Goal: Task Accomplishment & Management: Manage account settings

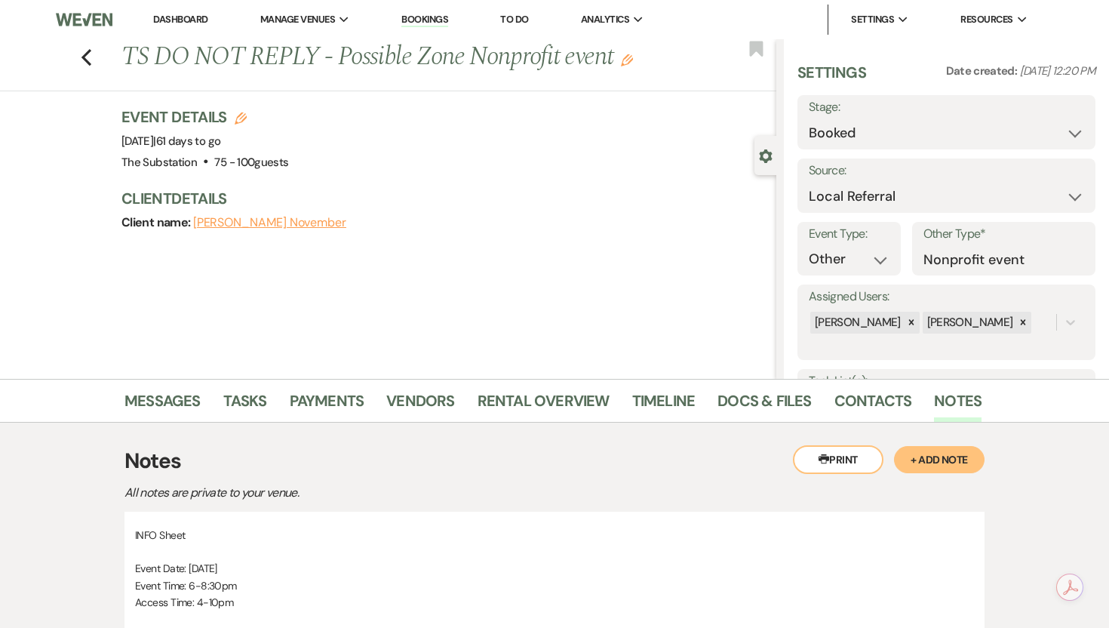
select select "20"
select select "13"
click at [86, 56] on icon "Previous" at bounding box center [86, 57] width 11 height 18
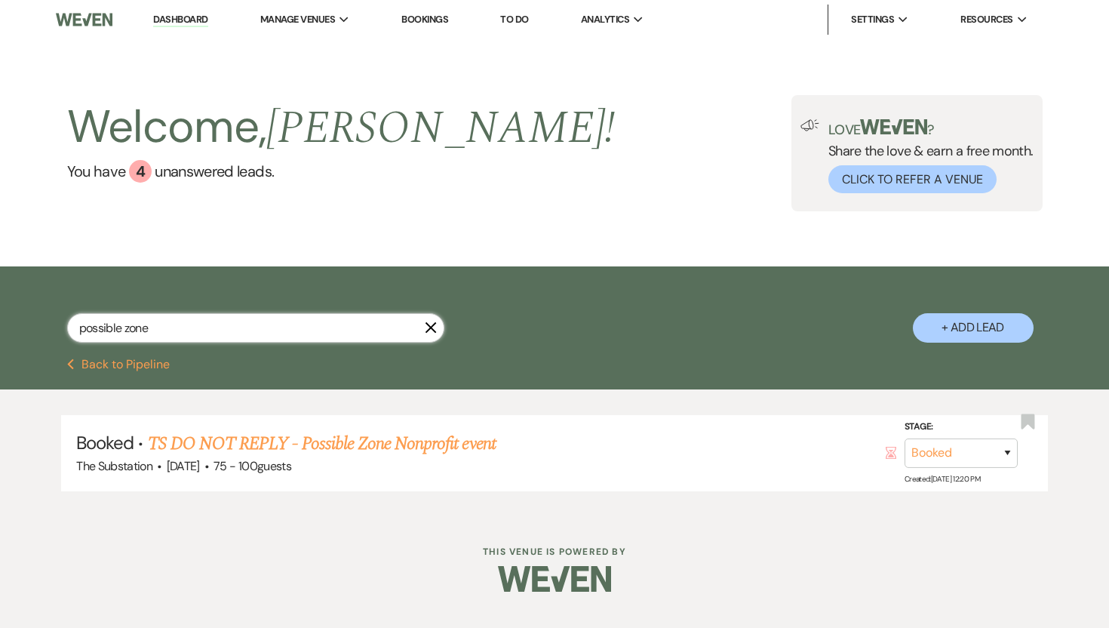
click at [429, 334] on input "possible zone" at bounding box center [255, 327] width 377 height 29
click at [432, 328] on icon "X" at bounding box center [431, 327] width 12 height 12
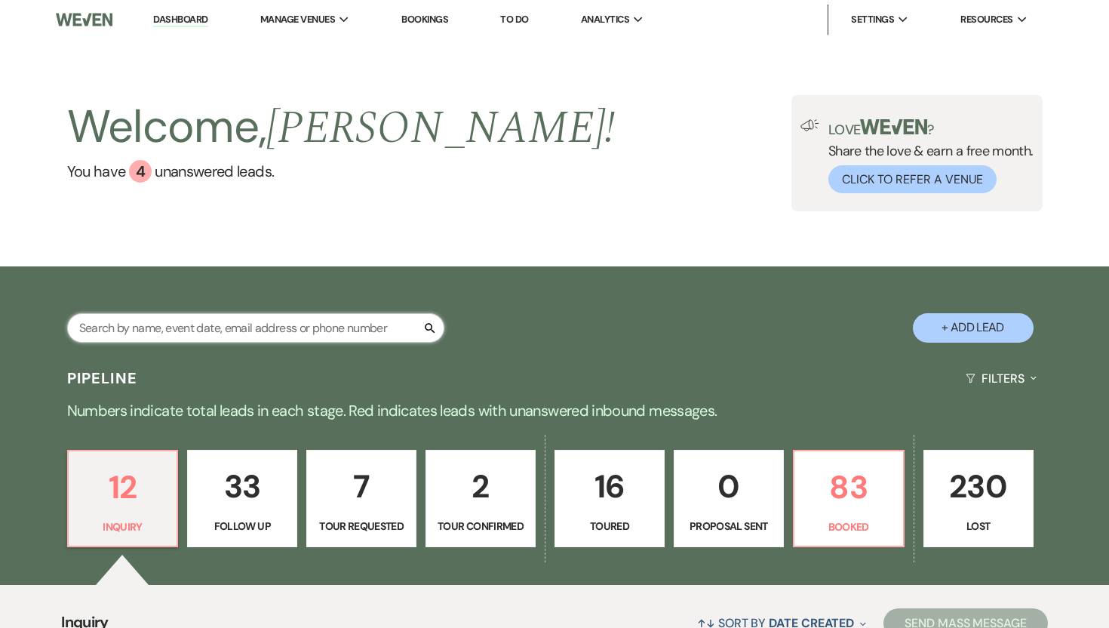
click at [333, 342] on input "text" at bounding box center [255, 327] width 377 height 29
type input "[GEOGRAPHIC_DATA]"
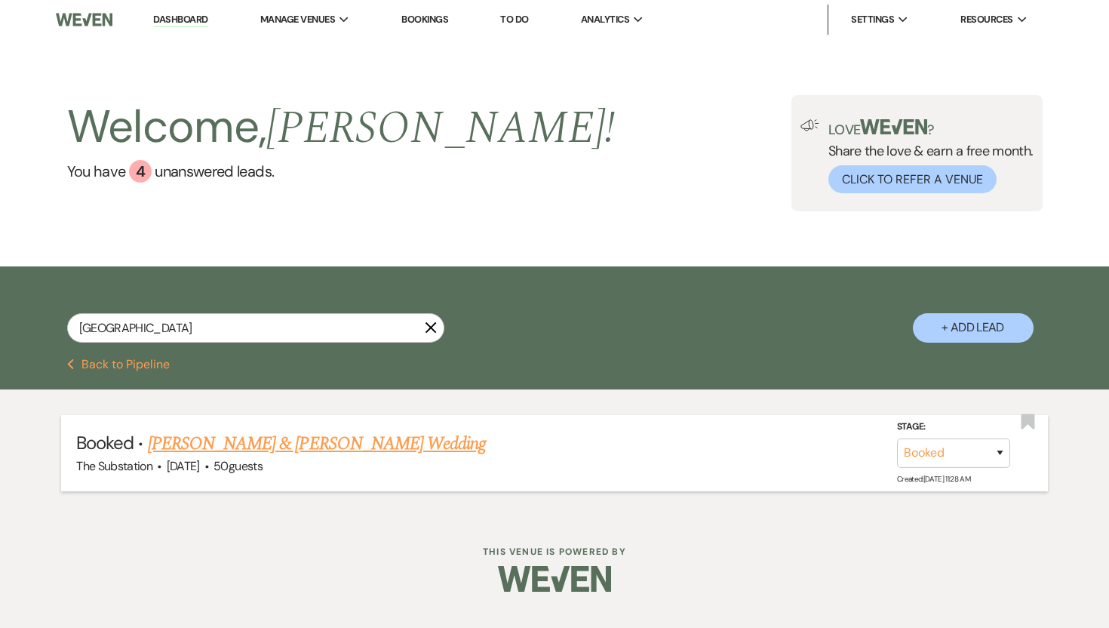
click at [234, 433] on link "[PERSON_NAME] & [PERSON_NAME] Wedding" at bounding box center [317, 443] width 338 height 27
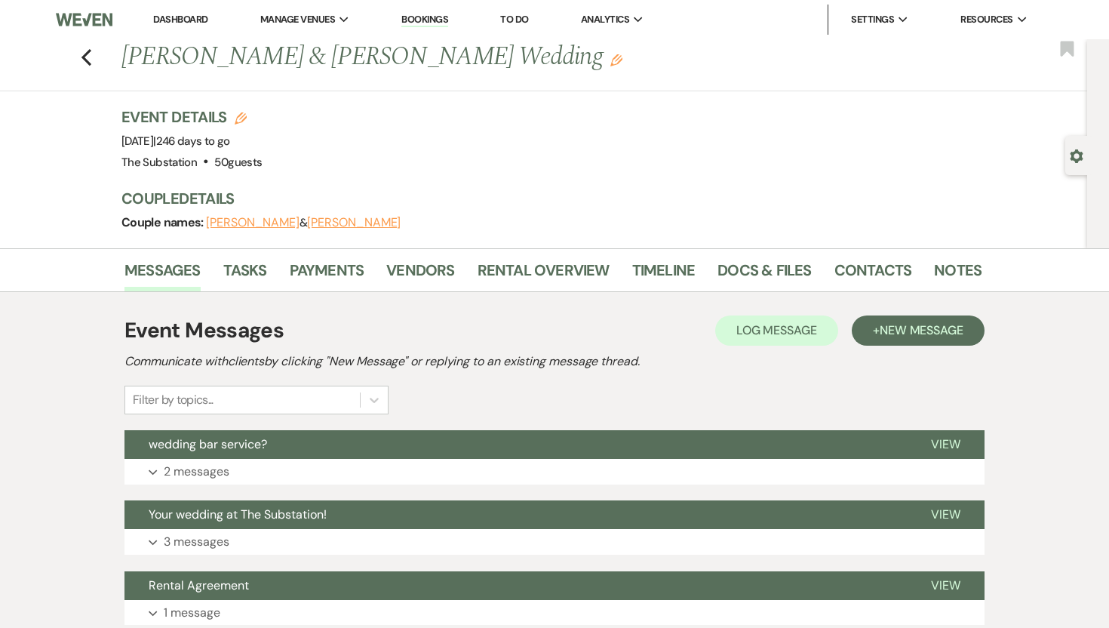
click at [262, 221] on button "[PERSON_NAME]" at bounding box center [253, 223] width 94 height 12
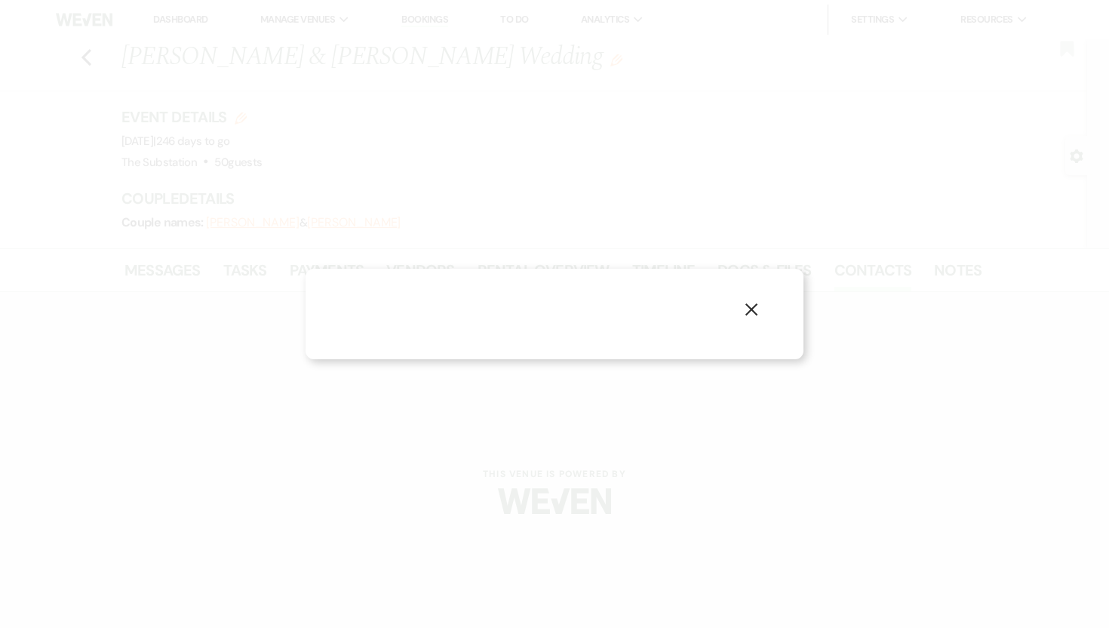
select select "1"
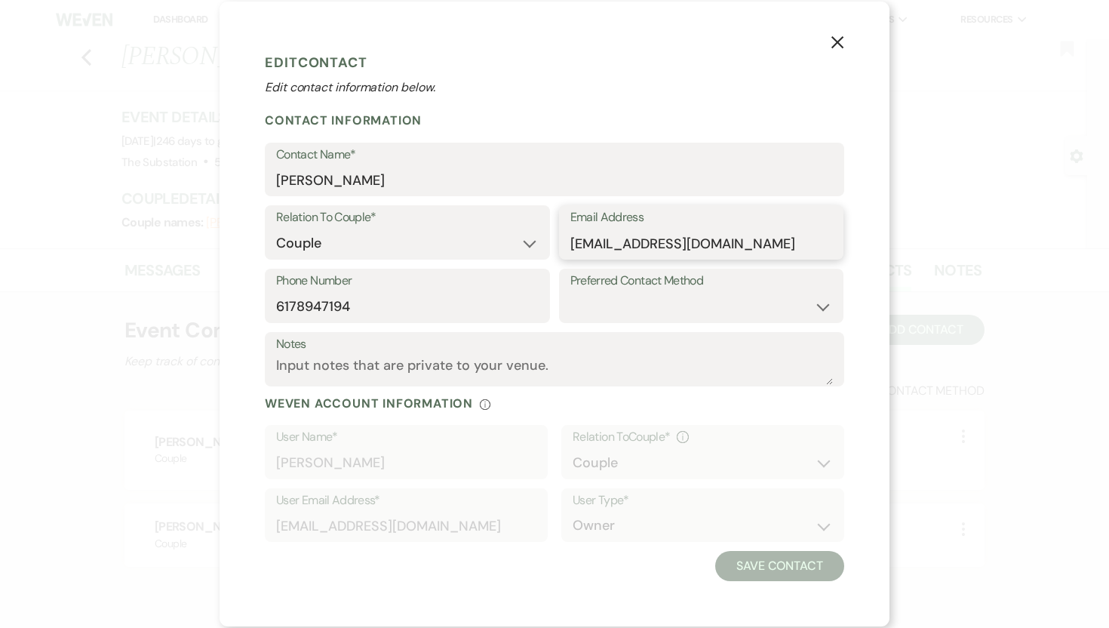
drag, startPoint x: 736, startPoint y: 245, endPoint x: 567, endPoint y: 246, distance: 168.2
click at [567, 246] on div "Email Address [EMAIL_ADDRESS][DOMAIN_NAME]" at bounding box center [701, 232] width 285 height 54
drag, startPoint x: 385, startPoint y: 319, endPoint x: 252, endPoint y: 305, distance: 134.3
click at [252, 305] on div "X Edit Contact Edit contact information below. Contact Information Contact Name…" at bounding box center [555, 314] width 670 height 625
click at [837, 47] on icon "X" at bounding box center [838, 42] width 14 height 14
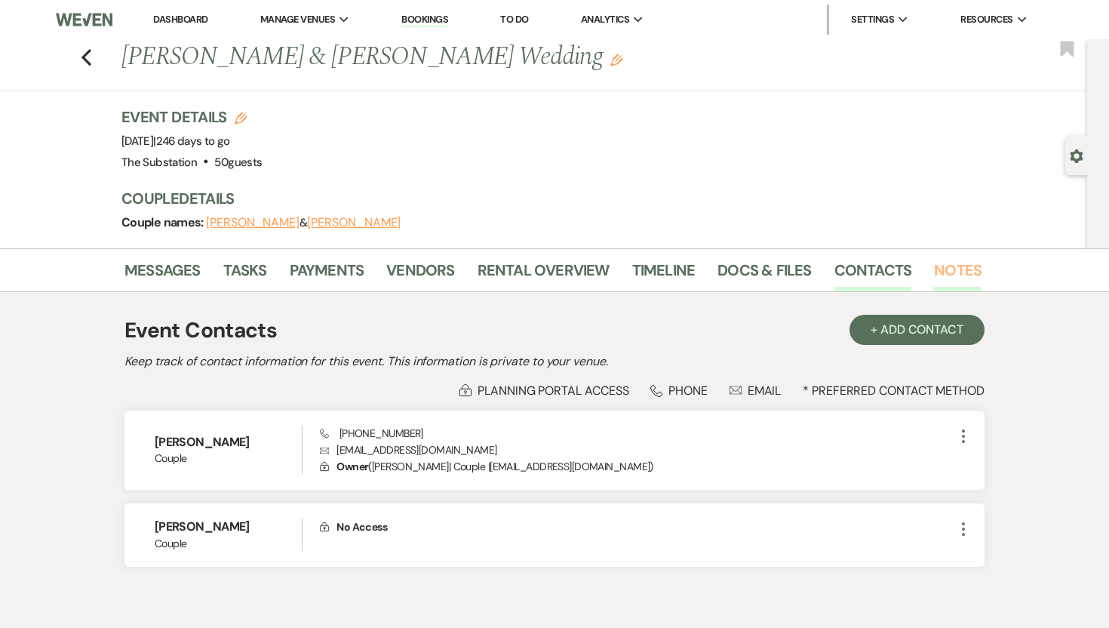
click at [944, 266] on link "Notes" at bounding box center [958, 274] width 48 height 33
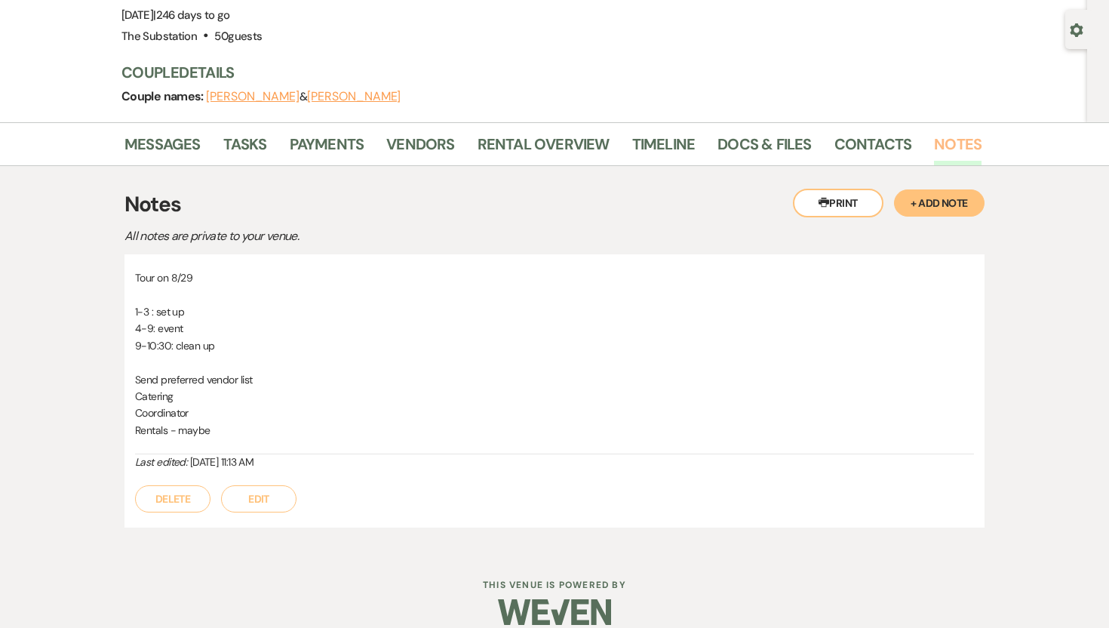
scroll to position [131, 0]
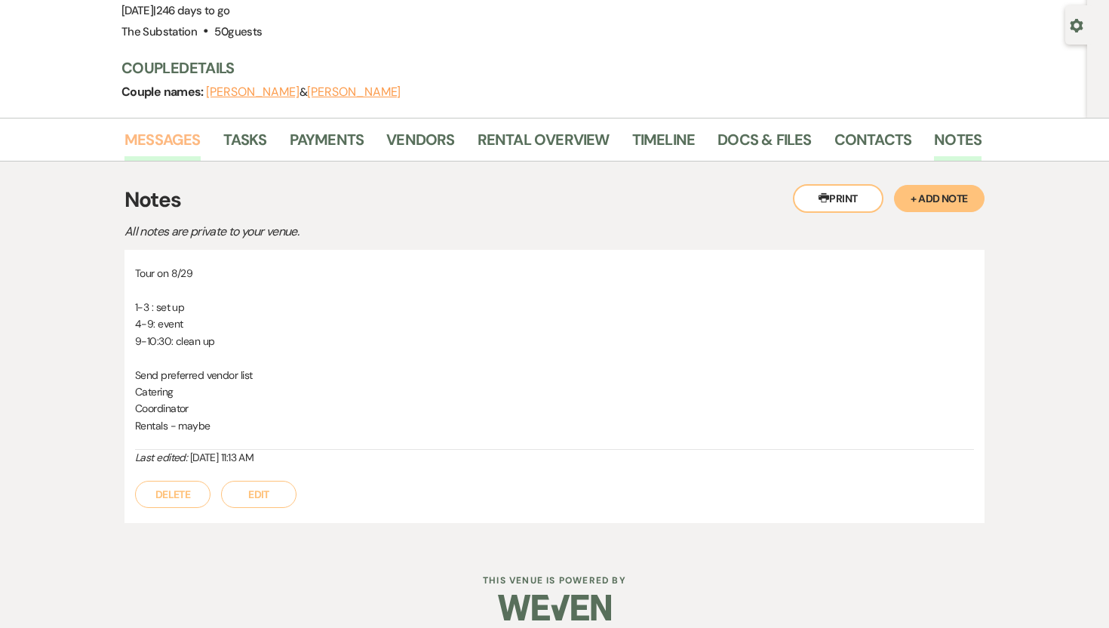
click at [156, 128] on link "Messages" at bounding box center [162, 143] width 76 height 33
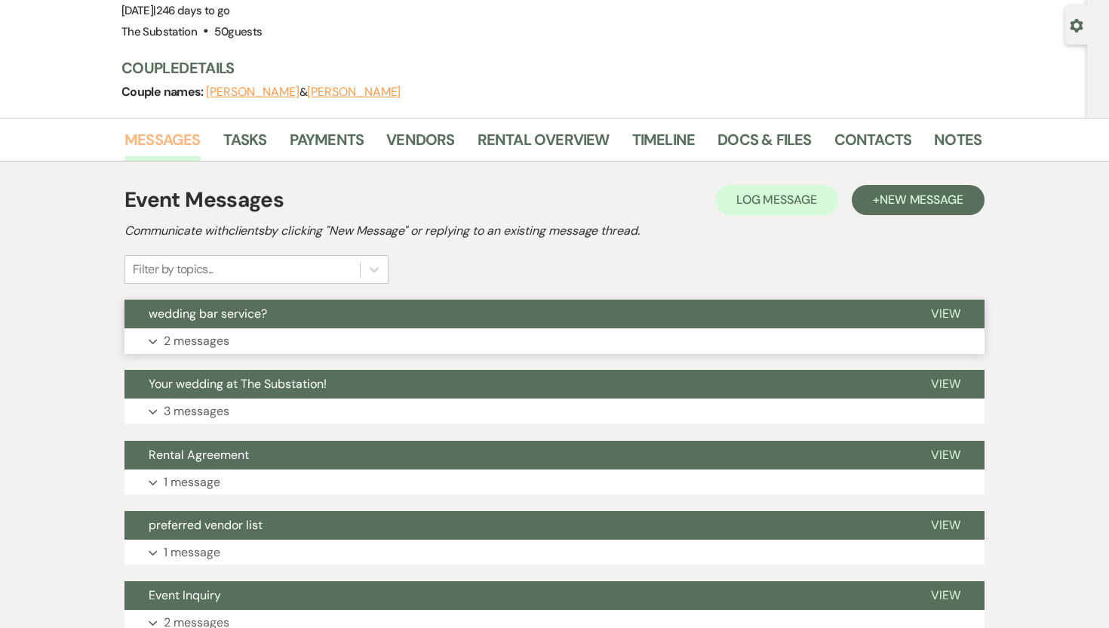
scroll to position [257, 0]
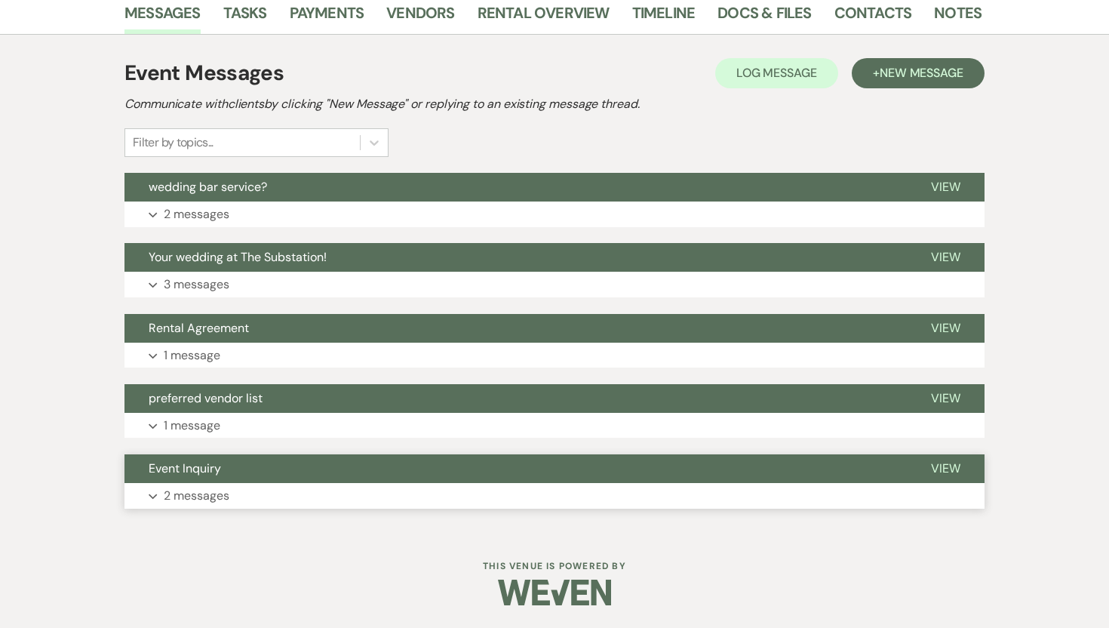
click at [195, 490] on p "2 messages" at bounding box center [197, 496] width 66 height 20
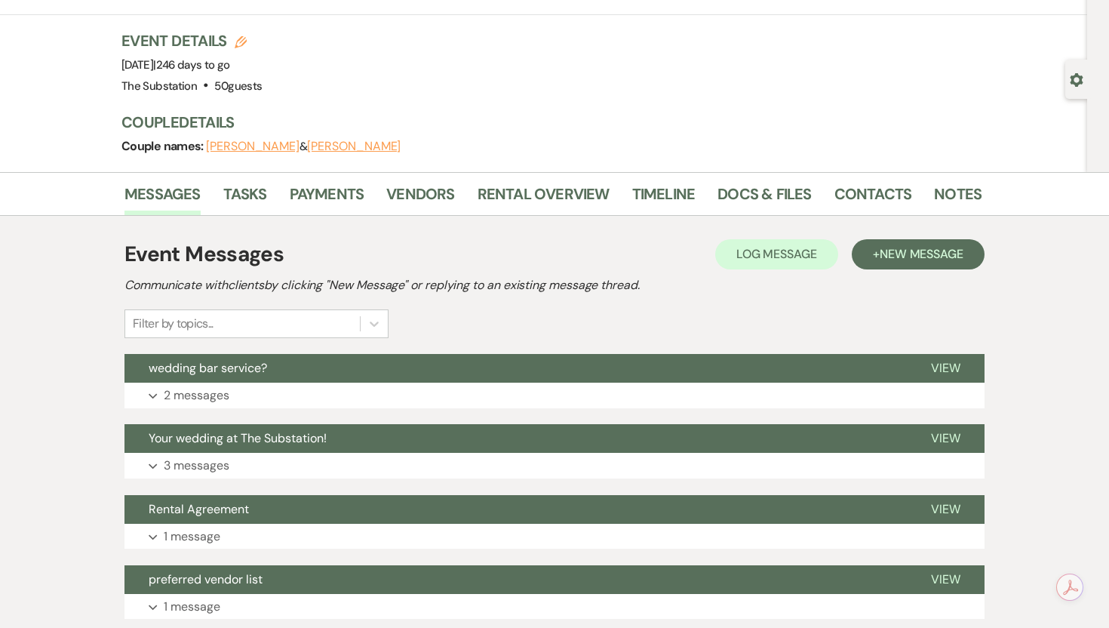
scroll to position [0, 0]
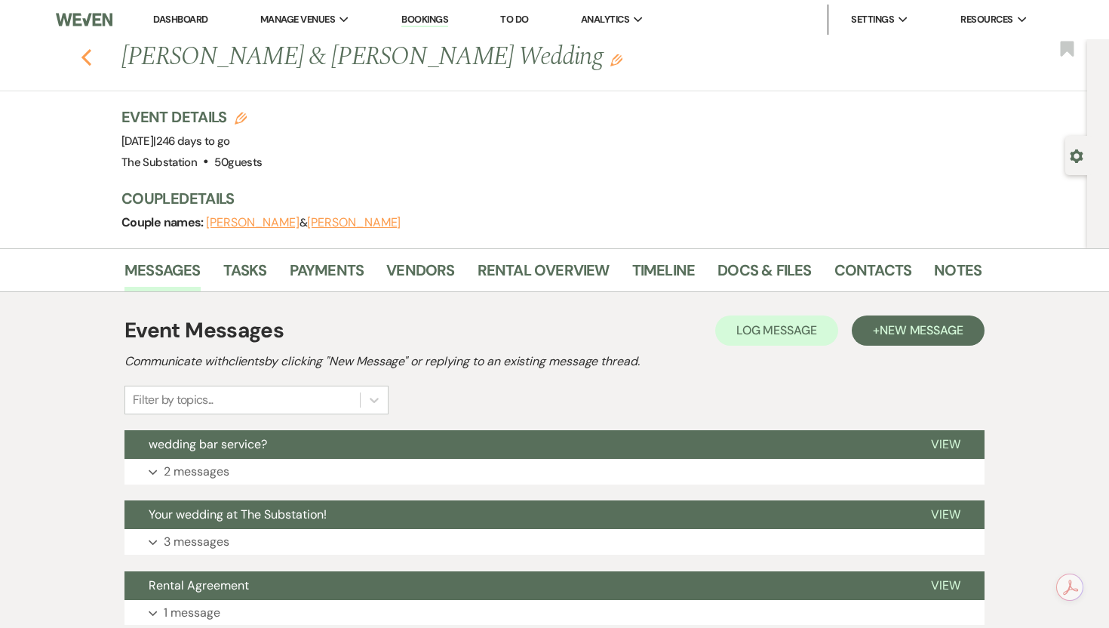
click at [81, 57] on use "button" at bounding box center [86, 57] width 10 height 17
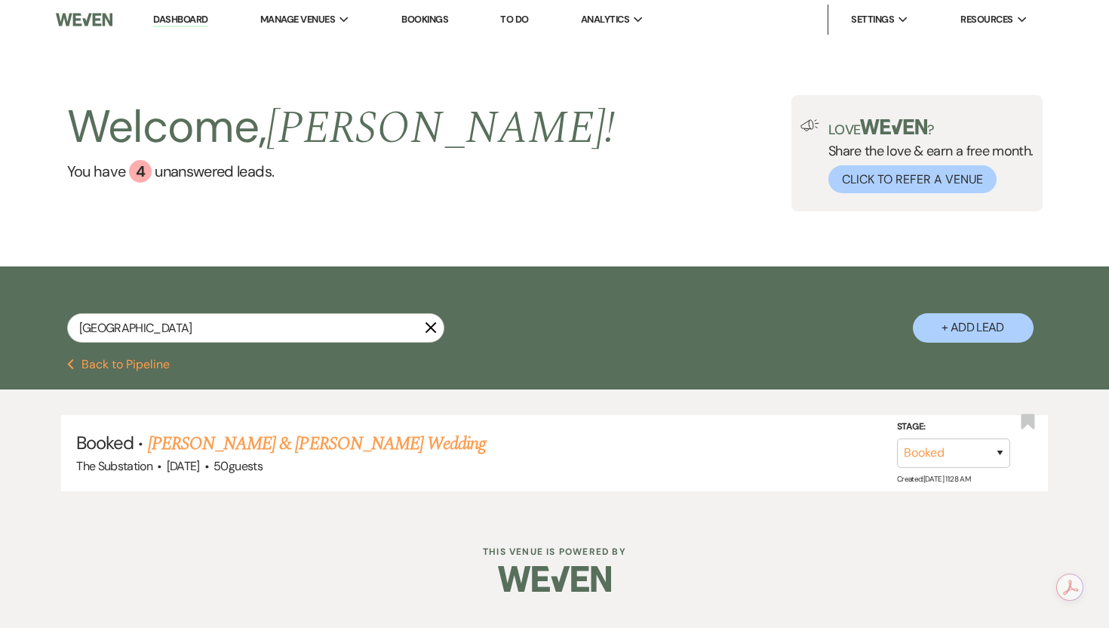
click at [183, 15] on link "Dashboard" at bounding box center [180, 20] width 54 height 14
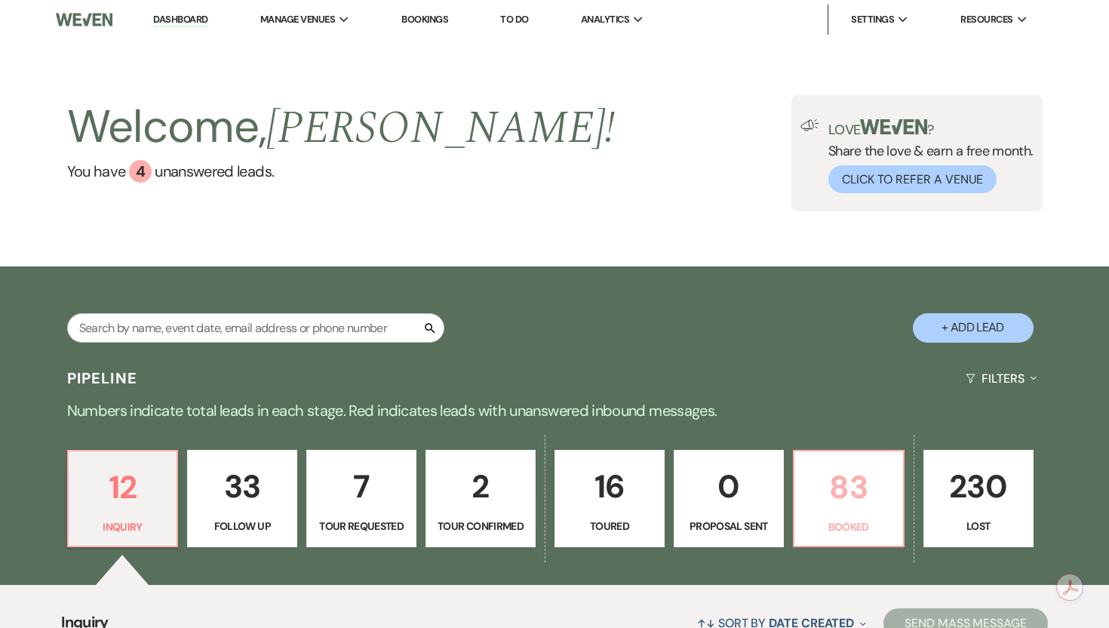
click at [855, 493] on p "83" at bounding box center [848, 487] width 91 height 51
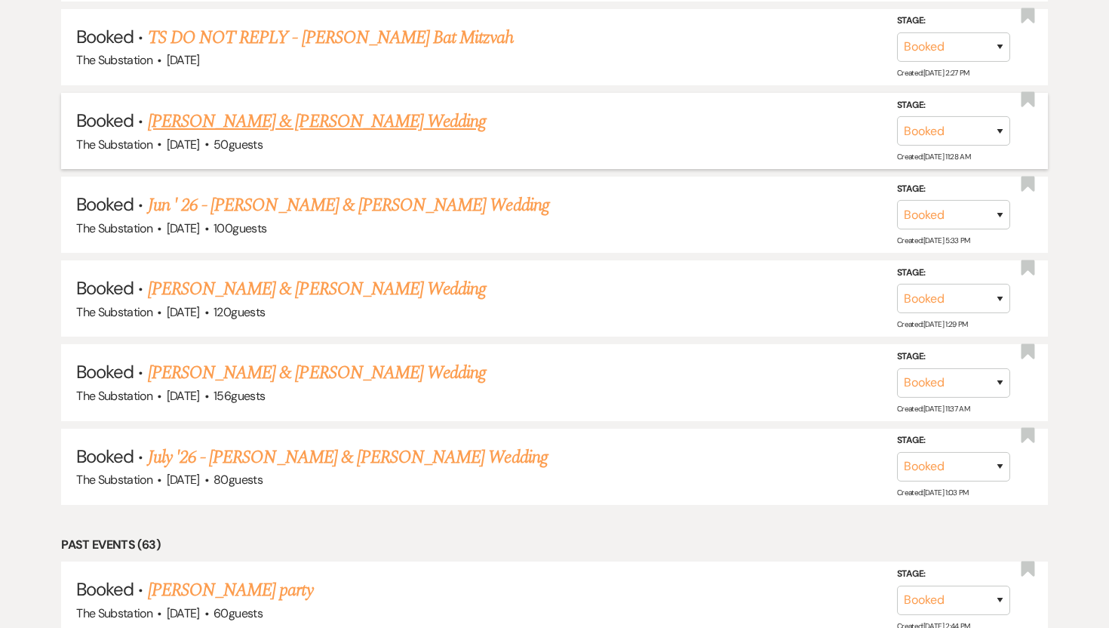
scroll to position [1937, 0]
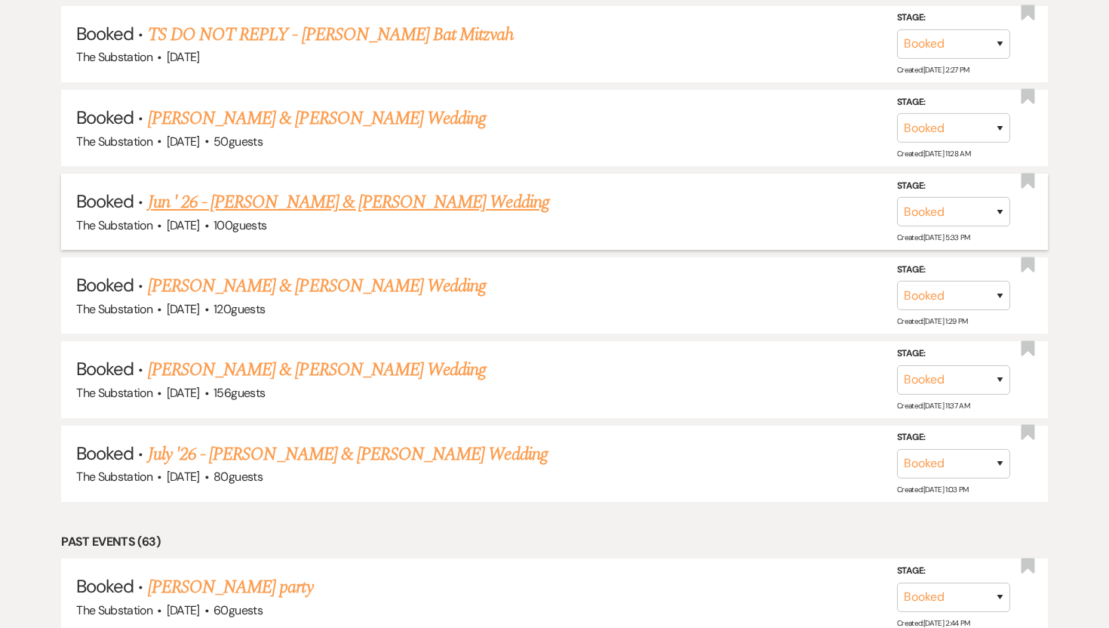
click at [462, 189] on link "Jun ' 26 - [PERSON_NAME] & [PERSON_NAME] Wedding" at bounding box center [348, 202] width 401 height 27
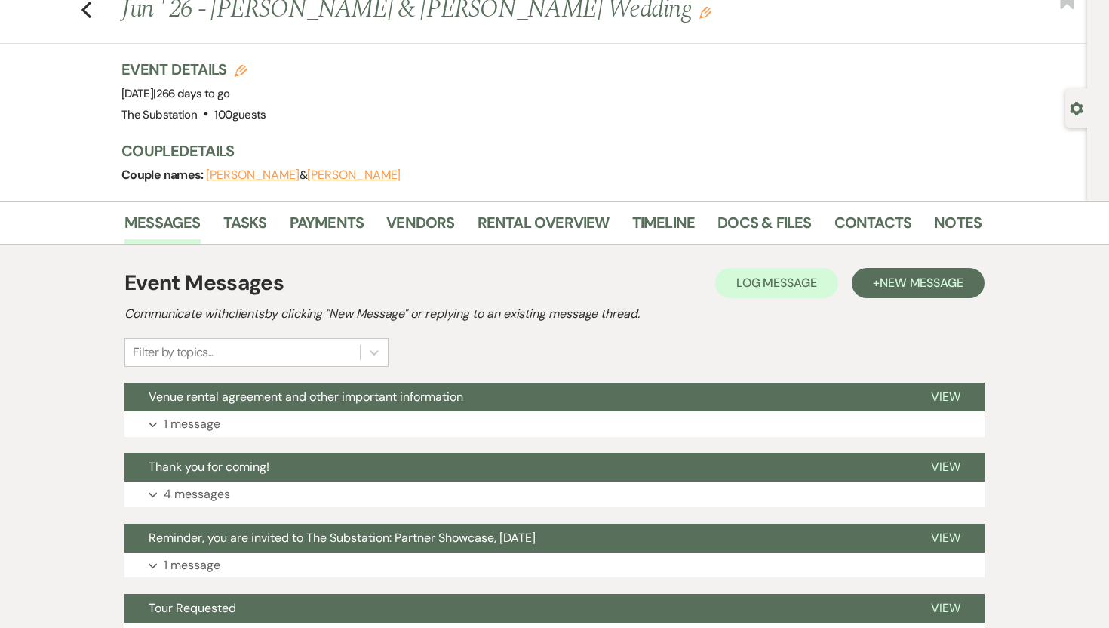
scroll to position [45, 0]
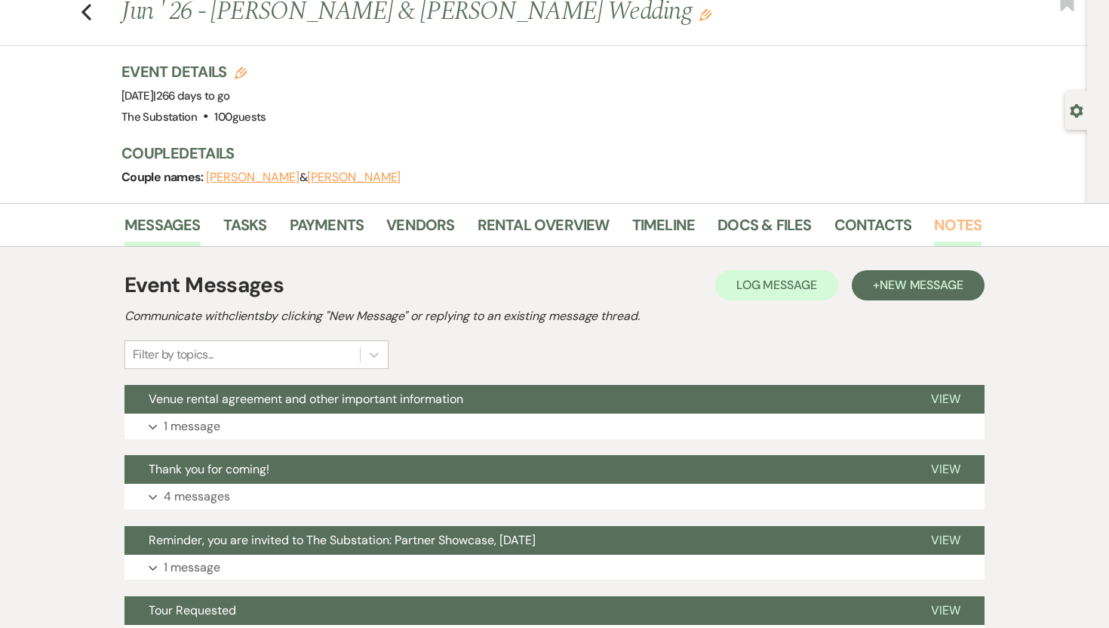
click at [967, 220] on link "Notes" at bounding box center [958, 229] width 48 height 33
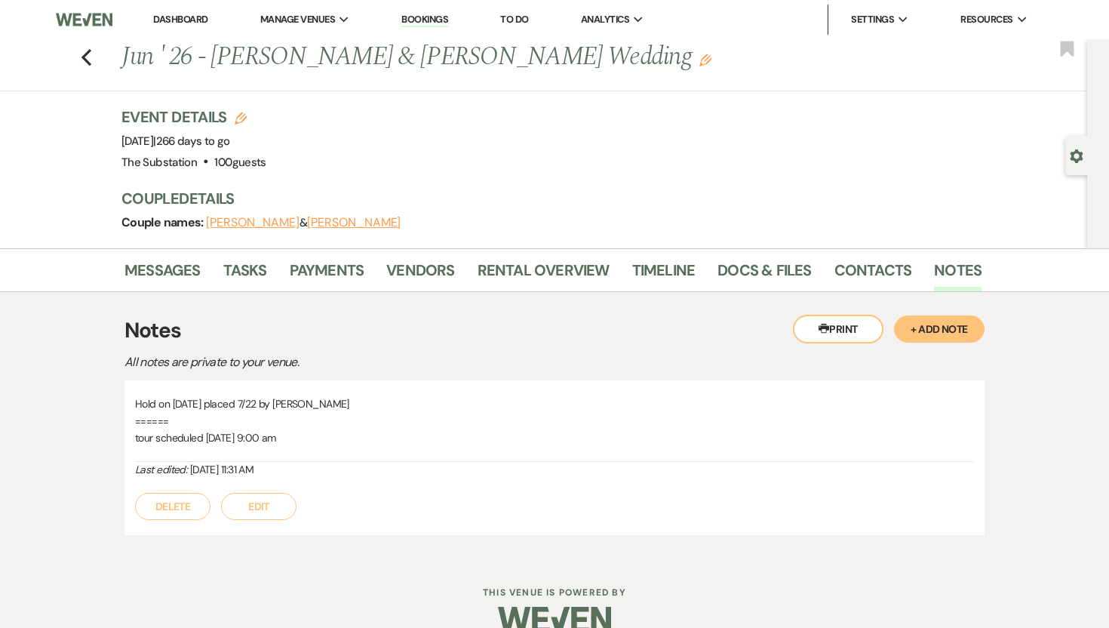
click at [230, 223] on button "[PERSON_NAME]" at bounding box center [253, 223] width 94 height 12
select select "1"
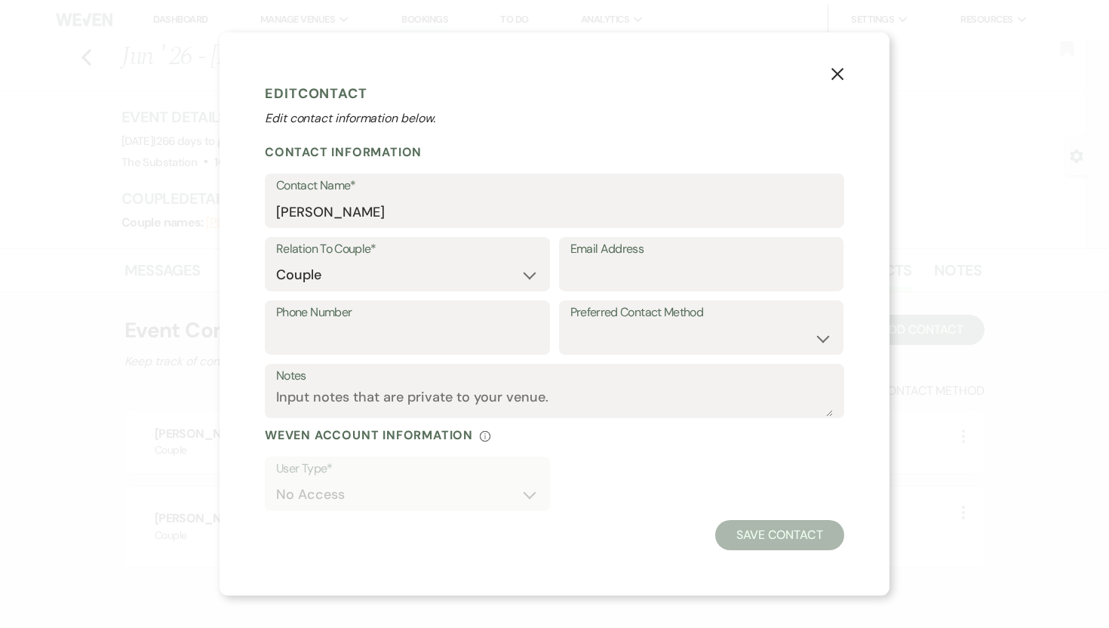
click at [833, 75] on icon "X" at bounding box center [838, 74] width 14 height 14
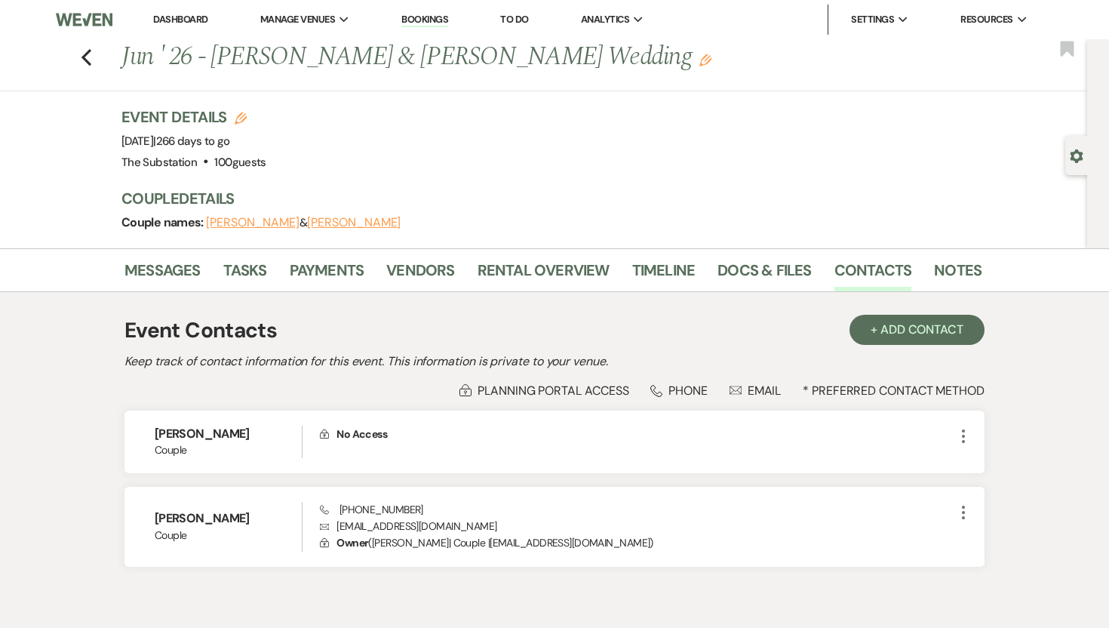
click at [354, 221] on button "[PERSON_NAME]" at bounding box center [354, 223] width 94 height 12
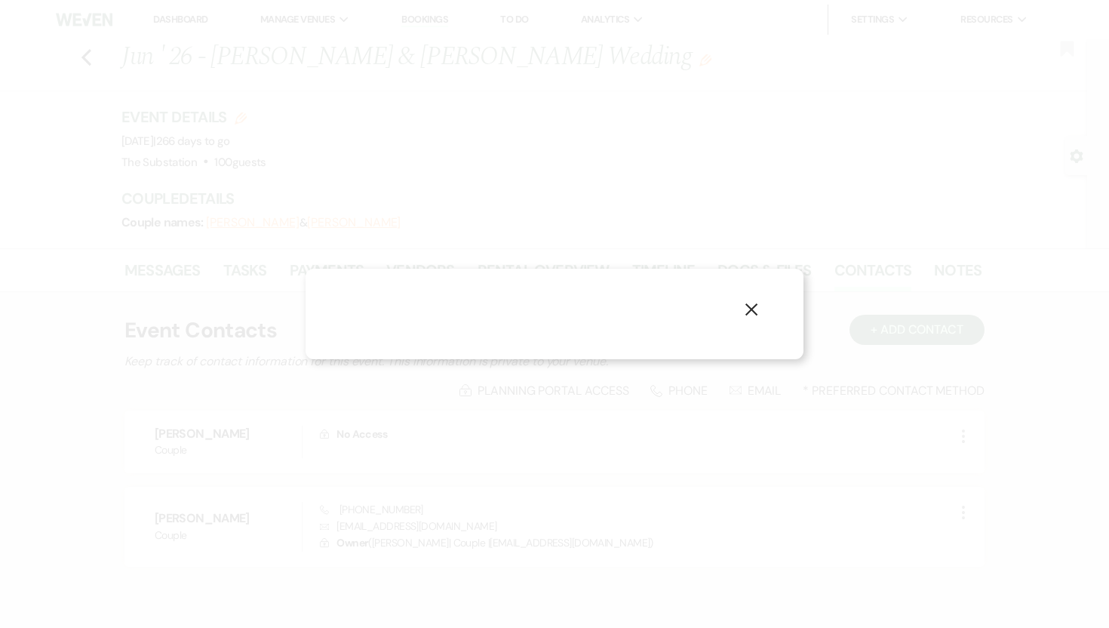
select select "1"
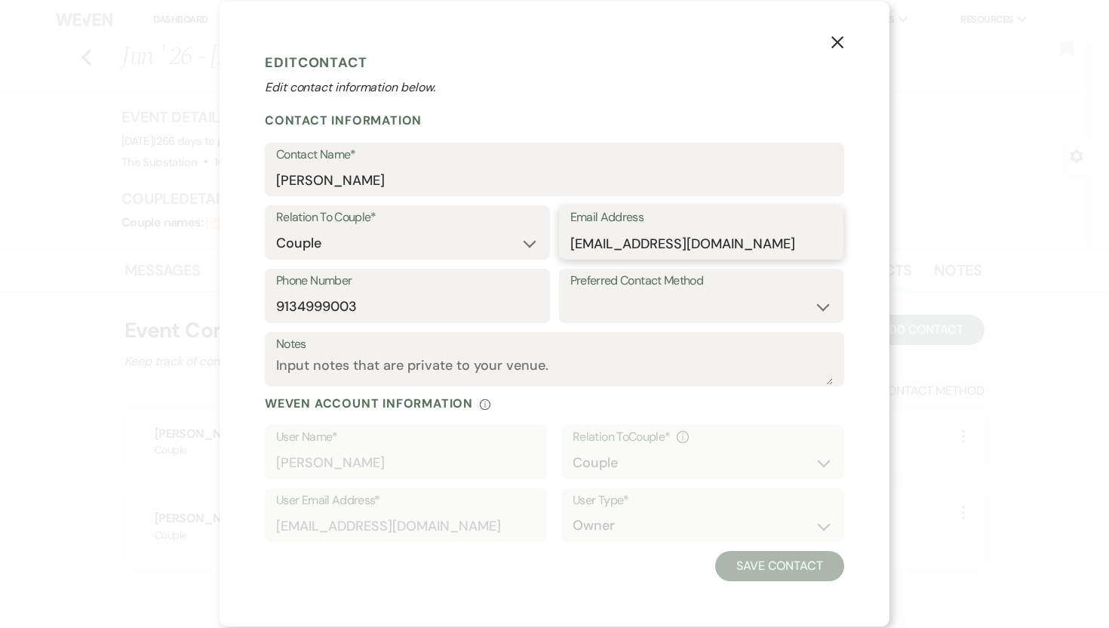
drag, startPoint x: 720, startPoint y: 244, endPoint x: 567, endPoint y: 243, distance: 153.9
click at [567, 243] on div "Email Address [EMAIL_ADDRESS][DOMAIN_NAME]" at bounding box center [701, 232] width 285 height 54
click at [1037, 190] on div "X Edit Contact Edit contact information below. Contact Information Contact Name…" at bounding box center [554, 314] width 1109 height 628
drag, startPoint x: 367, startPoint y: 308, endPoint x: 253, endPoint y: 309, distance: 113.9
click at [253, 309] on div "X Edit Contact Edit contact information below. Contact Information Contact Name…" at bounding box center [555, 314] width 670 height 625
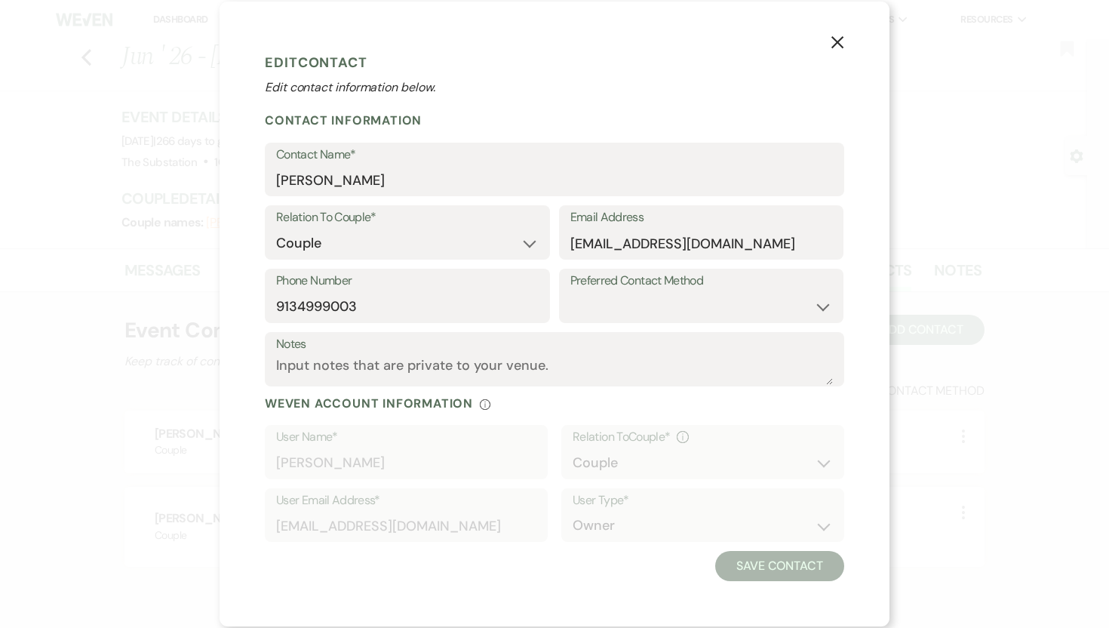
click at [835, 48] on icon "X" at bounding box center [838, 42] width 14 height 14
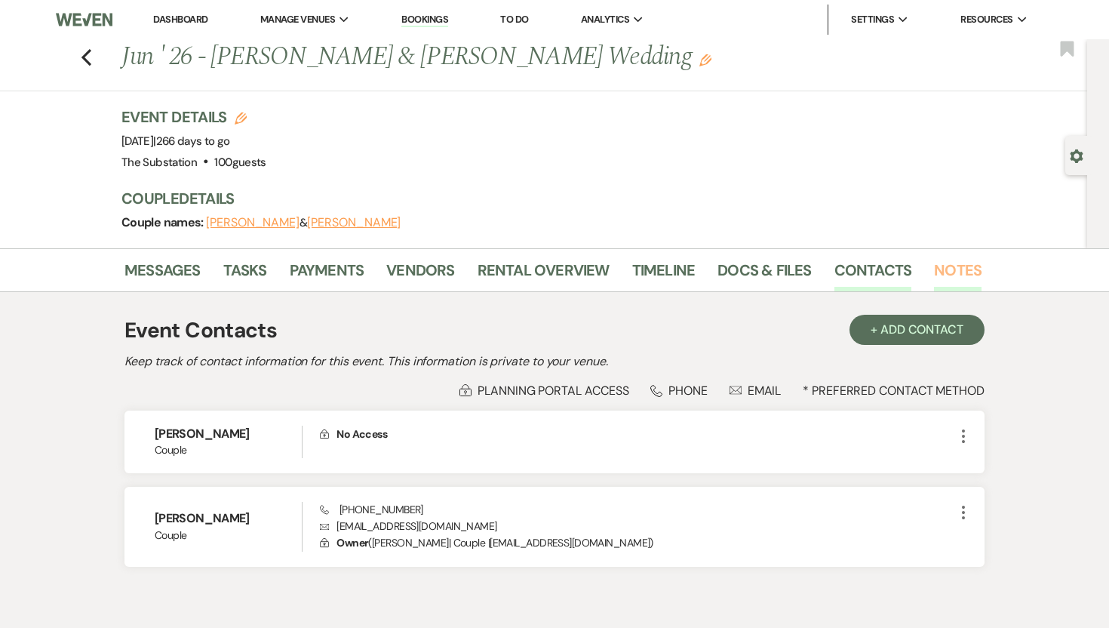
click at [939, 266] on link "Notes" at bounding box center [958, 274] width 48 height 33
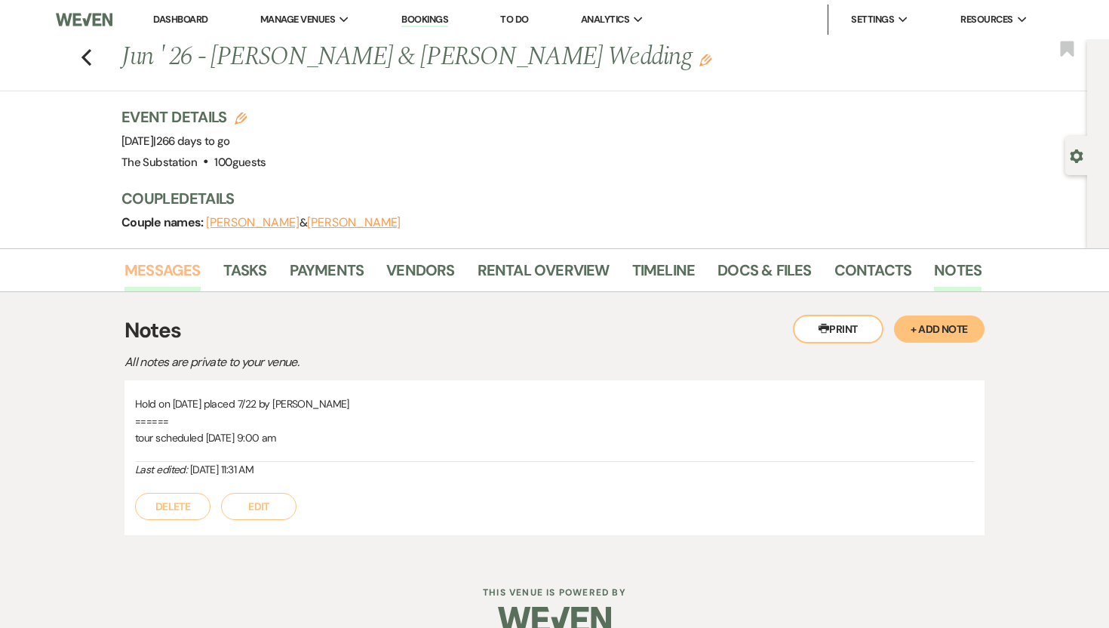
click at [189, 268] on link "Messages" at bounding box center [162, 274] width 76 height 33
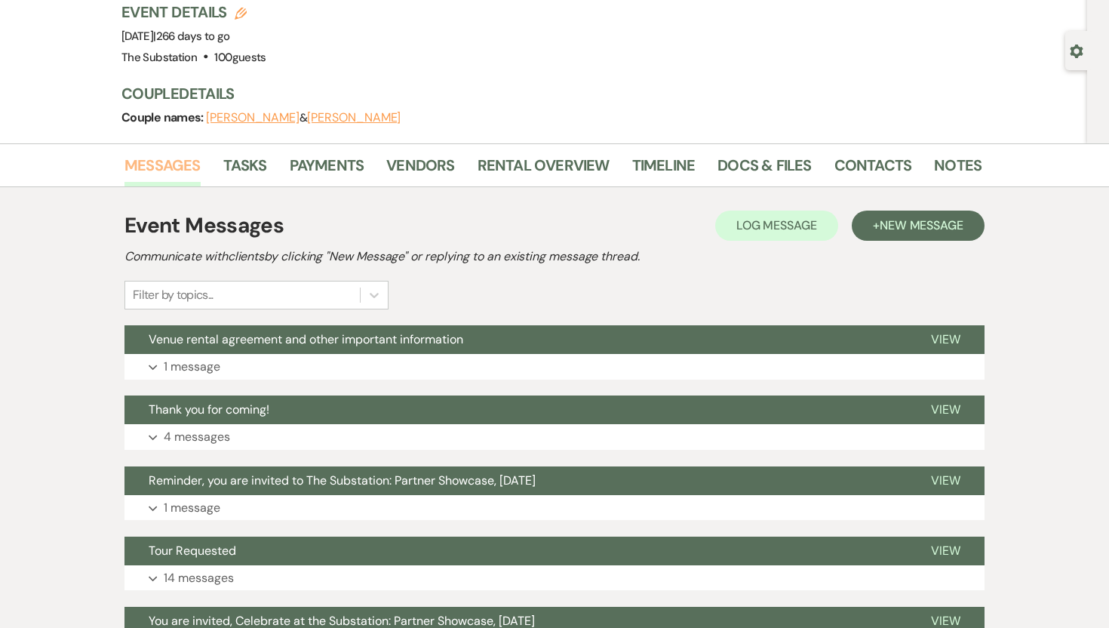
scroll to position [257, 0]
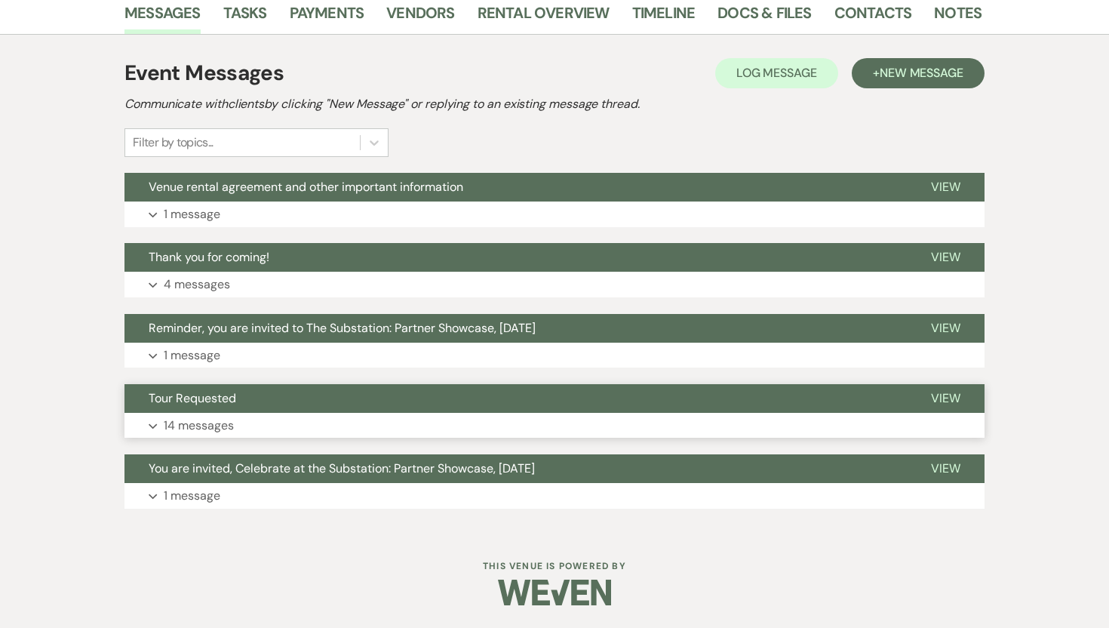
click at [284, 422] on button "Expand 14 messages" at bounding box center [554, 426] width 860 height 26
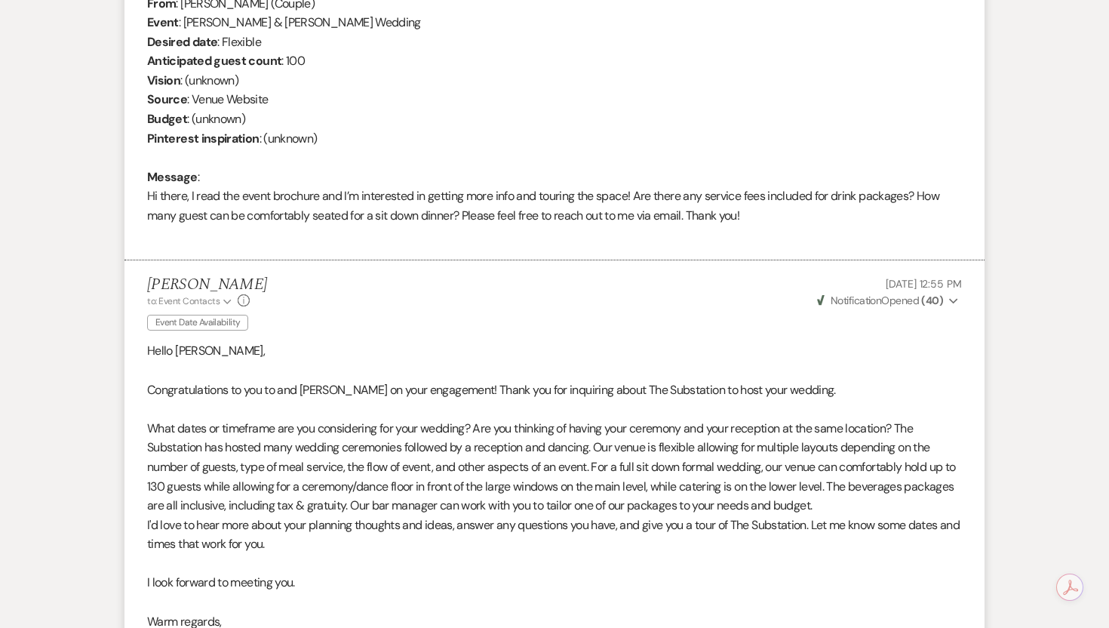
scroll to position [0, 0]
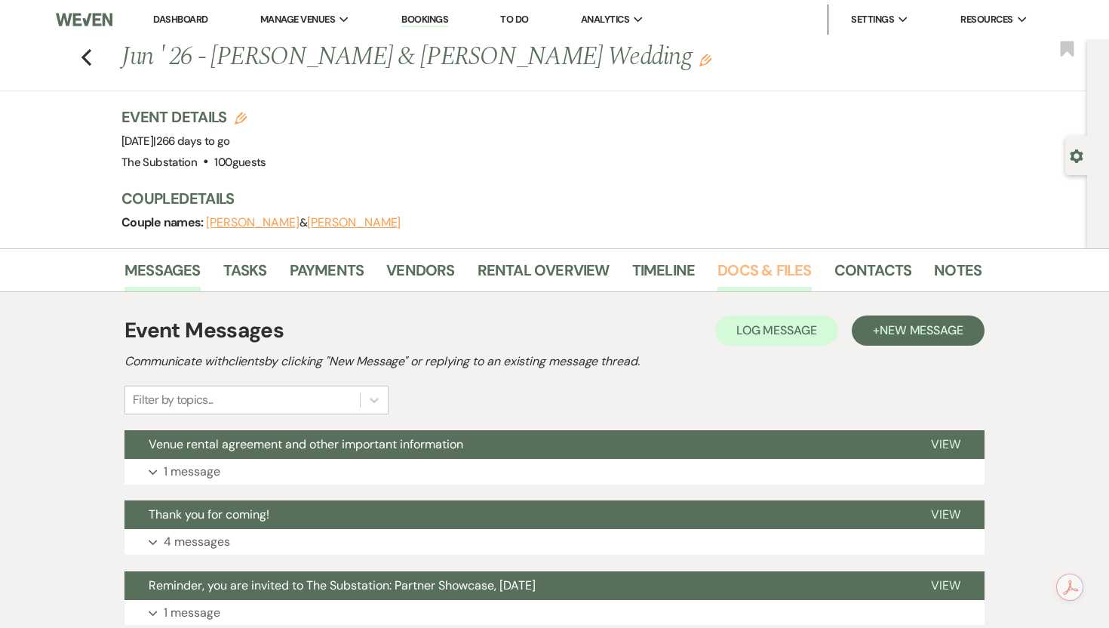
click at [770, 264] on link "Docs & Files" at bounding box center [764, 274] width 94 height 33
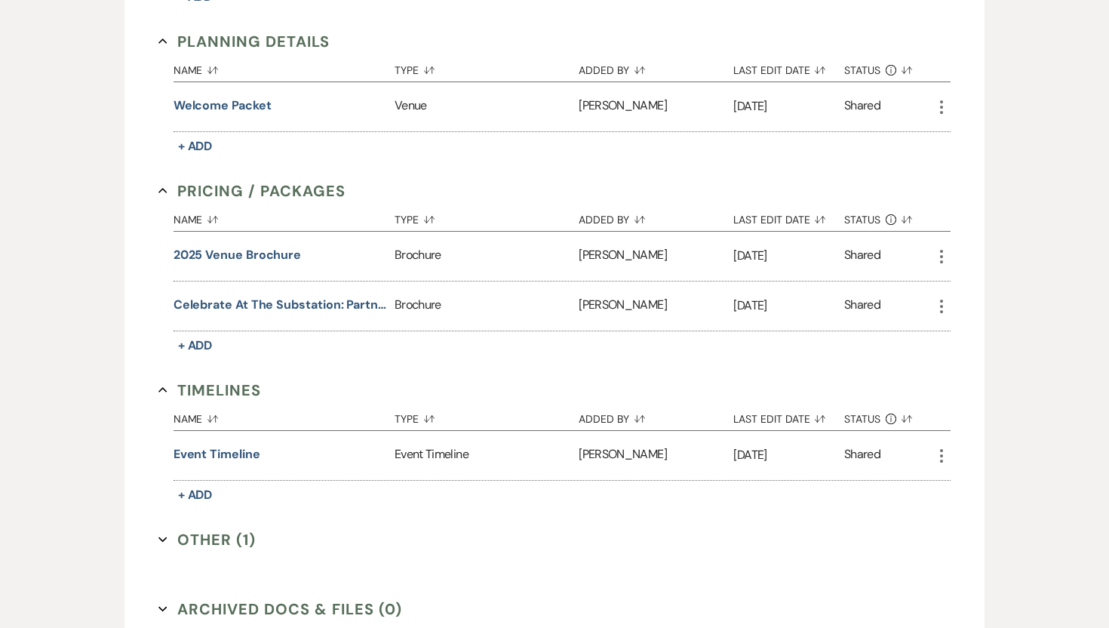
scroll to position [1329, 0]
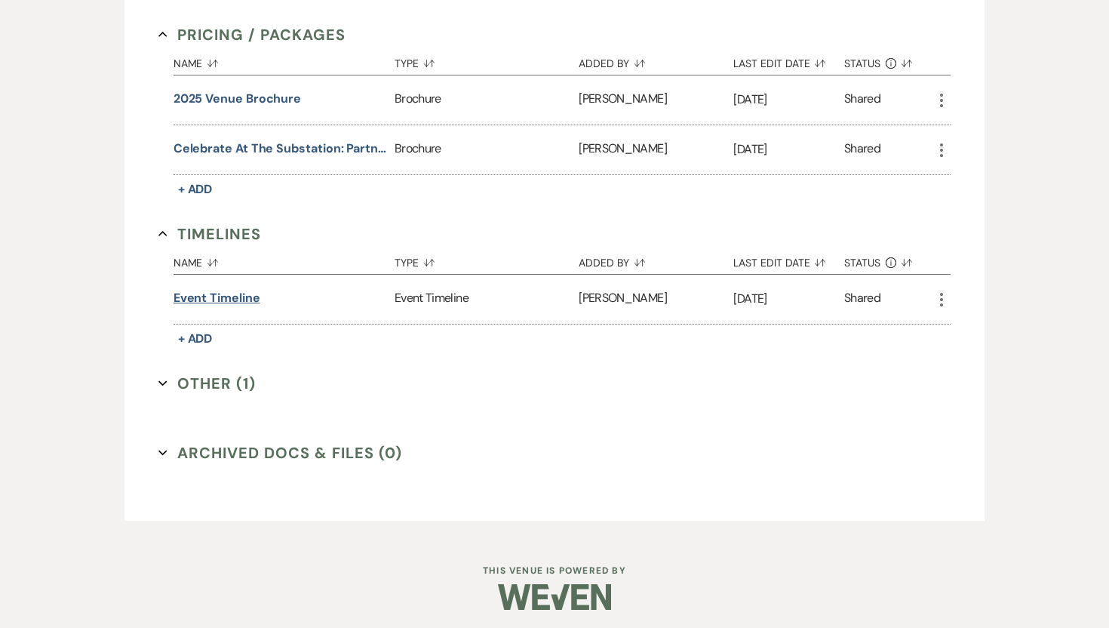
click at [240, 290] on button "Event Timeline" at bounding box center [217, 298] width 87 height 18
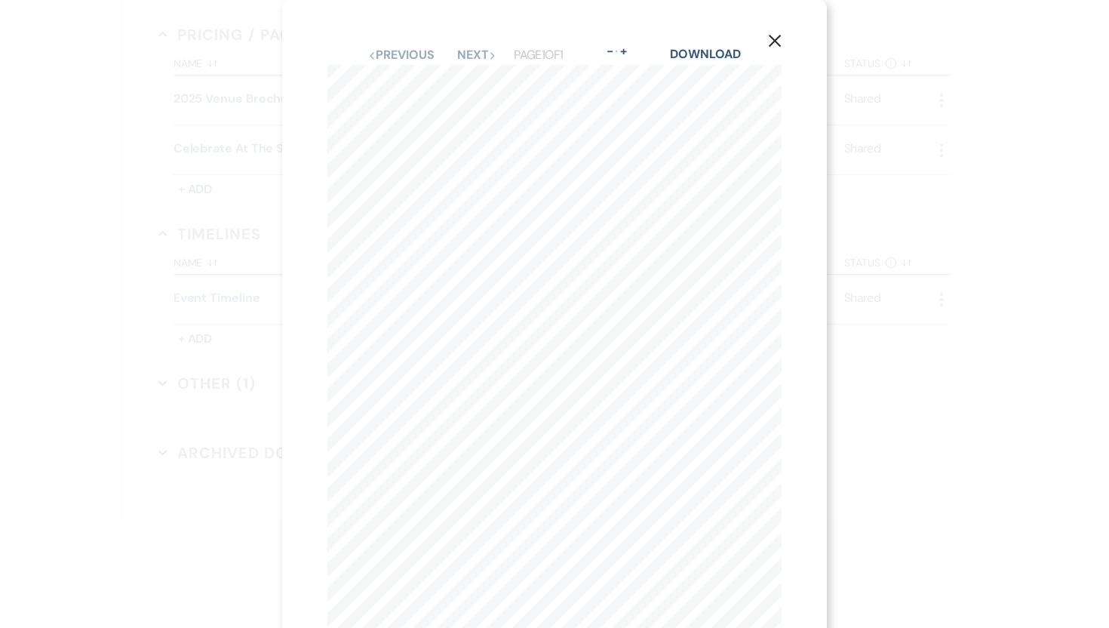
click at [769, 43] on icon "X" at bounding box center [775, 41] width 14 height 14
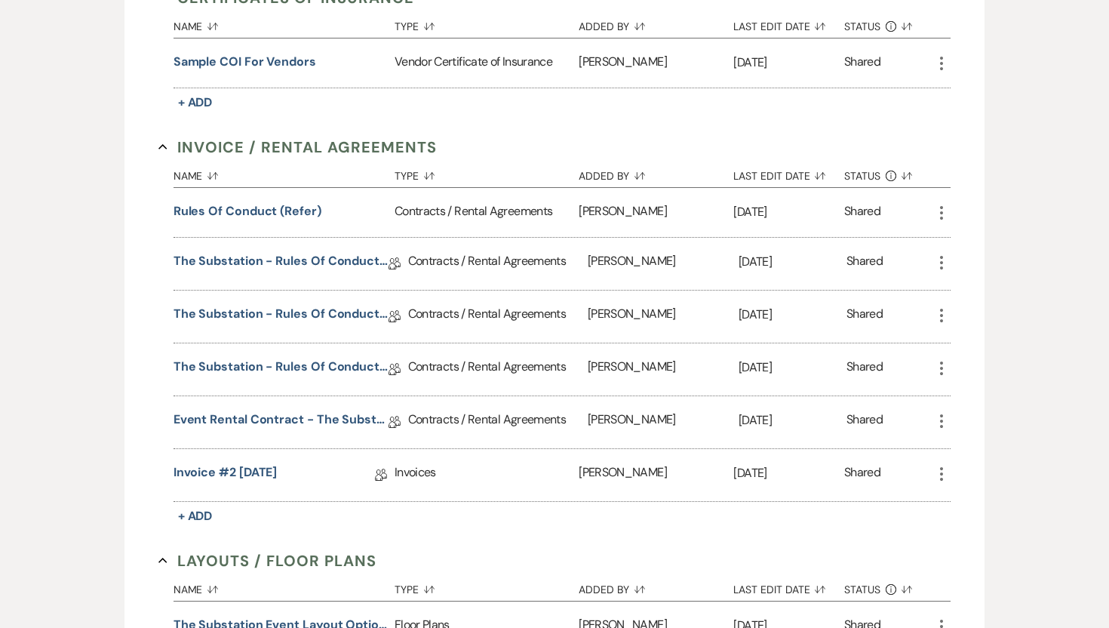
scroll to position [456, 0]
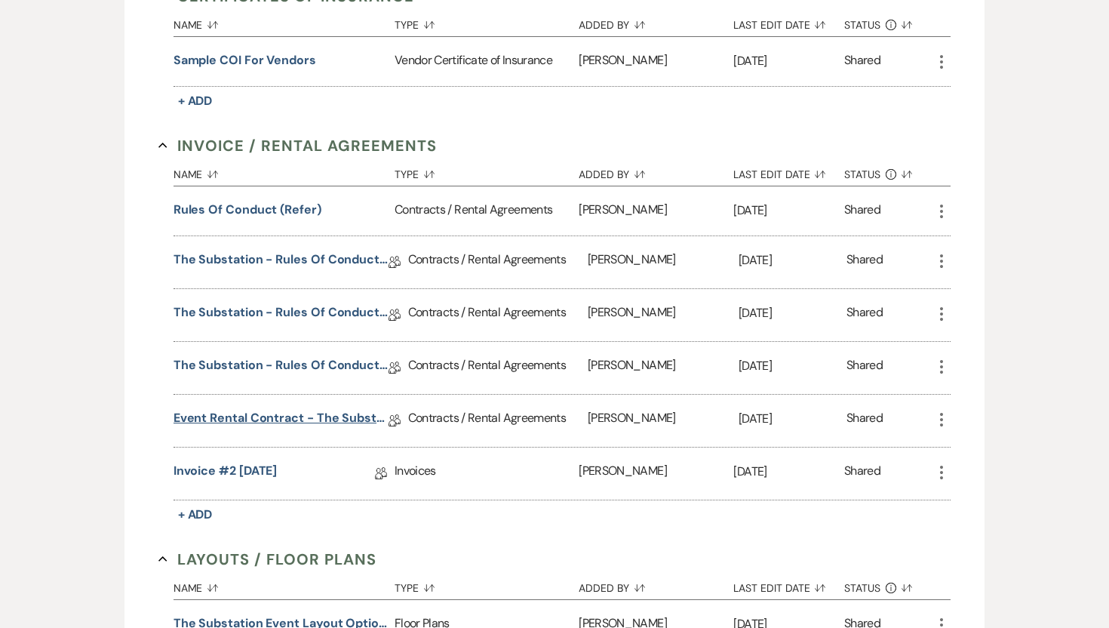
click at [301, 418] on link "Event Rental Contract - The Substation, Main Level (2025)" at bounding box center [281, 420] width 215 height 23
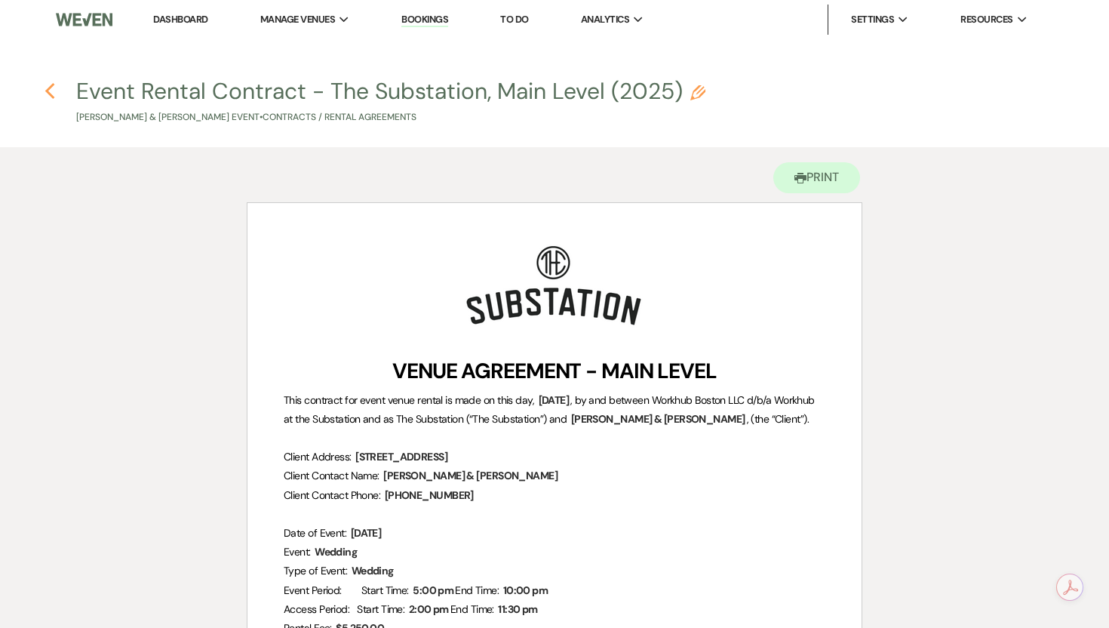
click at [52, 86] on use "button" at bounding box center [50, 91] width 10 height 17
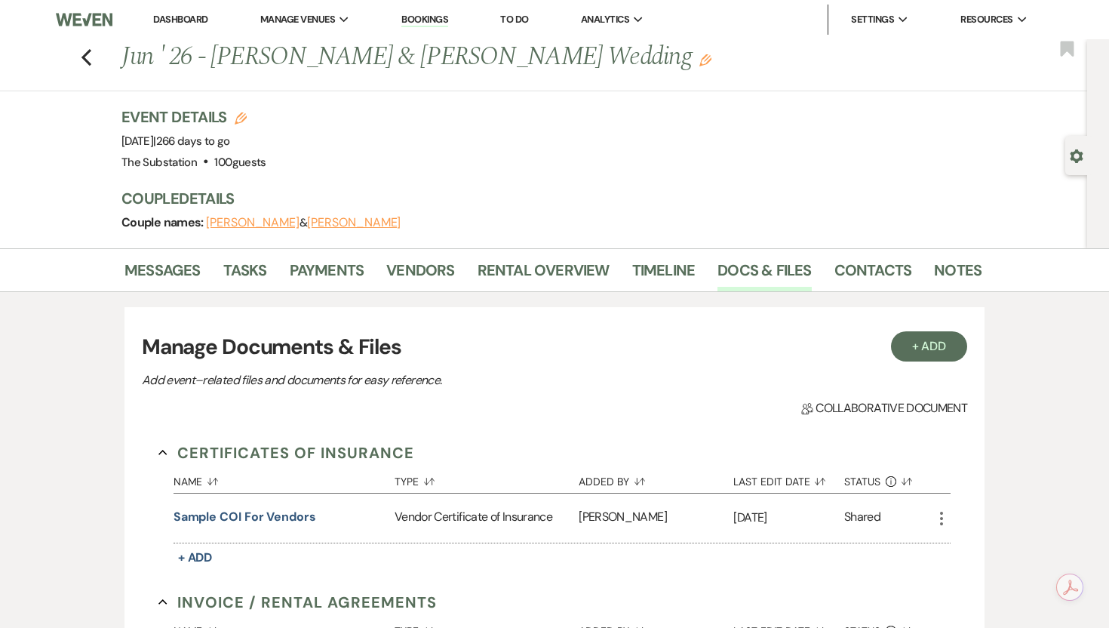
click at [91, 60] on div "Previous Jun ' 26 - [PERSON_NAME] & [PERSON_NAME] Wedding Edit Bookmark" at bounding box center [539, 65] width 1095 height 52
click at [87, 58] on icon "Previous" at bounding box center [86, 57] width 11 height 18
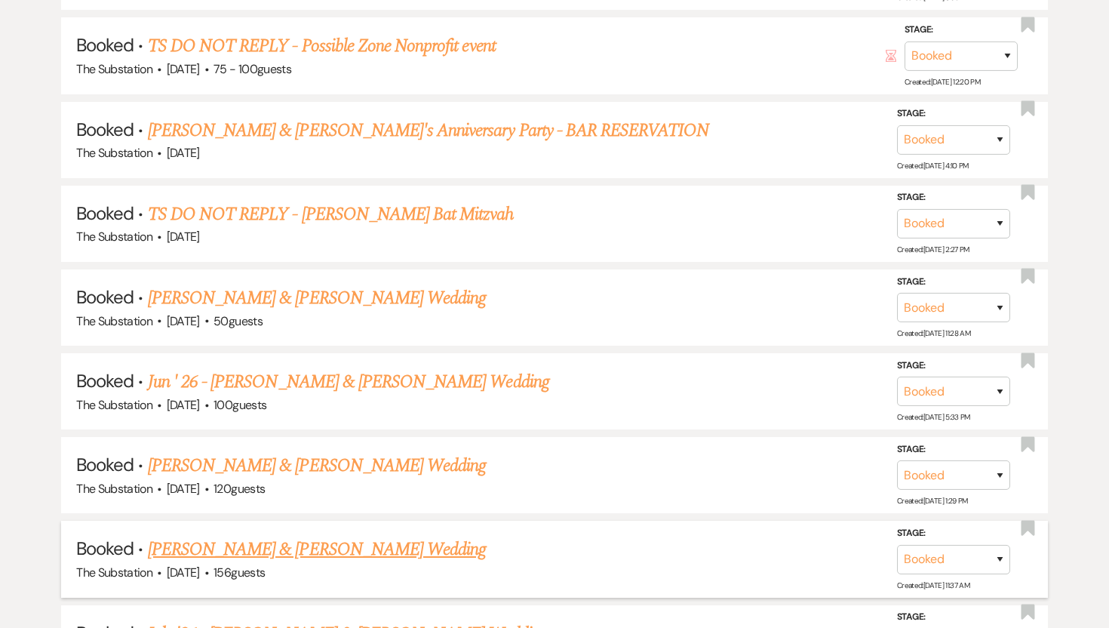
scroll to position [1669, 0]
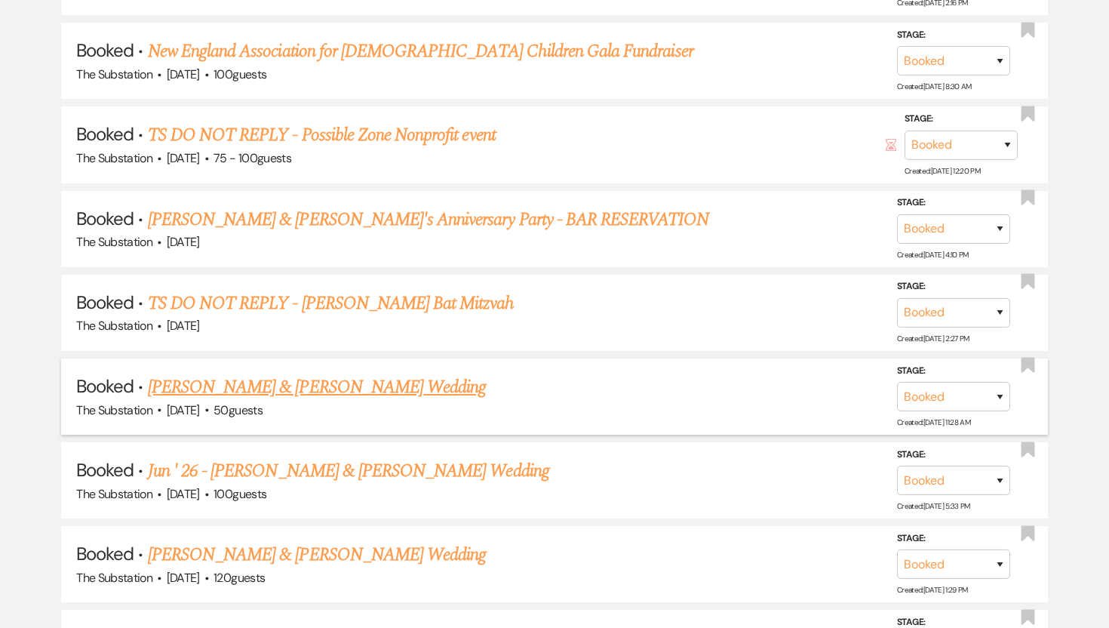
click at [370, 376] on link "[PERSON_NAME] & [PERSON_NAME] Wedding" at bounding box center [317, 386] width 338 height 27
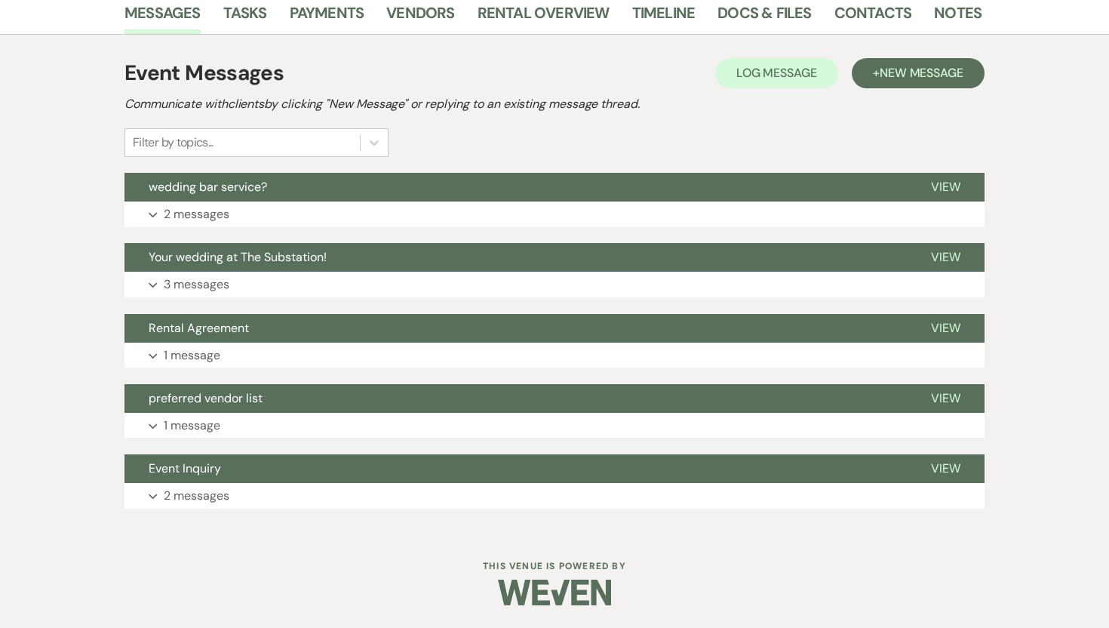
scroll to position [257, 0]
click at [737, 20] on link "Docs & Files" at bounding box center [764, 17] width 94 height 33
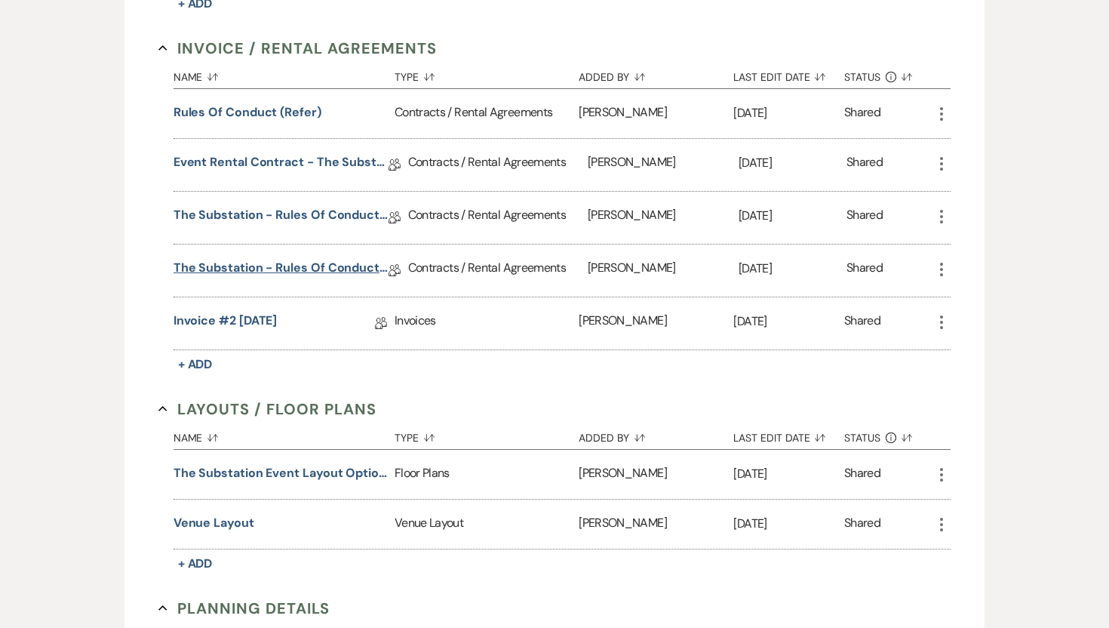
scroll to position [552, 0]
click at [251, 164] on link "Event Rental Contract - The Substation, Main Level (2025)" at bounding box center [281, 166] width 215 height 23
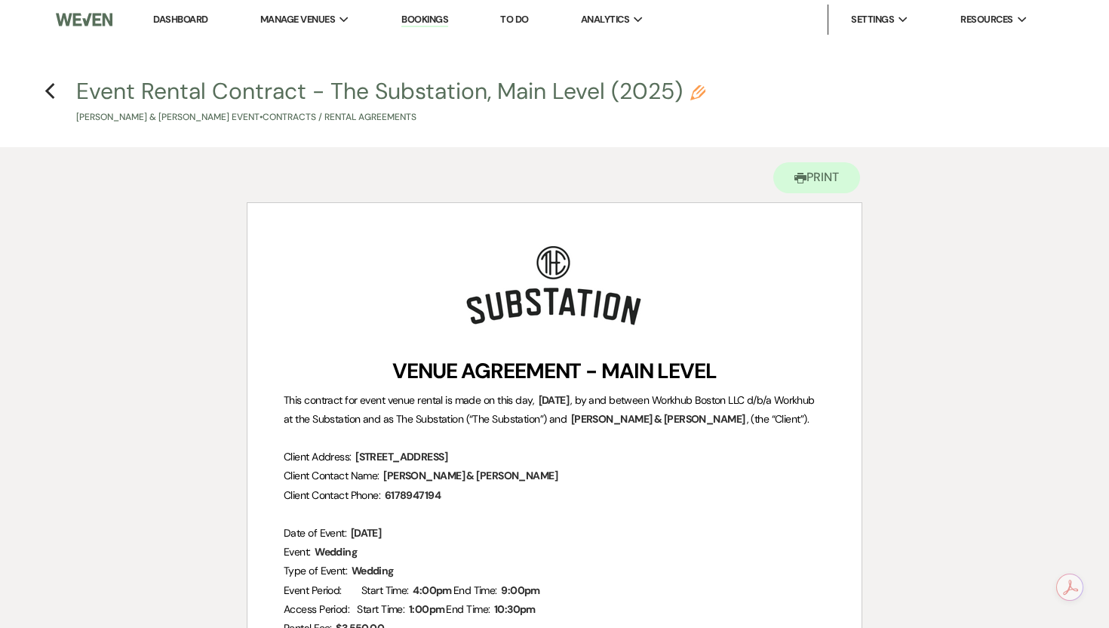
click at [55, 90] on h4 "Previous Event Rental Contract - The Substation, Main Level (2025) Pencil [PERS…" at bounding box center [554, 99] width 1086 height 49
click at [49, 91] on icon "Previous" at bounding box center [50, 91] width 11 height 18
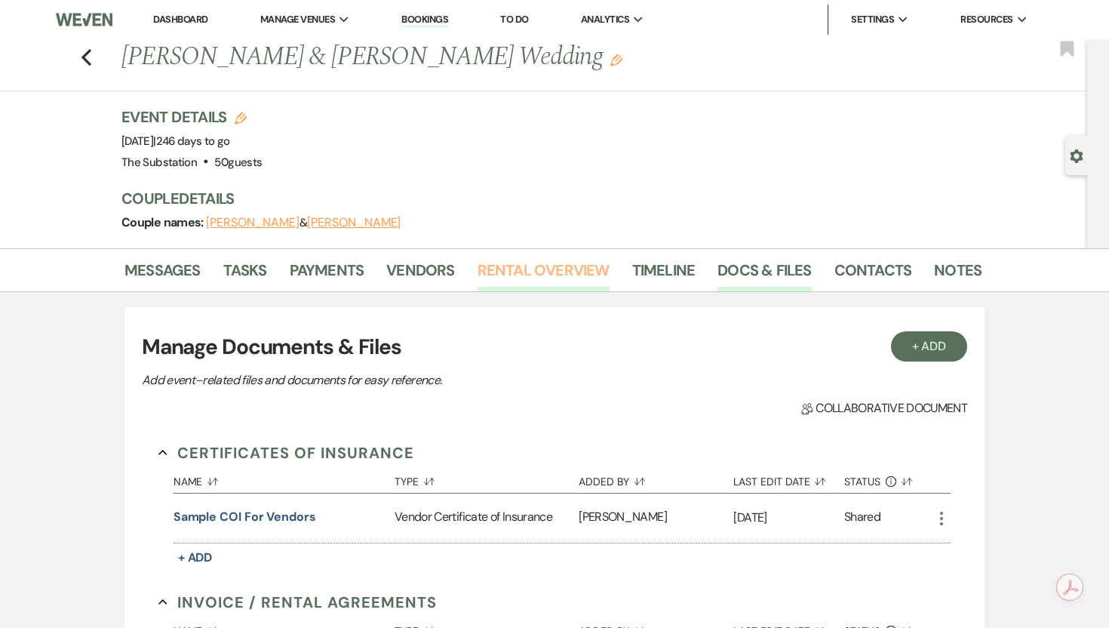
click at [562, 283] on link "Rental Overview" at bounding box center [544, 274] width 132 height 33
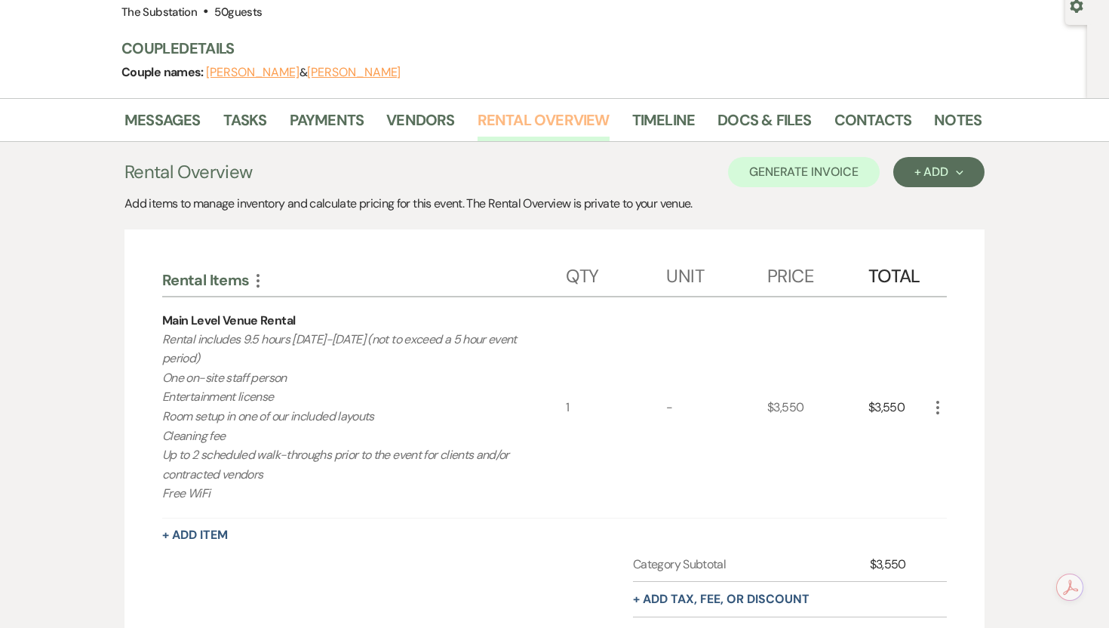
scroll to position [167, 0]
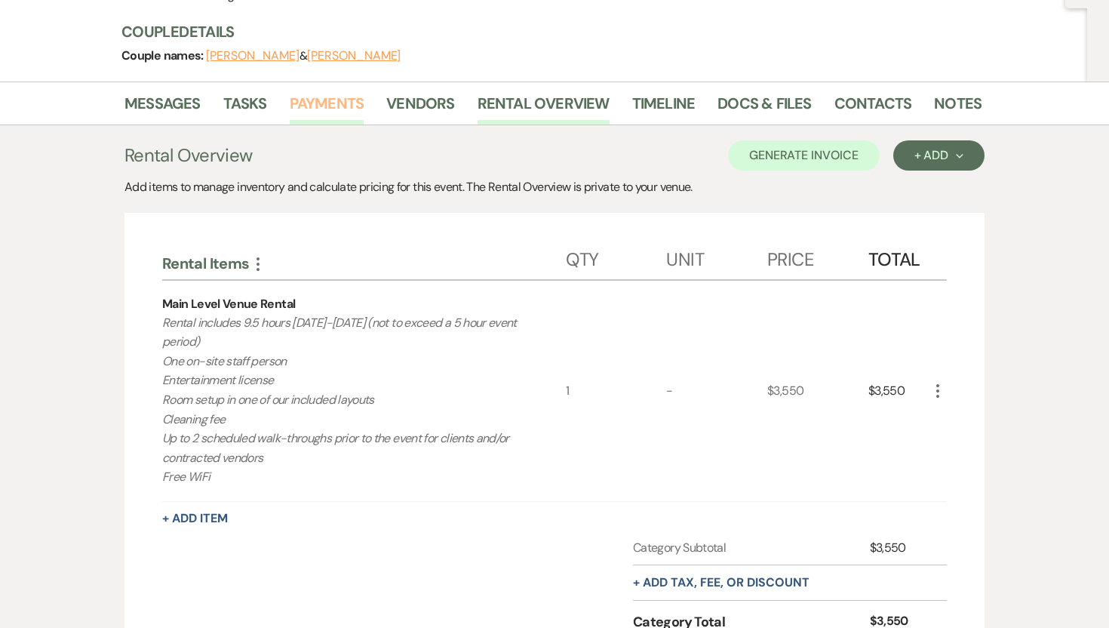
click at [349, 103] on link "Payments" at bounding box center [327, 107] width 75 height 33
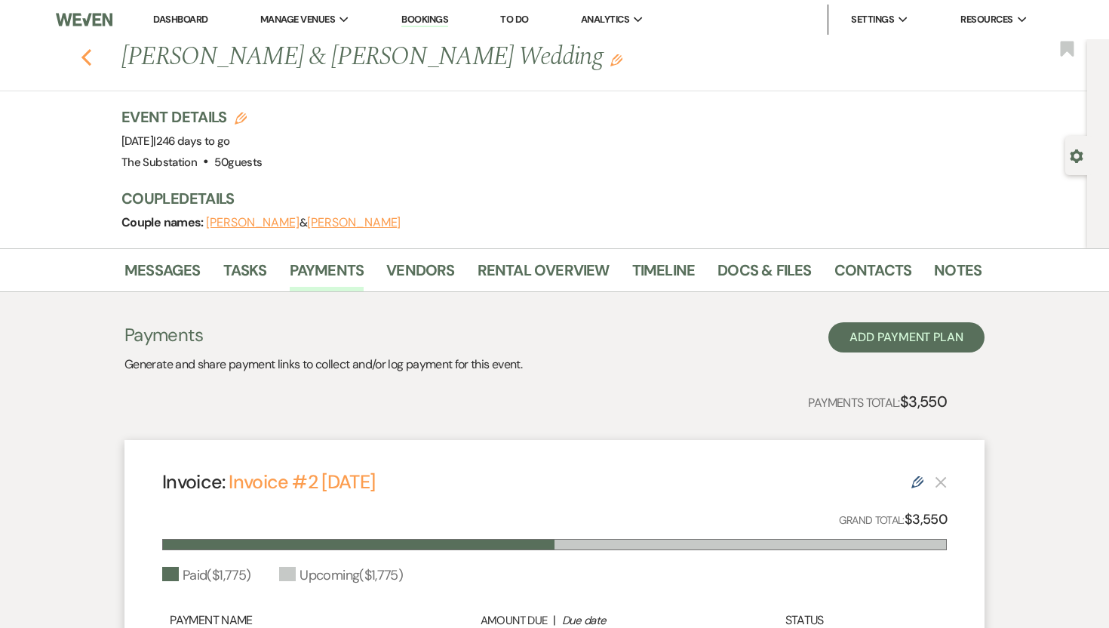
click at [88, 51] on use "button" at bounding box center [86, 57] width 10 height 17
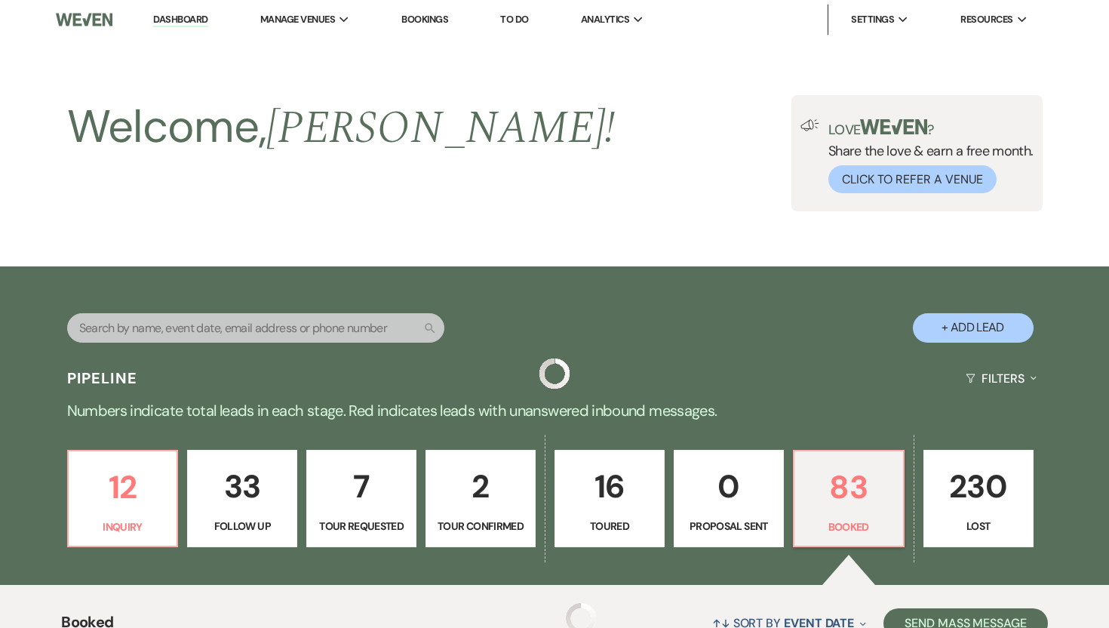
scroll to position [1669, 0]
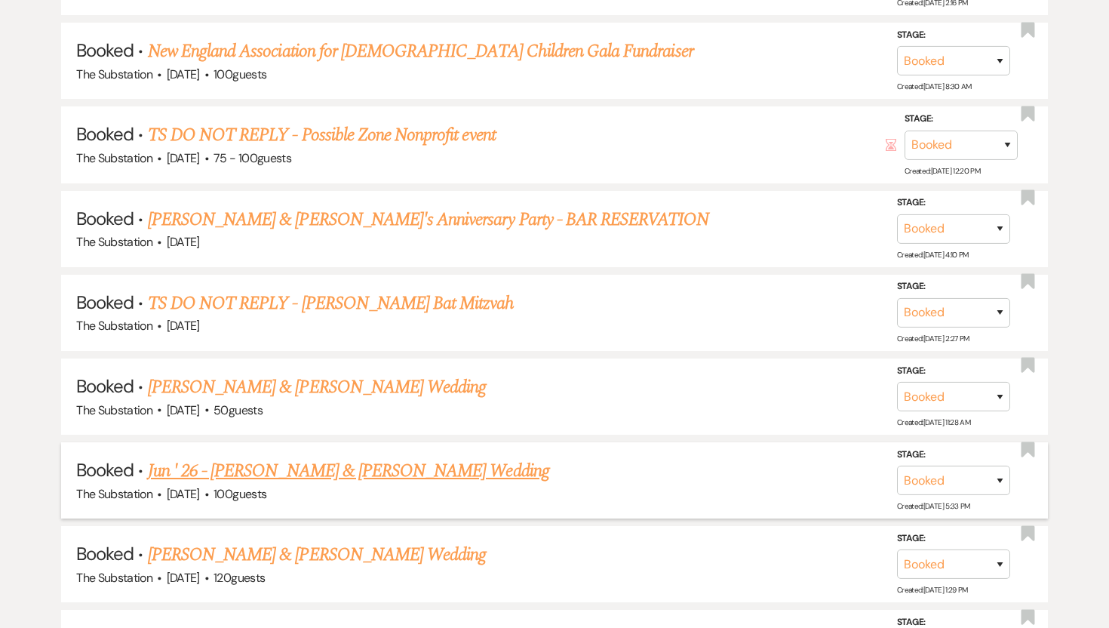
click at [376, 457] on link "Jun ' 26 - [PERSON_NAME] & [PERSON_NAME] Wedding" at bounding box center [348, 470] width 401 height 27
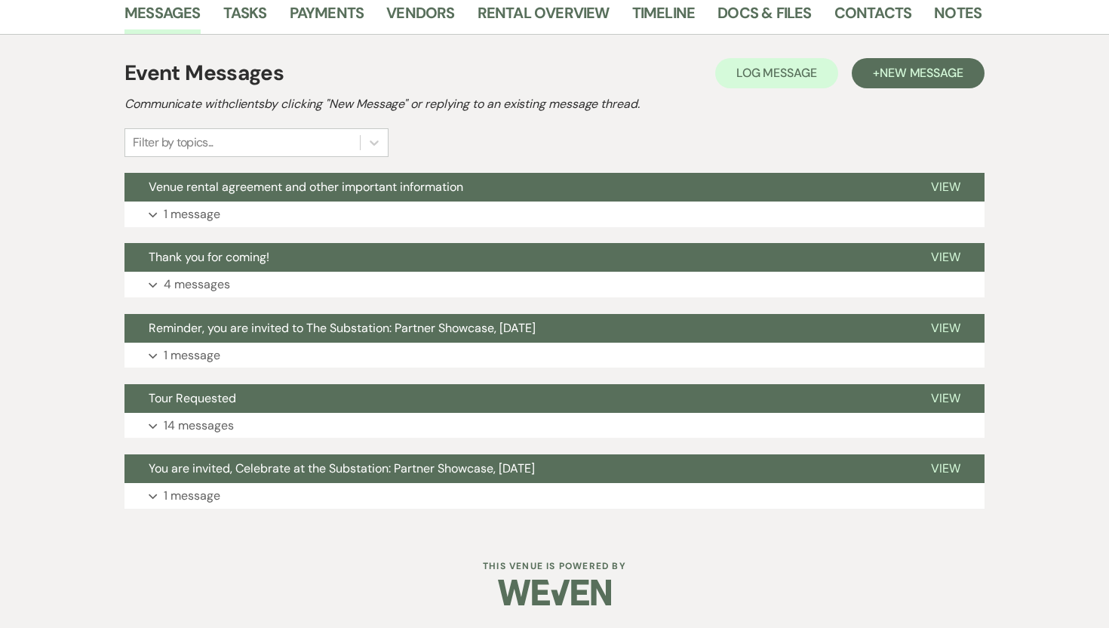
scroll to position [257, 0]
click at [330, 17] on link "Payments" at bounding box center [327, 17] width 75 height 33
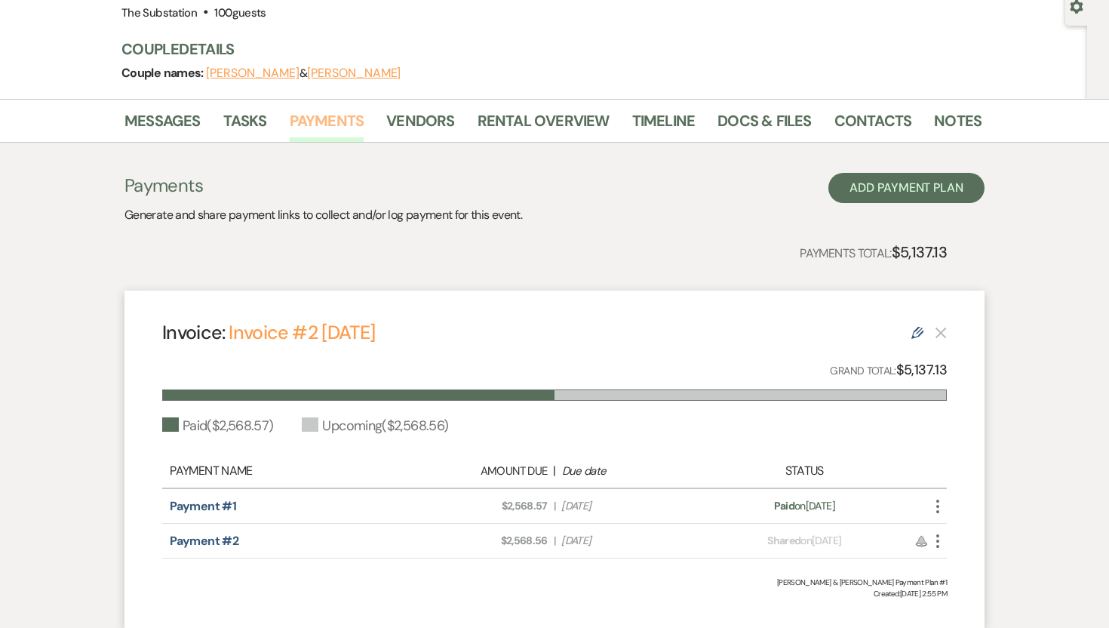
scroll to position [262, 0]
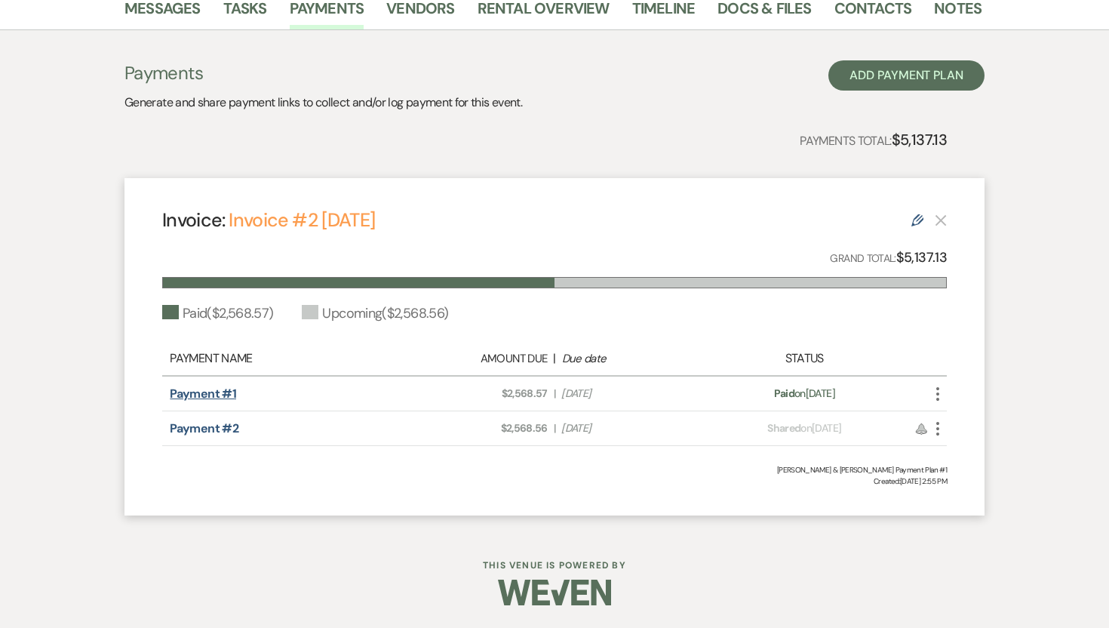
click at [194, 394] on link "Payment #1" at bounding box center [203, 393] width 66 height 16
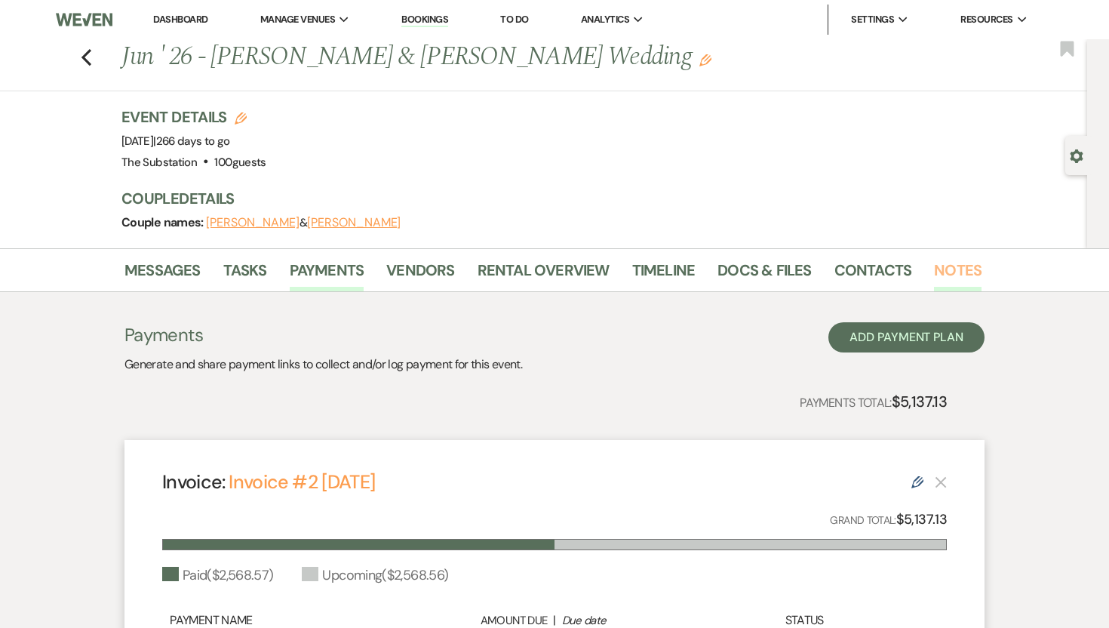
click at [936, 267] on link "Notes" at bounding box center [958, 274] width 48 height 33
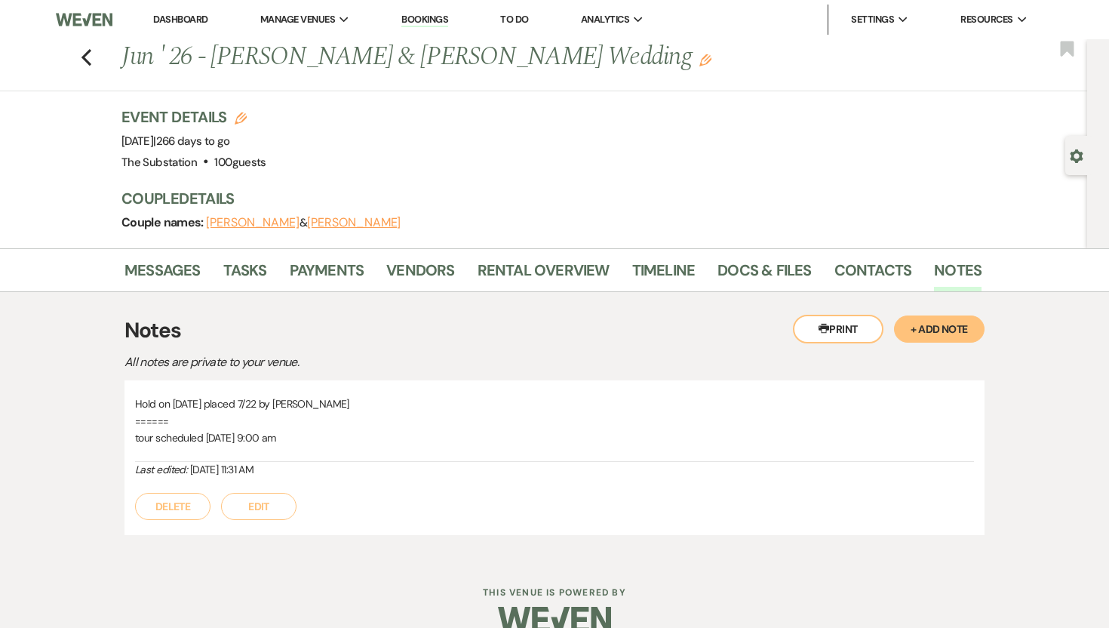
drag, startPoint x: 295, startPoint y: 466, endPoint x: 127, endPoint y: 396, distance: 181.6
click at [127, 396] on div "Hold on [DATE] placed 7/22 by [PERSON_NAME] ====== tour scheduled [DATE] 9:00 a…" at bounding box center [554, 457] width 860 height 155
copy div "Hold on [DATE] placed 7/22 by [PERSON_NAME] ====== tour scheduled [DATE] 9:00 a…"
click at [327, 274] on link "Payments" at bounding box center [327, 274] width 75 height 33
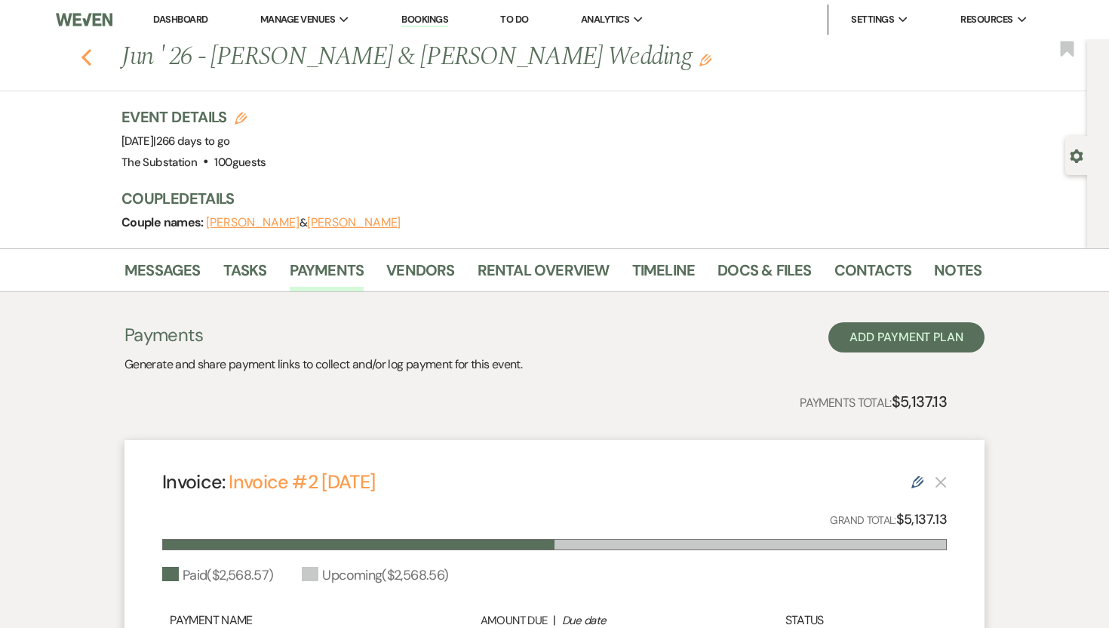
click at [90, 53] on icon "Previous" at bounding box center [86, 57] width 11 height 18
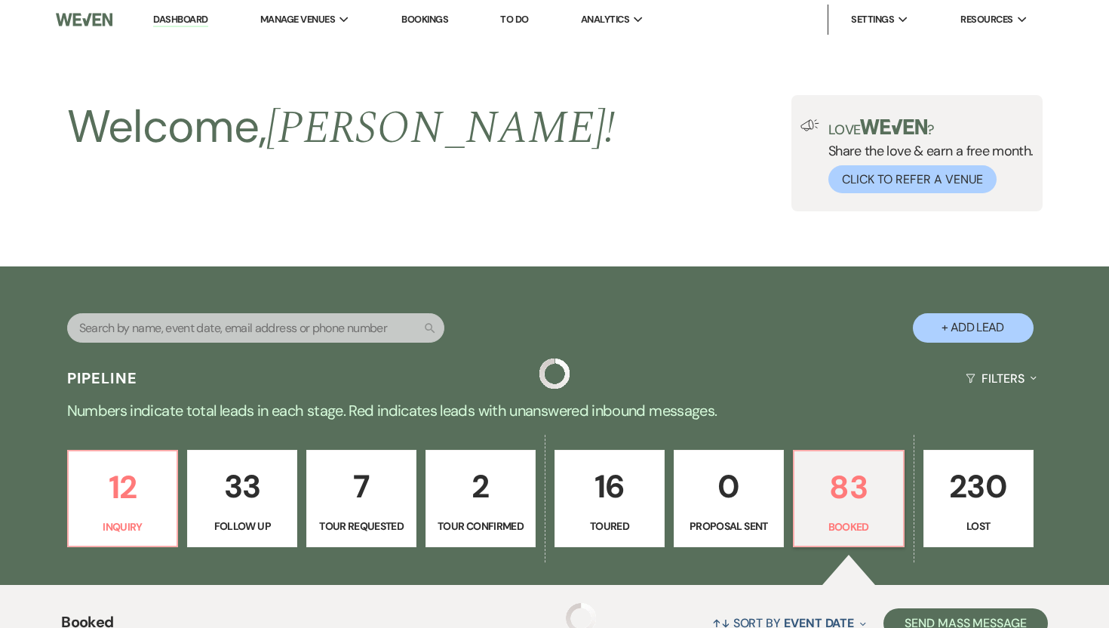
scroll to position [1669, 0]
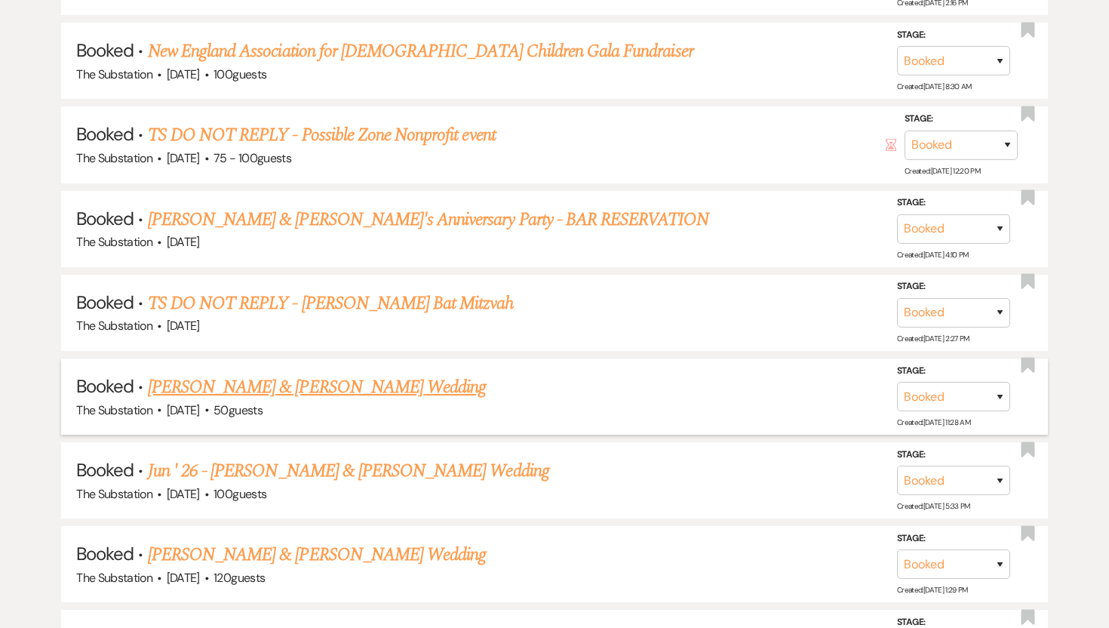
click at [379, 379] on link "[PERSON_NAME] & [PERSON_NAME] Wedding" at bounding box center [317, 386] width 338 height 27
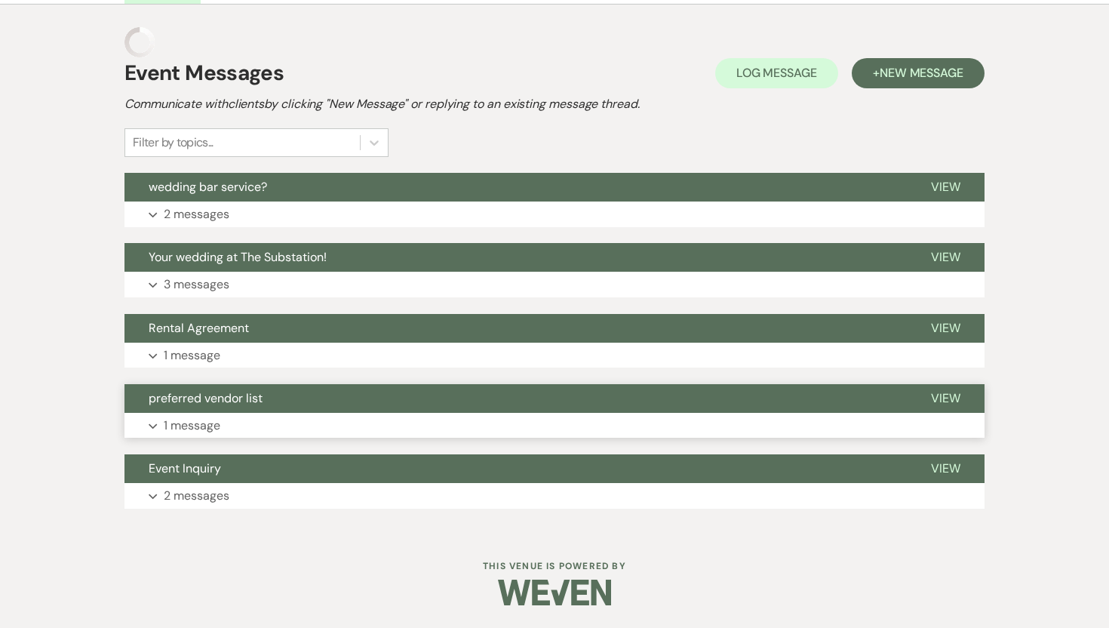
scroll to position [257, 0]
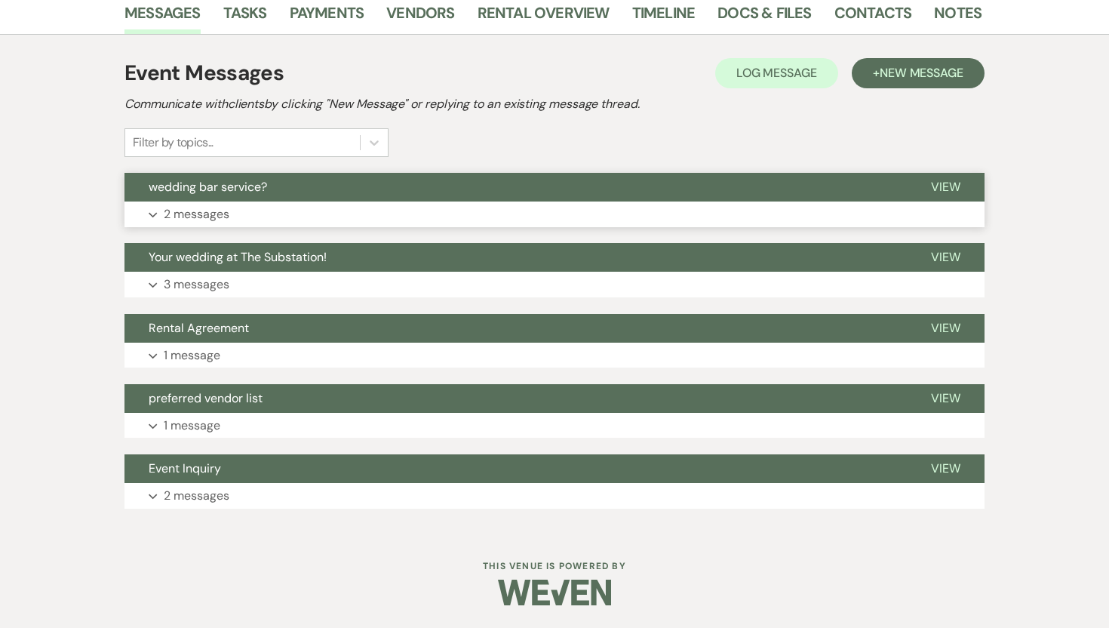
click at [341, 221] on button "Expand 2 messages" at bounding box center [554, 214] width 860 height 26
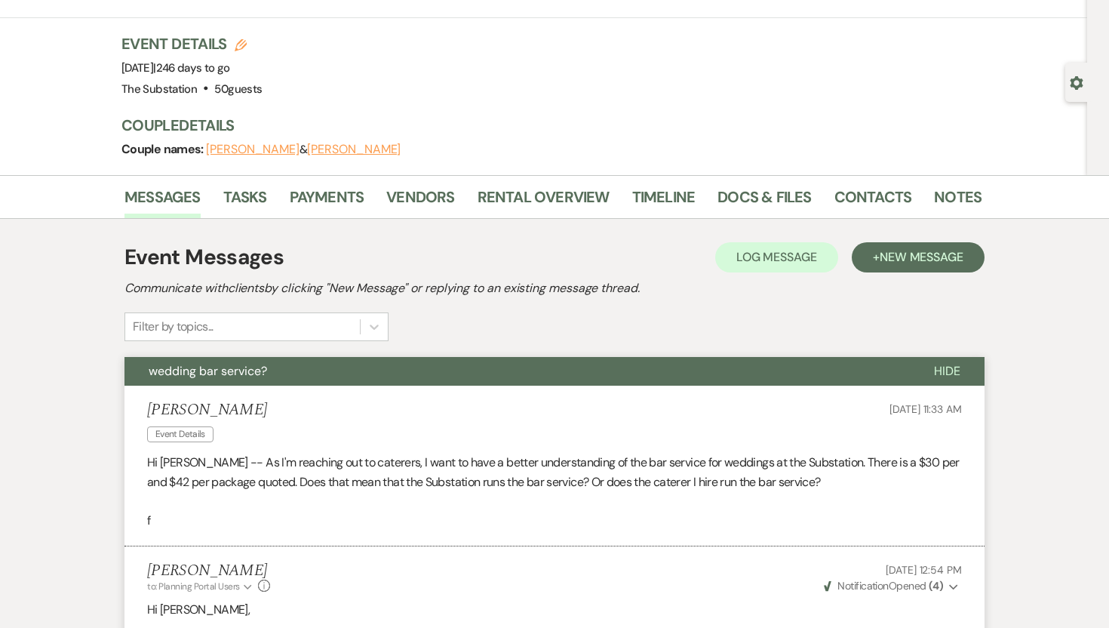
scroll to position [20, 0]
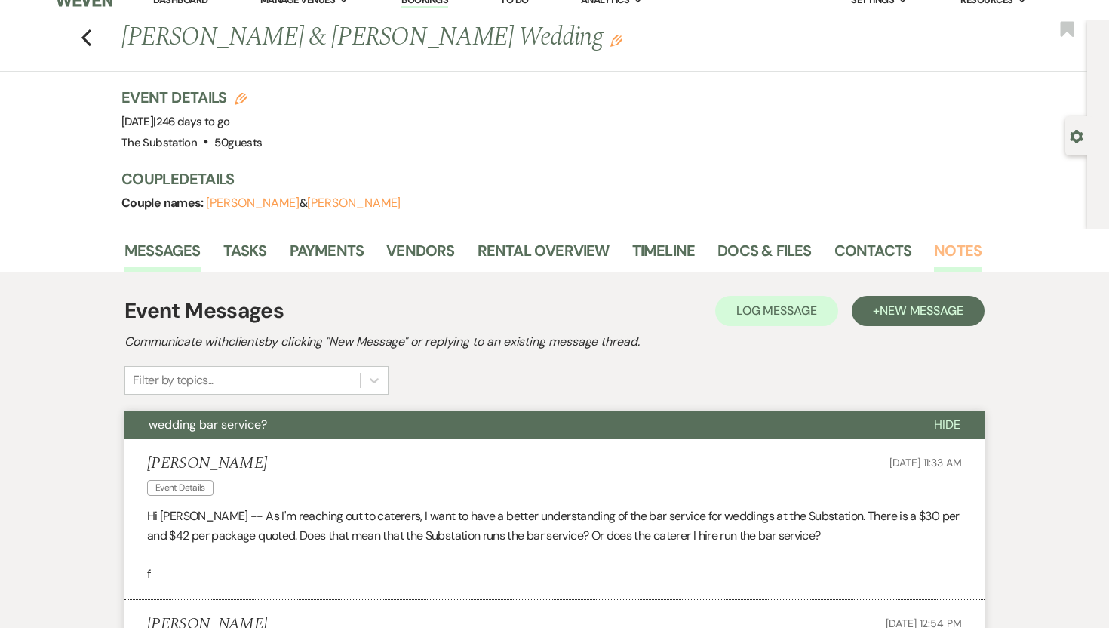
click at [963, 249] on link "Notes" at bounding box center [958, 254] width 48 height 33
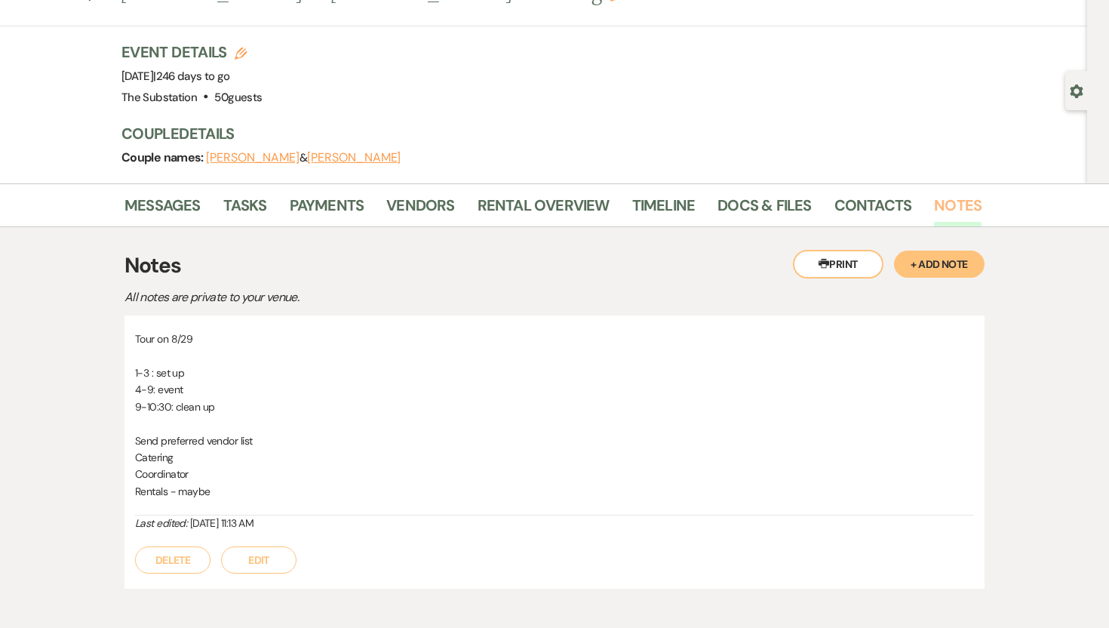
scroll to position [81, 0]
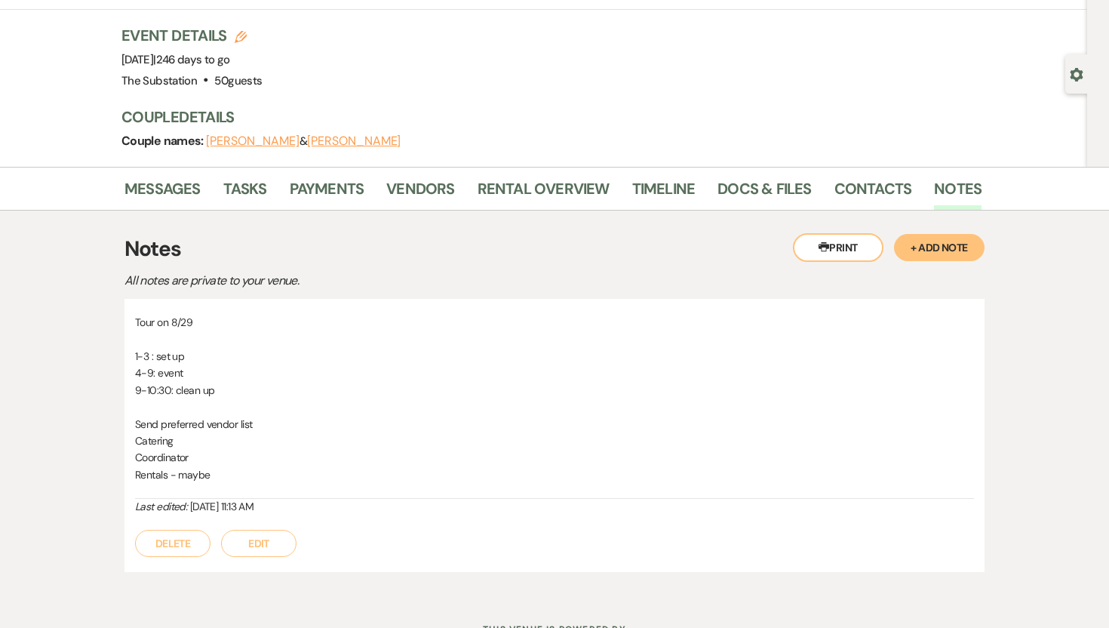
drag, startPoint x: 305, startPoint y: 505, endPoint x: 113, endPoint y: 321, distance: 265.7
click at [113, 321] on div "Messages Tasks Payments Vendors Rental Overview Timeline Docs & Files Contacts …" at bounding box center [554, 381] width 1109 height 428
copy div "Tour on 8/29 1-3 : set up 4-9: event 9-10:30: clean up Send preferred vendor li…"
click at [337, 177] on link "Payments" at bounding box center [327, 193] width 75 height 33
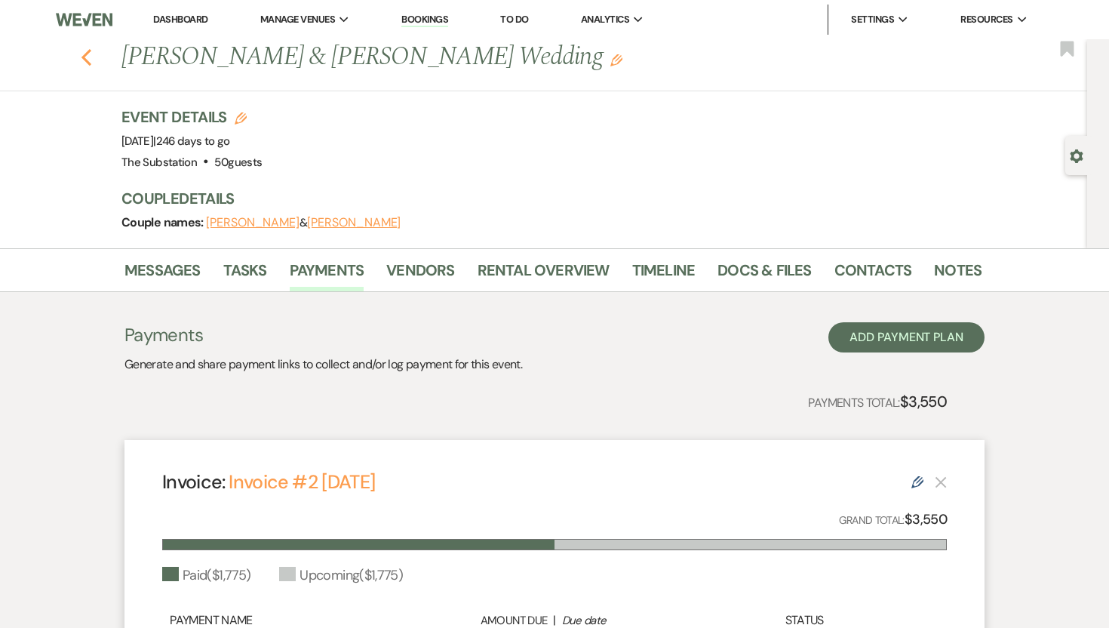
click at [81, 60] on icon "Previous" at bounding box center [86, 57] width 11 height 18
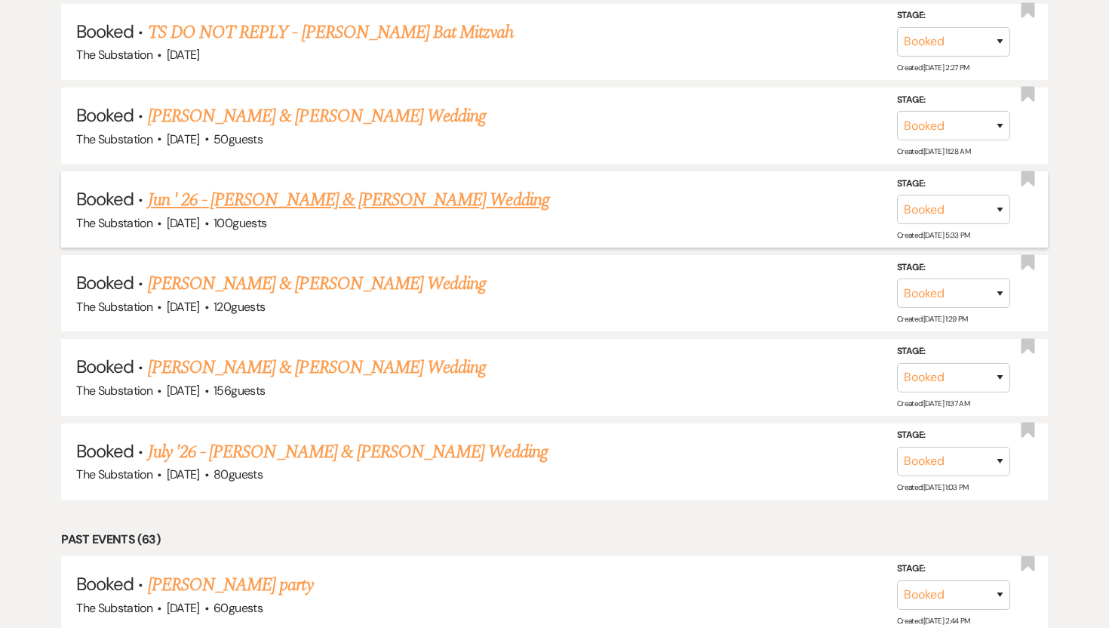
scroll to position [1952, 0]
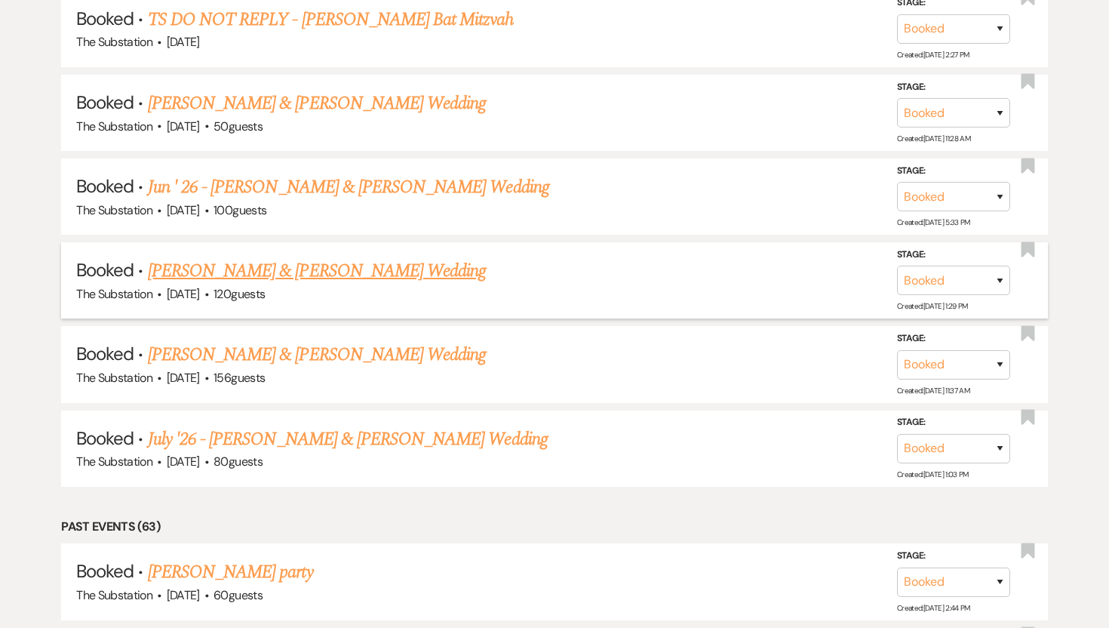
click at [364, 284] on div "The Substation · [DATE] · 120 guests" at bounding box center [554, 294] width 957 height 20
click at [364, 258] on link "[PERSON_NAME] & [PERSON_NAME] Wedding" at bounding box center [317, 270] width 338 height 27
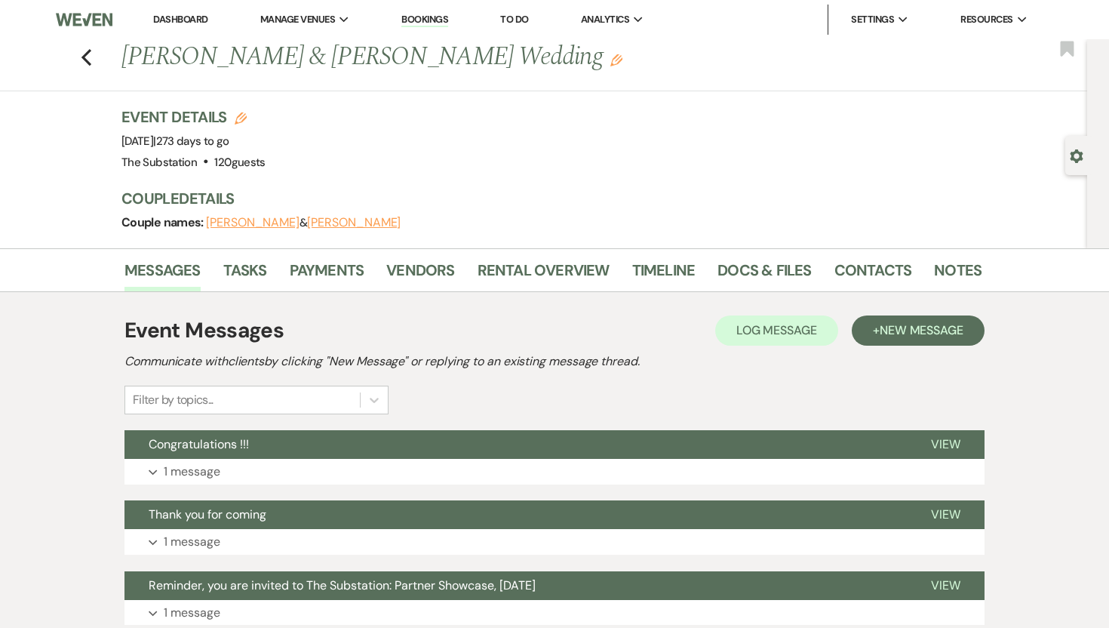
click at [266, 226] on button "[PERSON_NAME]" at bounding box center [253, 223] width 94 height 12
select select "1"
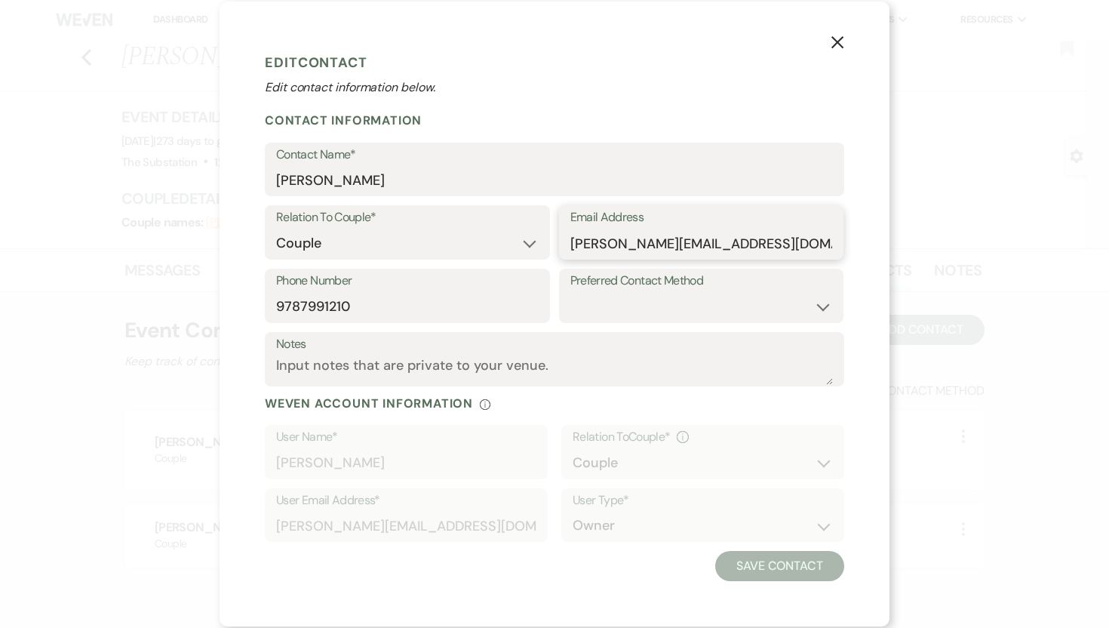
drag, startPoint x: 759, startPoint y: 244, endPoint x: 570, endPoint y: 247, distance: 189.4
click at [570, 247] on input "[PERSON_NAME][EMAIL_ADDRESS][DOMAIN_NAME]" at bounding box center [701, 243] width 263 height 29
drag, startPoint x: 350, startPoint y: 309, endPoint x: 235, endPoint y: 310, distance: 114.7
click at [235, 310] on div "X Edit Contact Edit contact information below. Contact Information Contact Name…" at bounding box center [555, 314] width 670 height 625
click at [842, 43] on icon "X" at bounding box center [838, 42] width 14 height 14
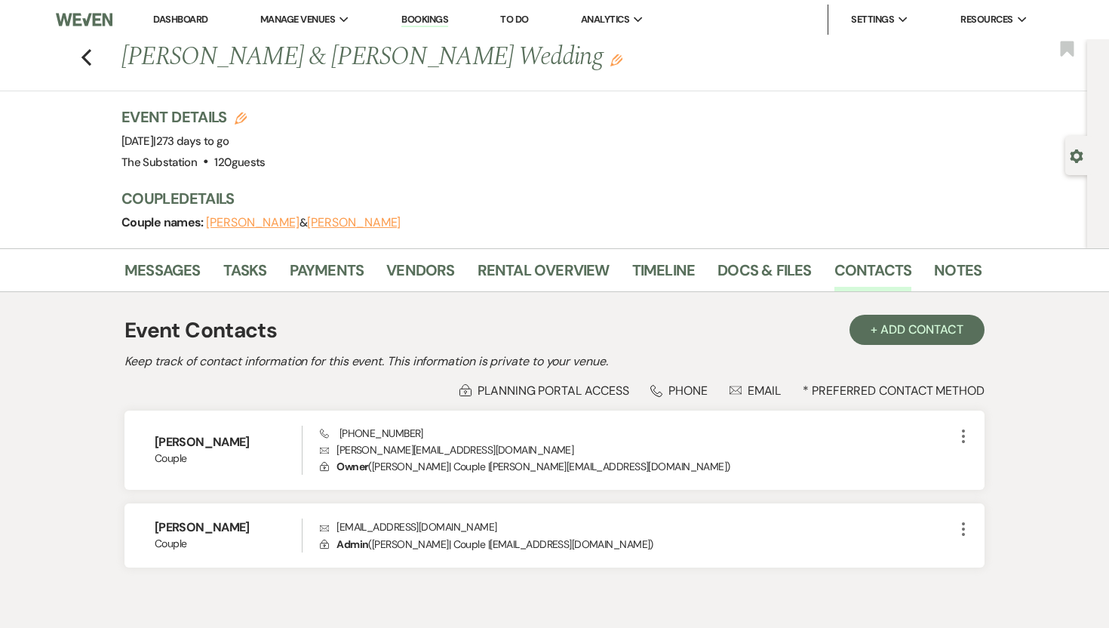
click at [344, 218] on button "[PERSON_NAME]" at bounding box center [354, 223] width 94 height 12
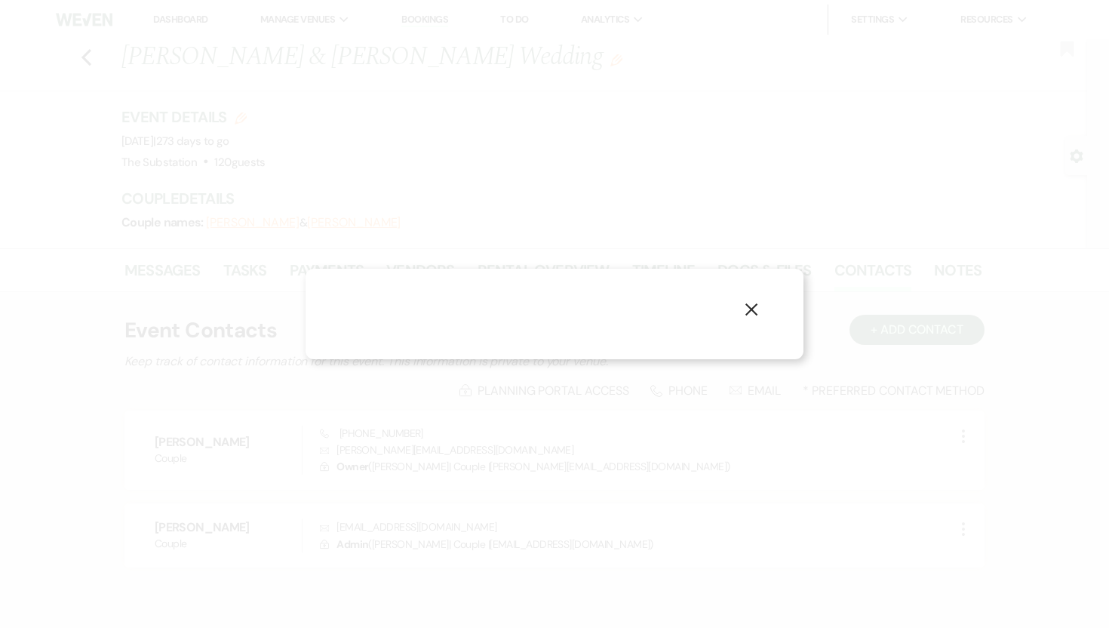
select select "1"
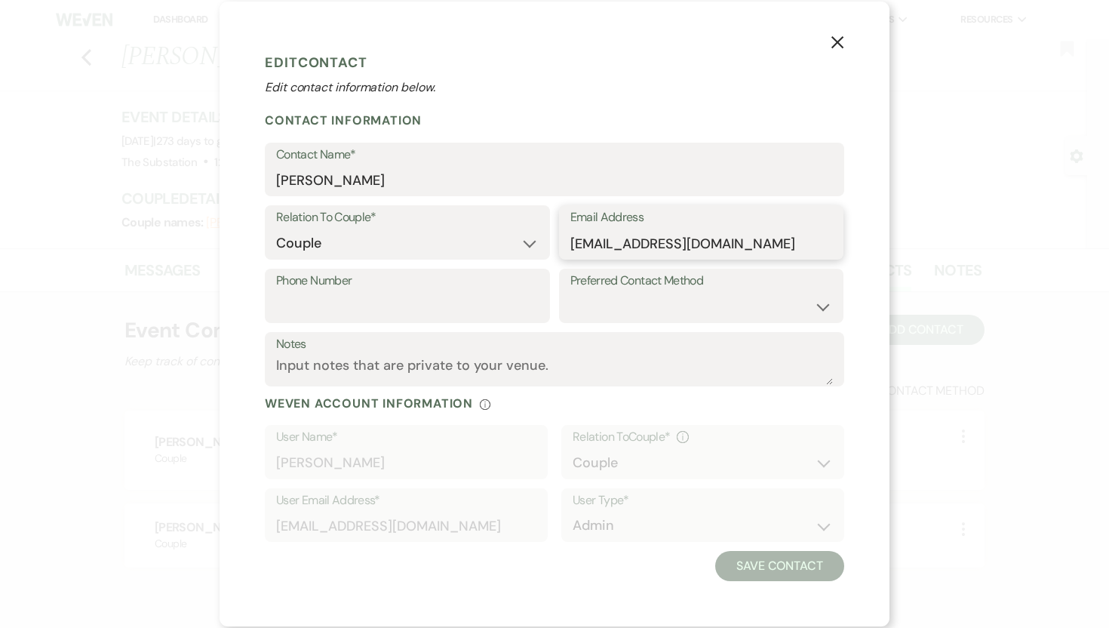
drag, startPoint x: 801, startPoint y: 247, endPoint x: 569, endPoint y: 245, distance: 232.4
click at [569, 245] on div "Email Address [EMAIL_ADDRESS][DOMAIN_NAME]" at bounding box center [701, 232] width 285 height 54
click at [836, 43] on use "button" at bounding box center [837, 42] width 12 height 12
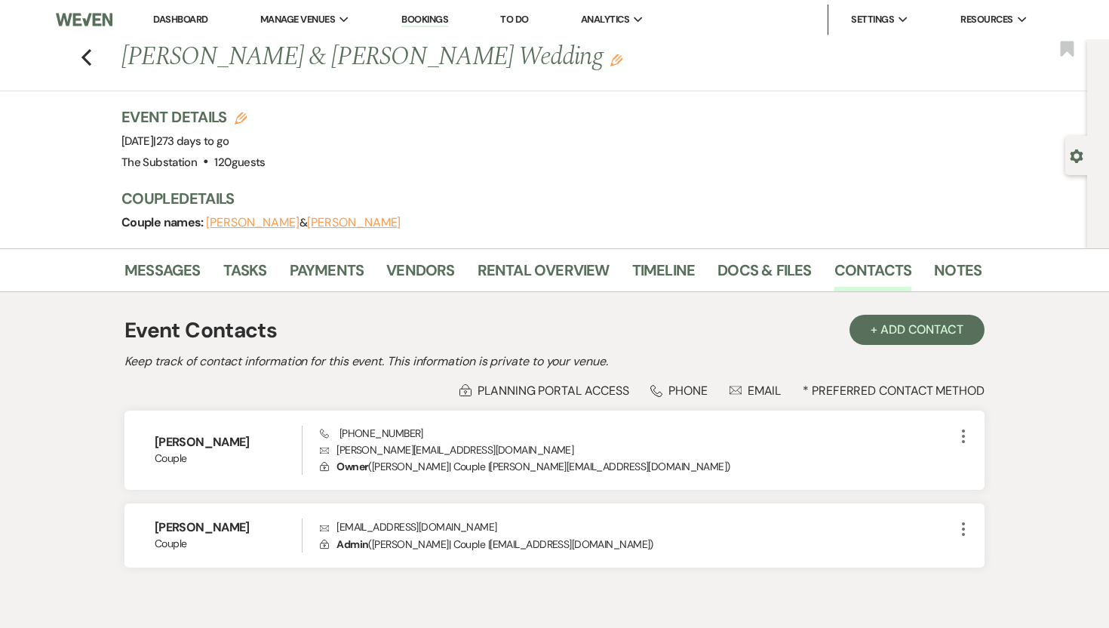
scroll to position [2, 0]
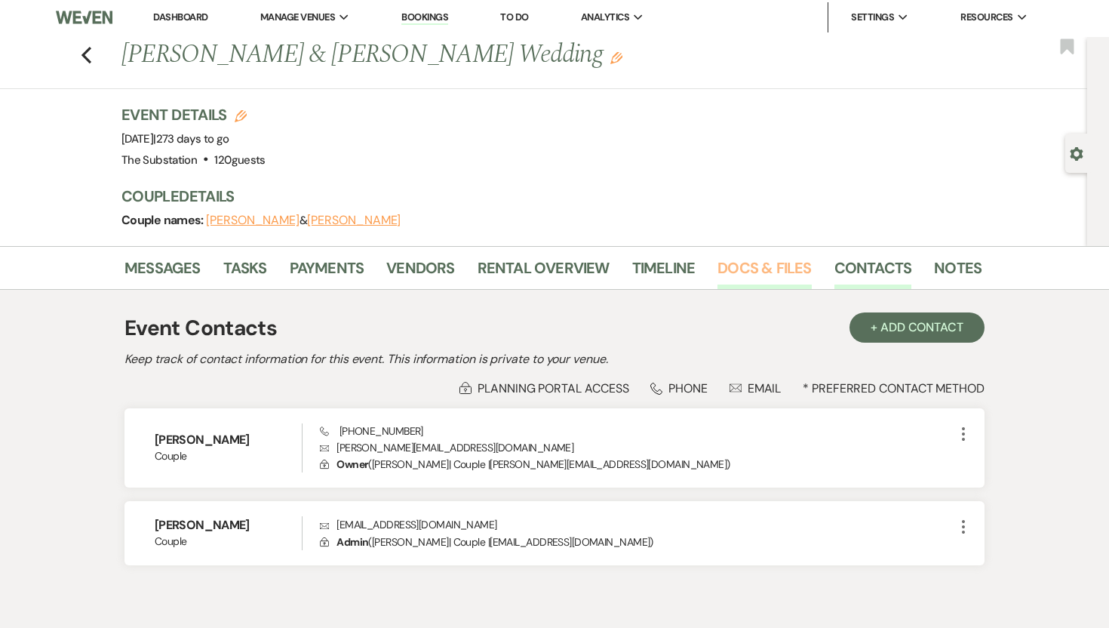
click at [727, 269] on link "Docs & Files" at bounding box center [764, 272] width 94 height 33
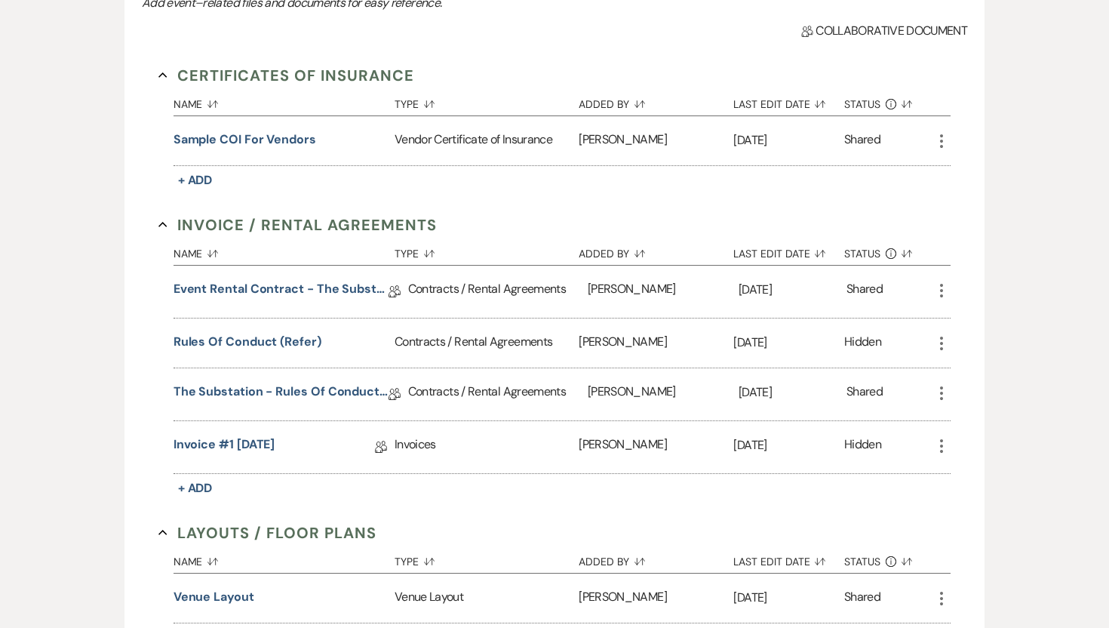
scroll to position [376, 0]
click at [338, 293] on link "Event Rental Contract - The Substation, Main Level" at bounding box center [281, 292] width 215 height 23
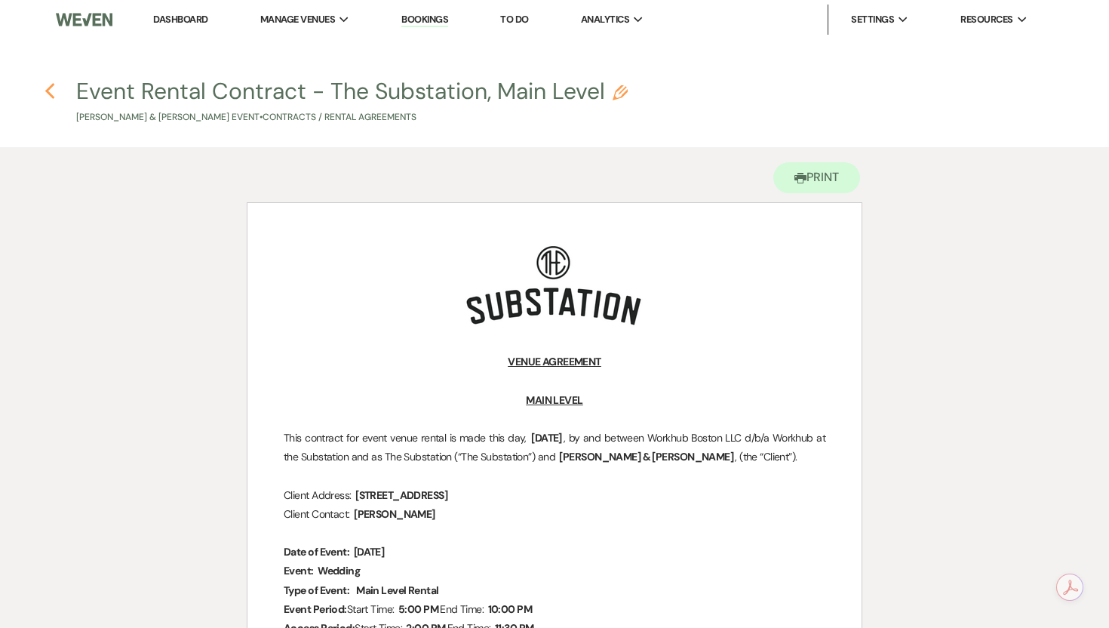
click at [52, 87] on icon "Previous" at bounding box center [50, 91] width 11 height 18
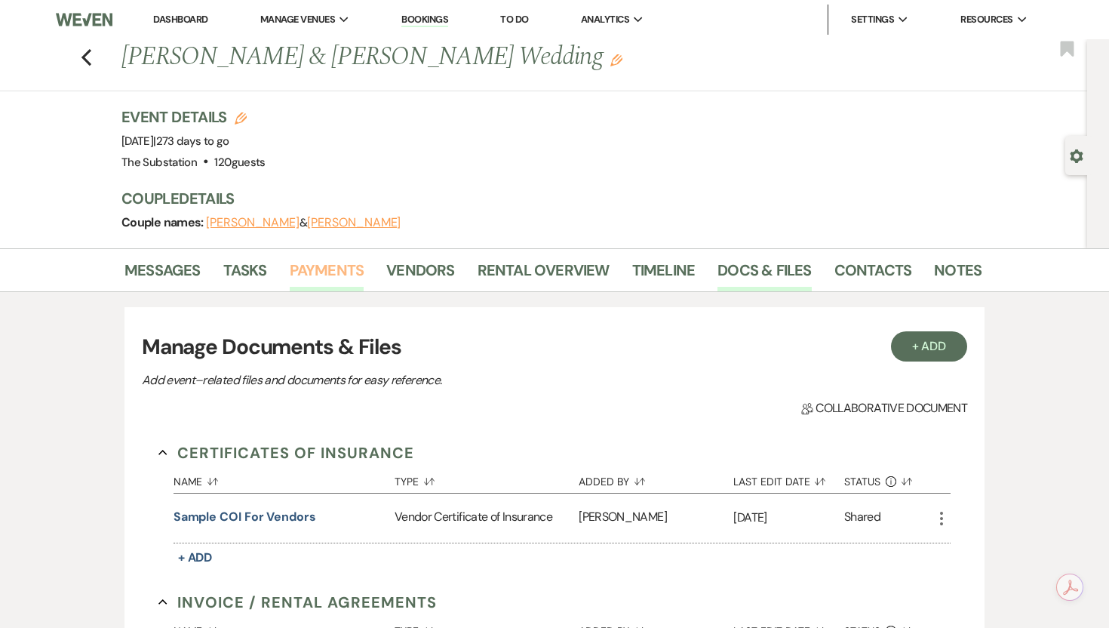
click at [315, 275] on link "Payments" at bounding box center [327, 274] width 75 height 33
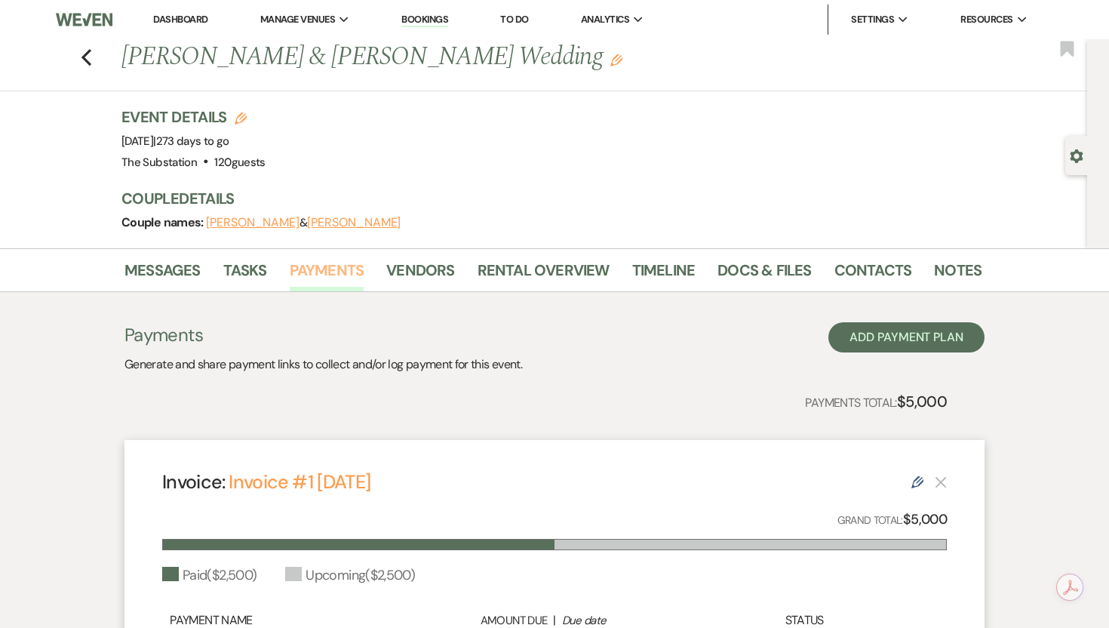
scroll to position [262, 0]
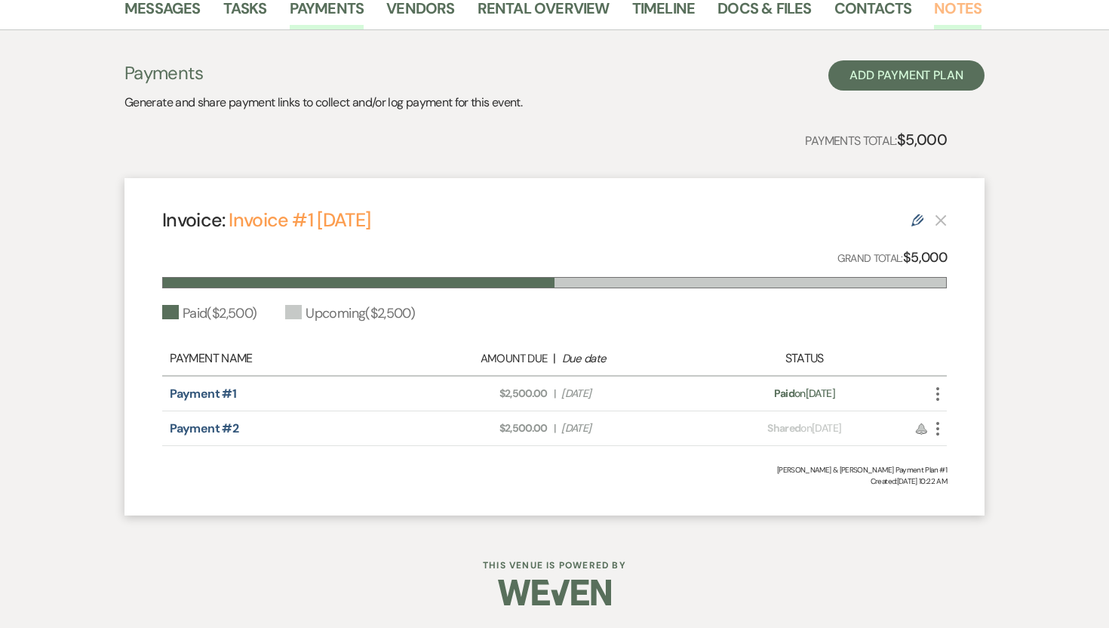
click at [944, 17] on link "Notes" at bounding box center [958, 12] width 48 height 33
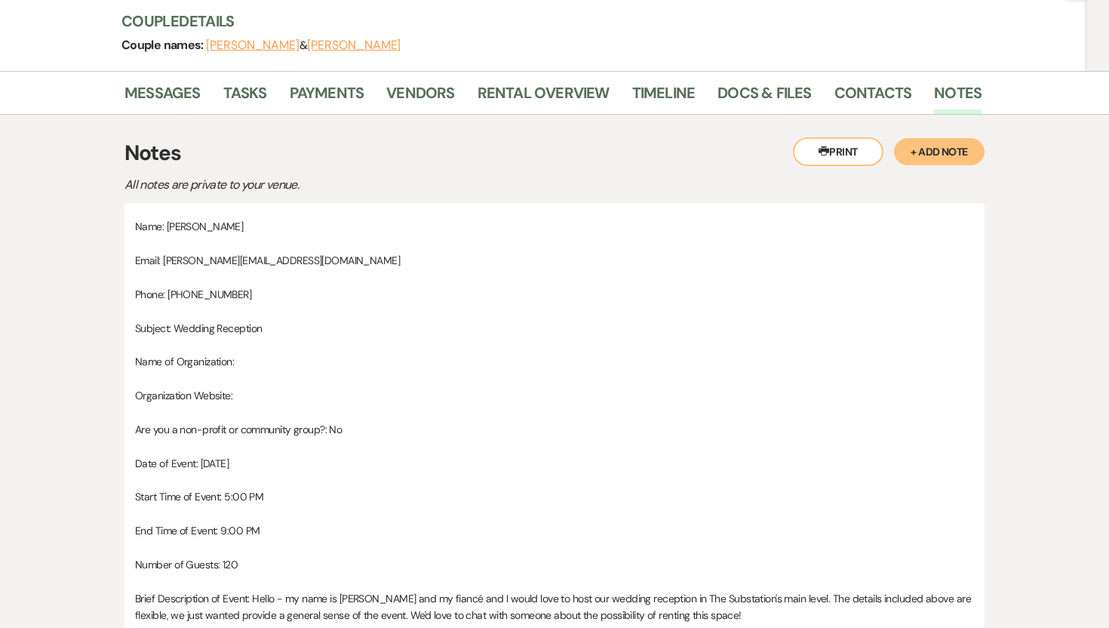
scroll to position [60, 0]
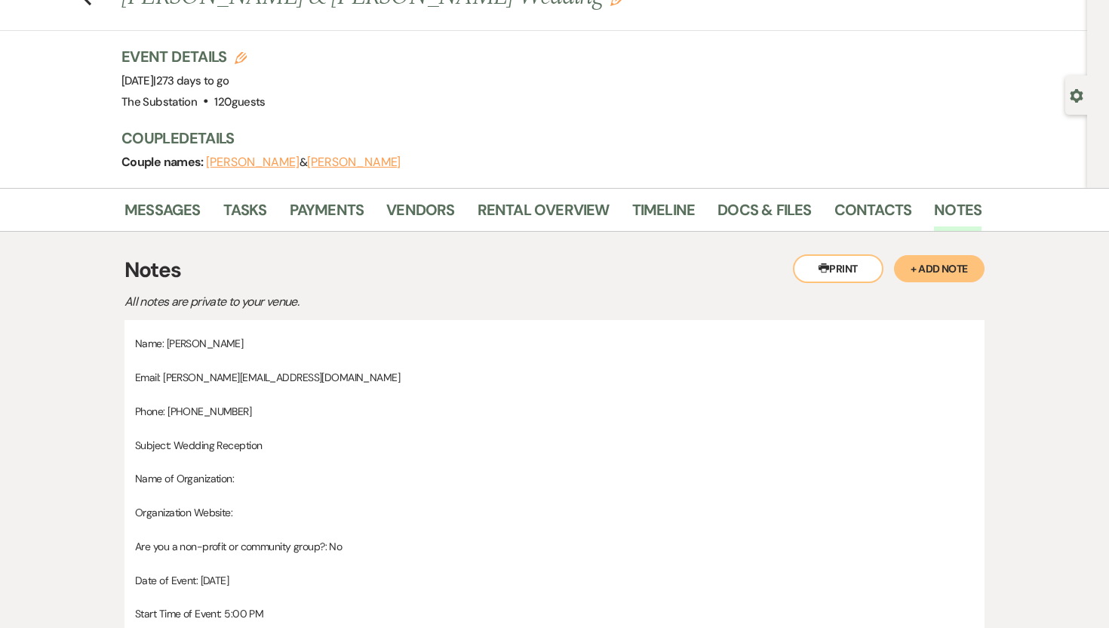
drag, startPoint x: 311, startPoint y: 448, endPoint x: 130, endPoint y: 332, distance: 215.1
click at [130, 332] on div "Name: [PERSON_NAME] Email: [PERSON_NAME][EMAIL_ADDRESS][DOMAIN_NAME] Phone: [PH…" at bounding box center [554, 591] width 860 height 543
copy div "Name: [PERSON_NAME] Email: [PERSON_NAME][EMAIL_ADDRESS][DOMAIN_NAME] Phone: [PH…"
click at [364, 161] on button "[PERSON_NAME]" at bounding box center [354, 162] width 94 height 12
select select "1"
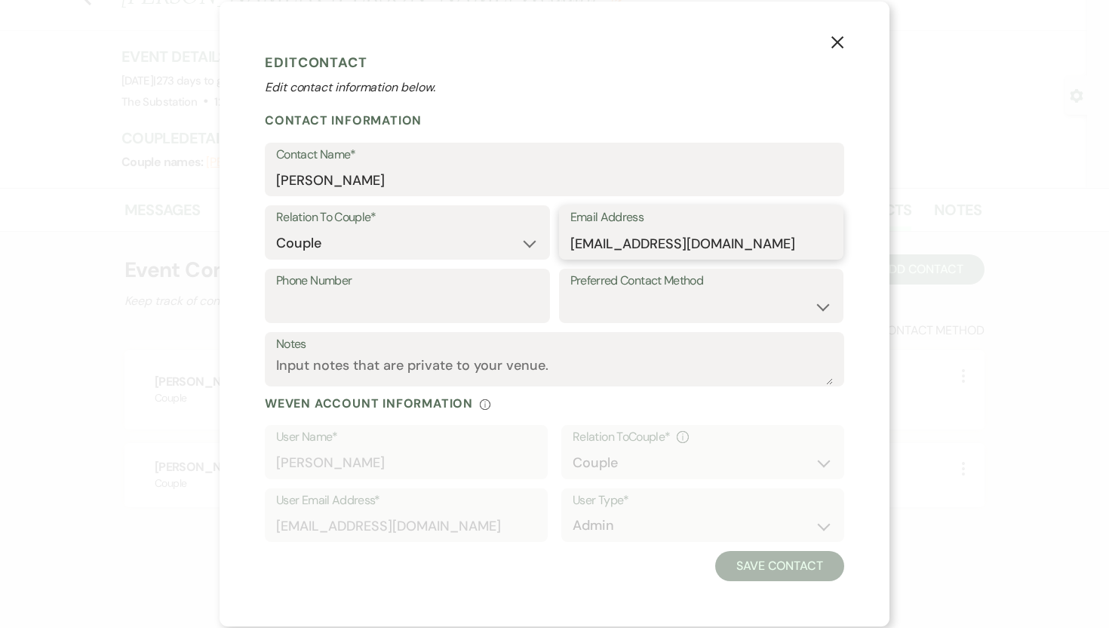
drag, startPoint x: 808, startPoint y: 244, endPoint x: 552, endPoint y: 233, distance: 256.0
click at [552, 233] on div "Relation To Couple* Couple Planner Parent of Couple Family Member Friend Other …" at bounding box center [554, 236] width 579 height 63
click at [840, 40] on use "button" at bounding box center [837, 42] width 12 height 12
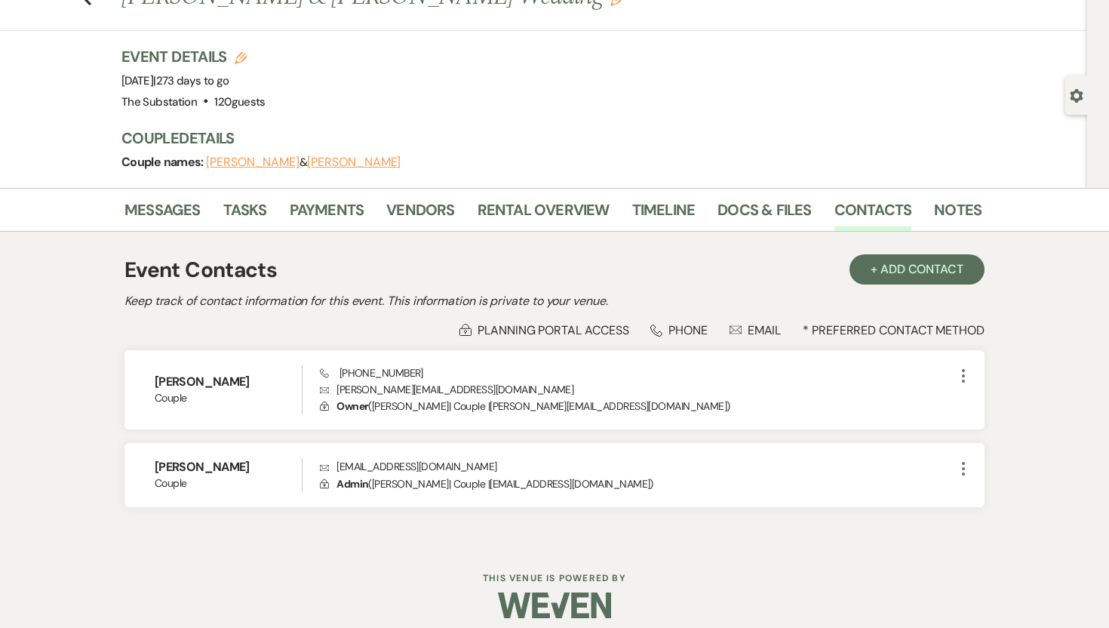
click at [241, 167] on button "[PERSON_NAME]" at bounding box center [253, 162] width 94 height 12
select select "1"
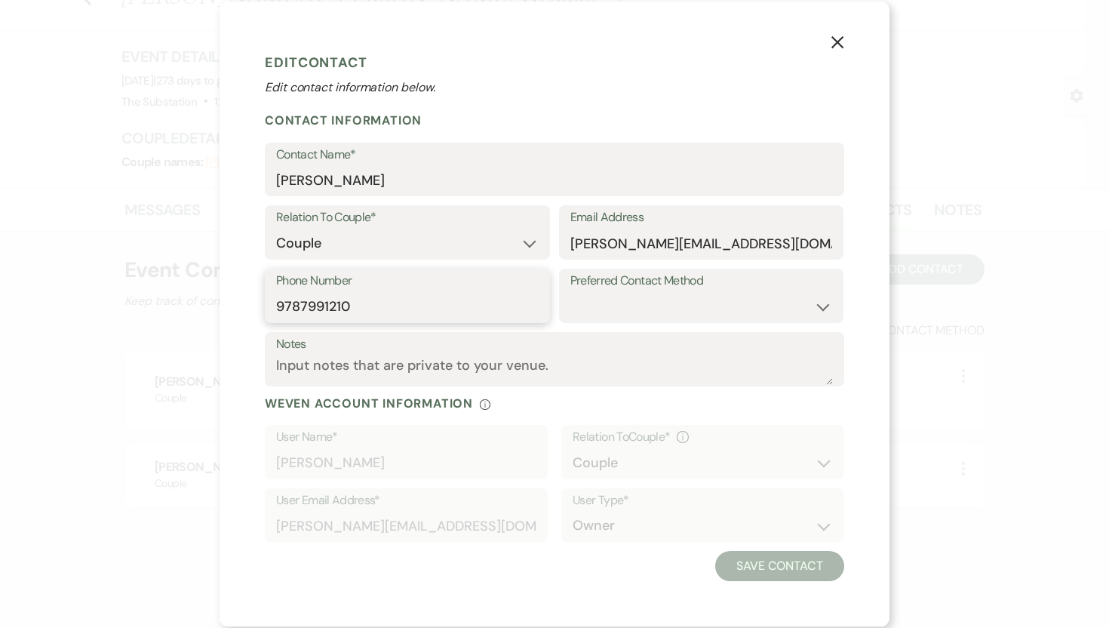
drag, startPoint x: 354, startPoint y: 304, endPoint x: 278, endPoint y: 307, distance: 76.3
click at [278, 307] on input "9787991210" at bounding box center [407, 306] width 263 height 29
click at [837, 44] on use "button" at bounding box center [837, 42] width 12 height 12
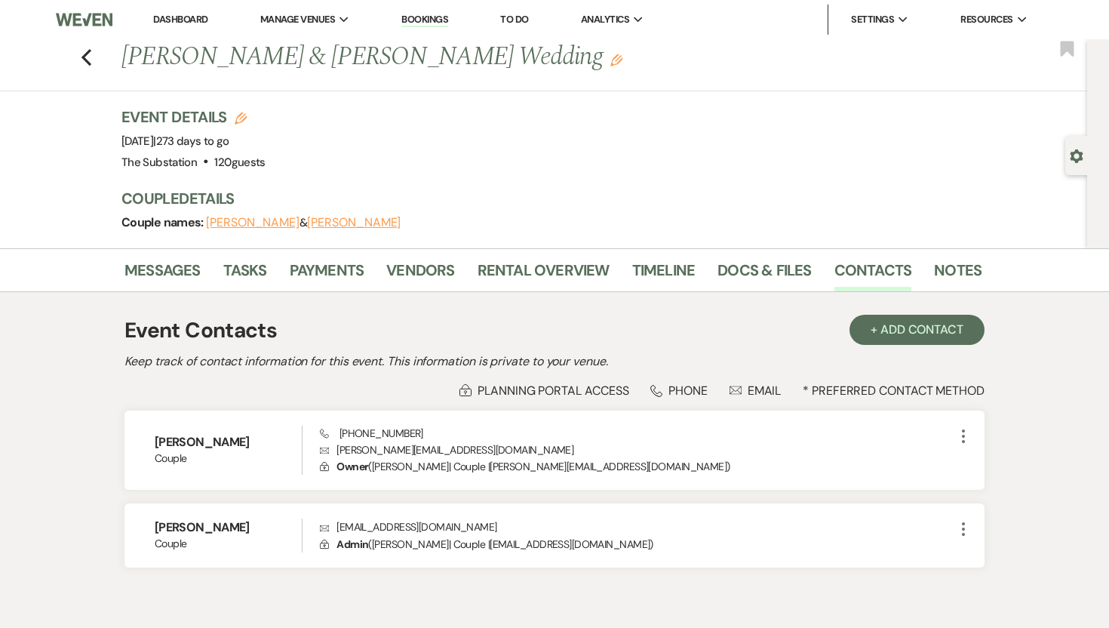
click at [94, 53] on div "Previous [PERSON_NAME] & [PERSON_NAME] Wedding Edit Bookmark" at bounding box center [539, 65] width 1095 height 52
click at [83, 59] on use "button" at bounding box center [86, 57] width 10 height 17
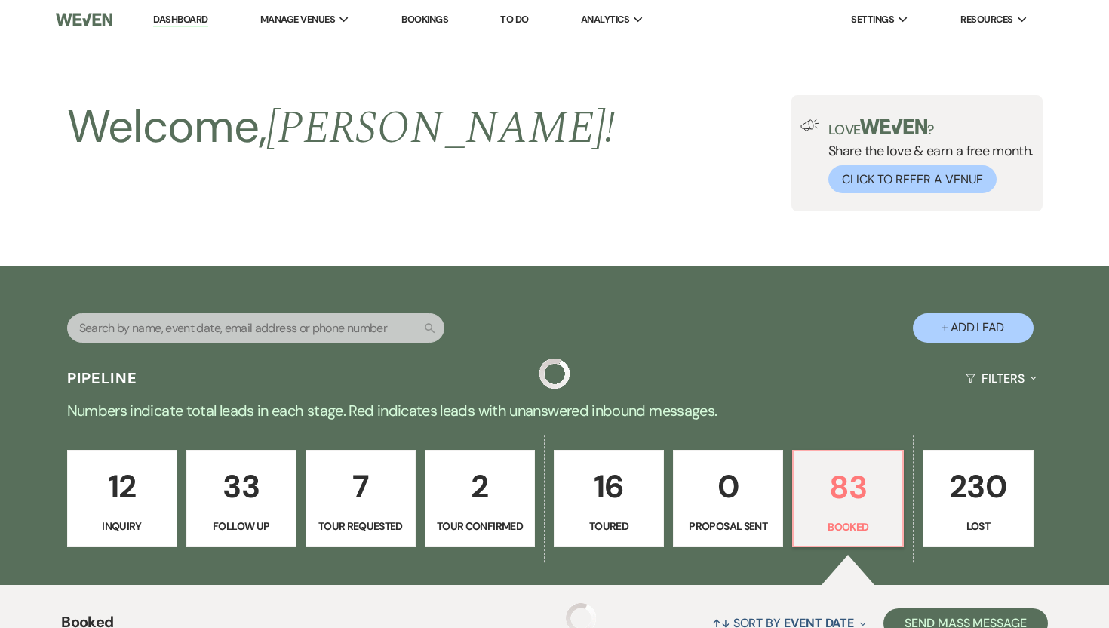
scroll to position [1952, 0]
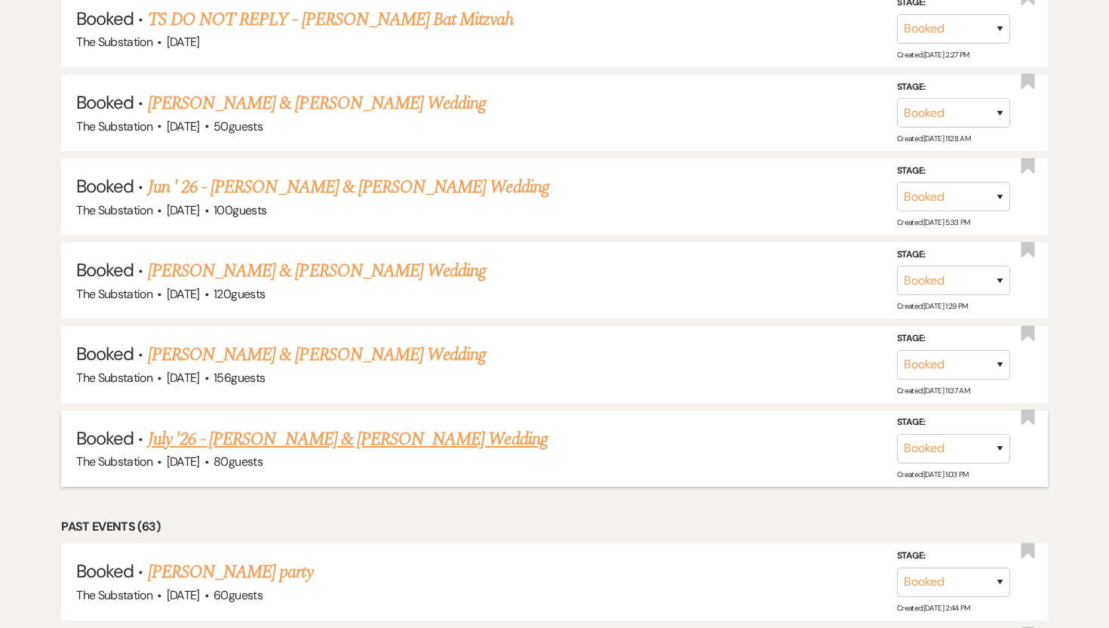
click at [312, 428] on link "July '26 - [PERSON_NAME] & [PERSON_NAME] Wedding" at bounding box center [348, 438] width 400 height 27
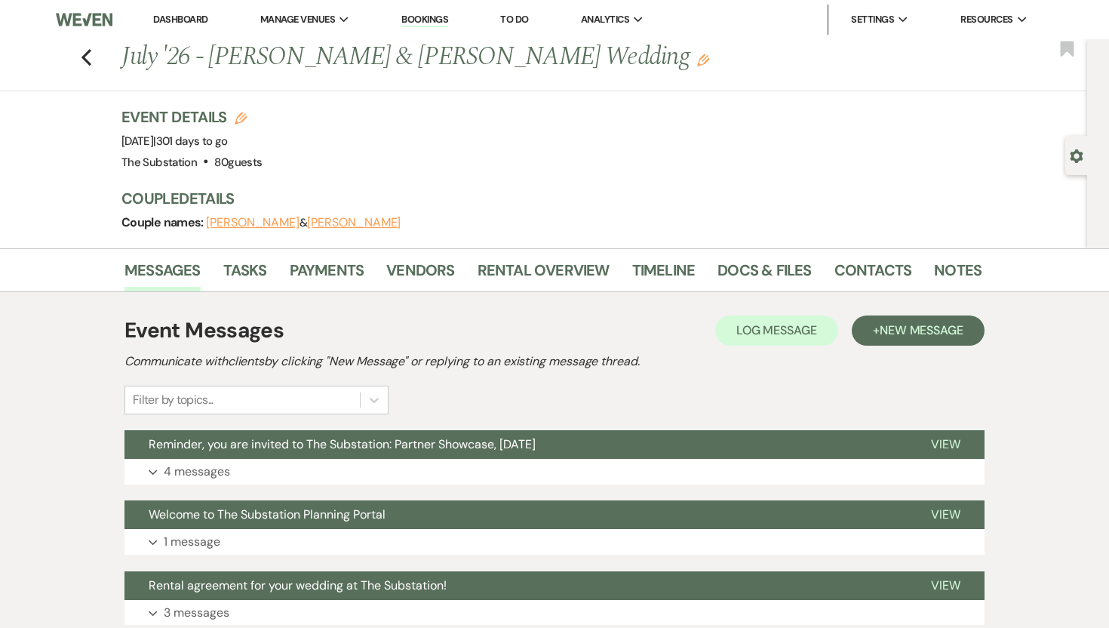
click at [263, 224] on button "[PERSON_NAME]" at bounding box center [253, 223] width 94 height 12
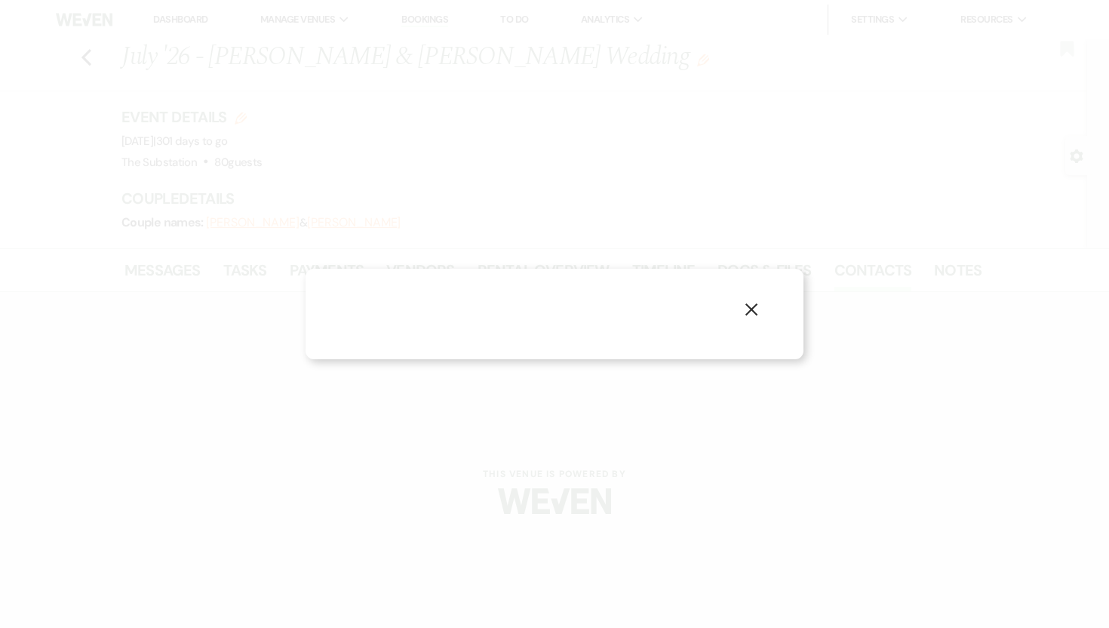
select select "1"
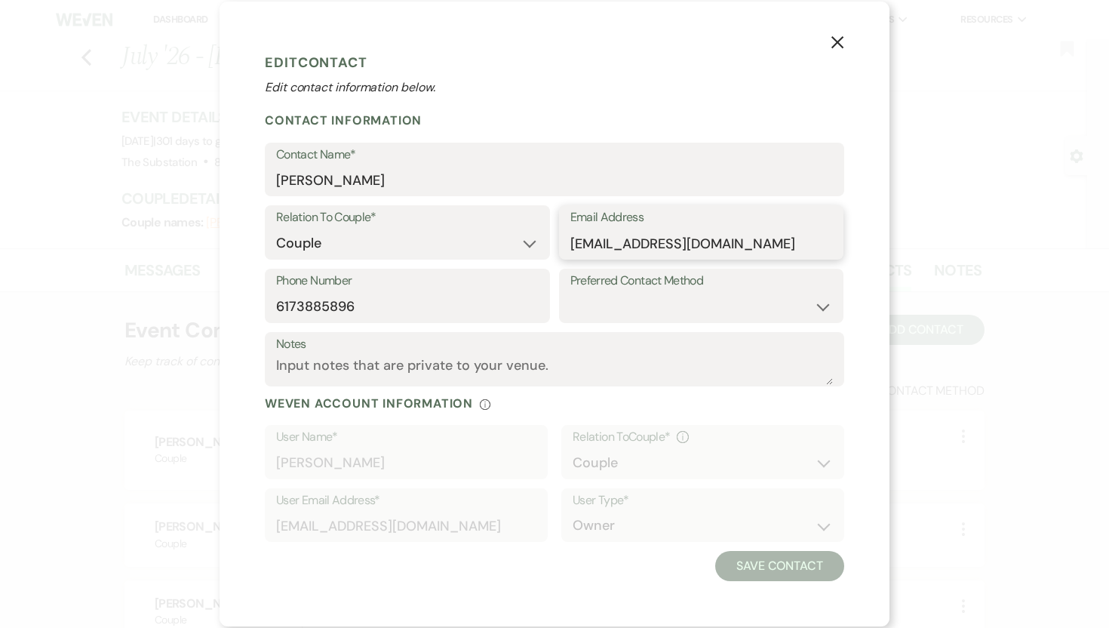
drag, startPoint x: 759, startPoint y: 244, endPoint x: 572, endPoint y: 238, distance: 187.2
click at [572, 238] on input "[EMAIL_ADDRESS][DOMAIN_NAME]" at bounding box center [701, 243] width 263 height 29
click at [838, 40] on icon "X" at bounding box center [838, 42] width 14 height 14
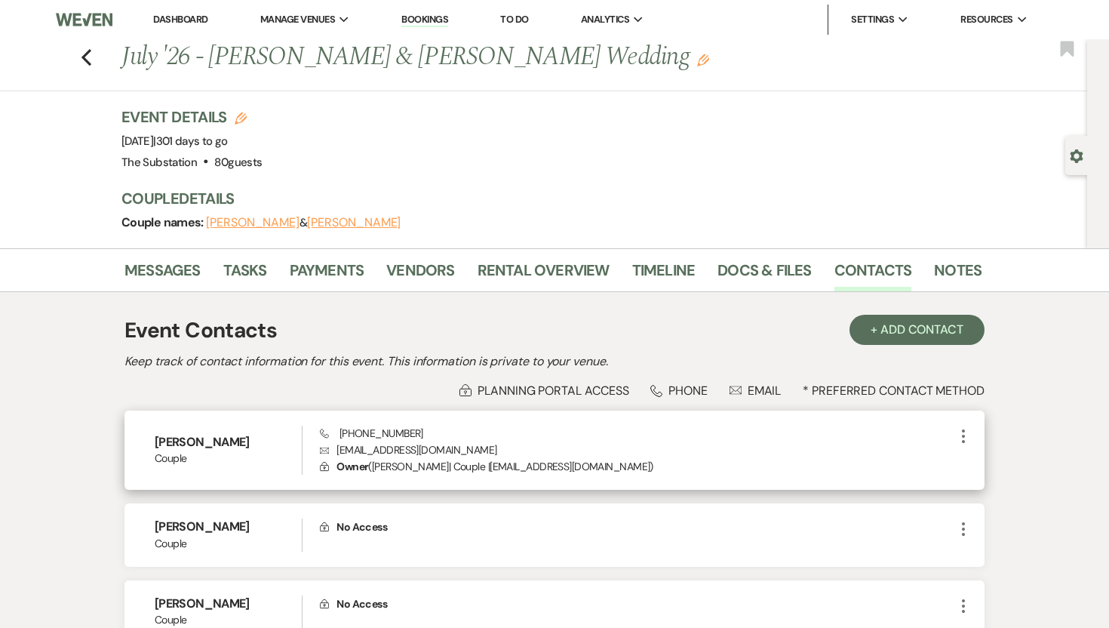
scroll to position [94, 0]
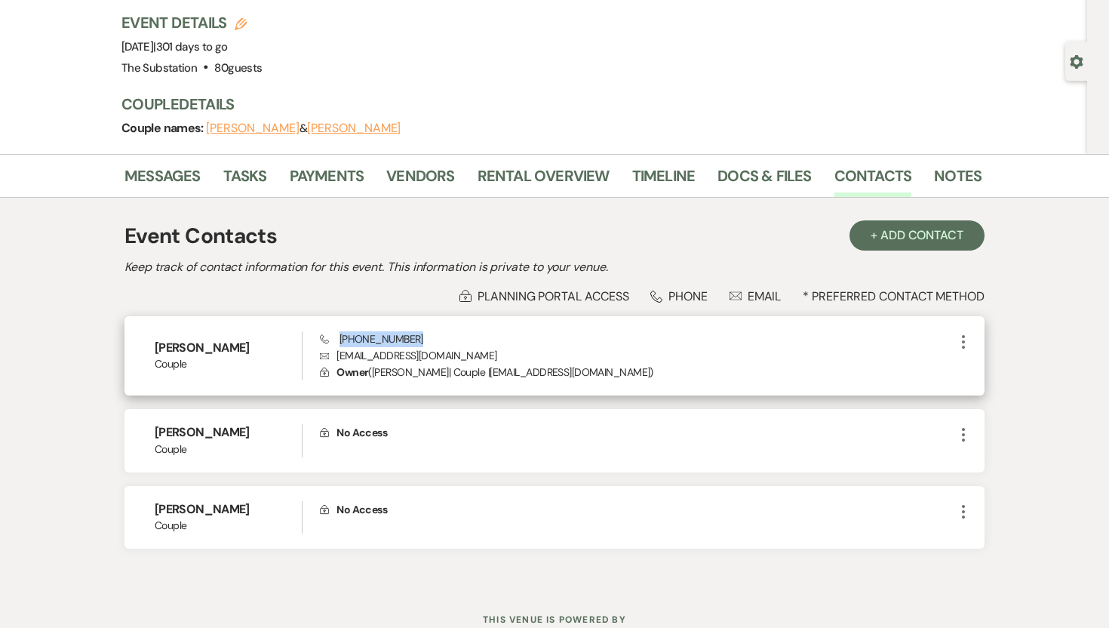
drag, startPoint x: 414, startPoint y: 336, endPoint x: 339, endPoint y: 340, distance: 75.5
click at [339, 340] on div "Phone [PHONE_NUMBER] Envelope [EMAIL_ADDRESS][DOMAIN_NAME] Lock Owner ( [PERSON…" at bounding box center [637, 356] width 634 height 50
copy span "[PHONE_NUMBER]"
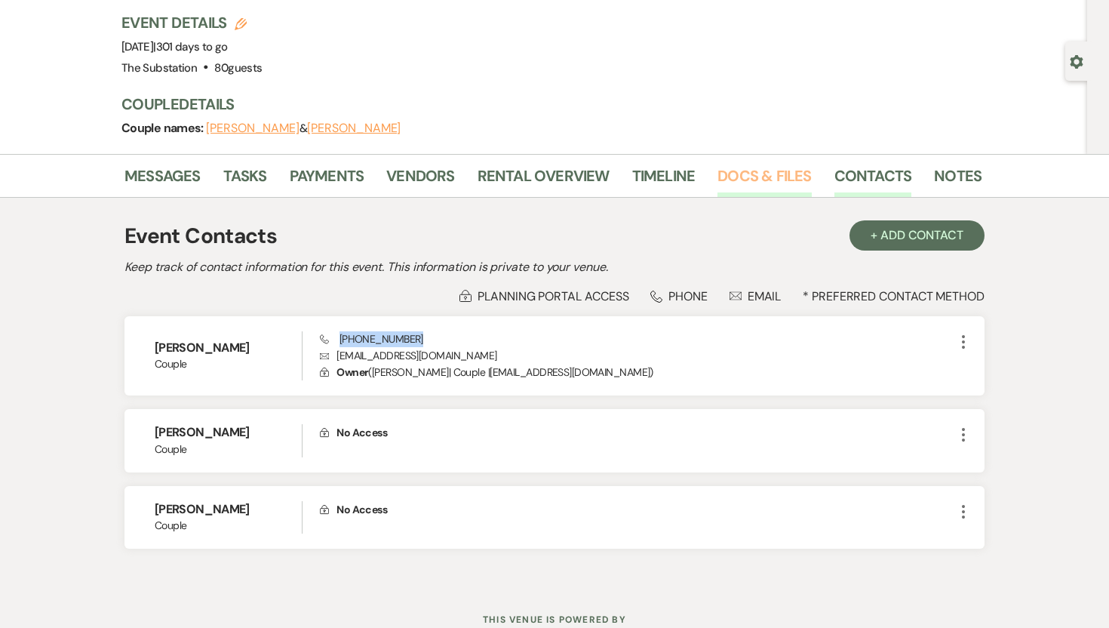
click at [752, 177] on link "Docs & Files" at bounding box center [764, 180] width 94 height 33
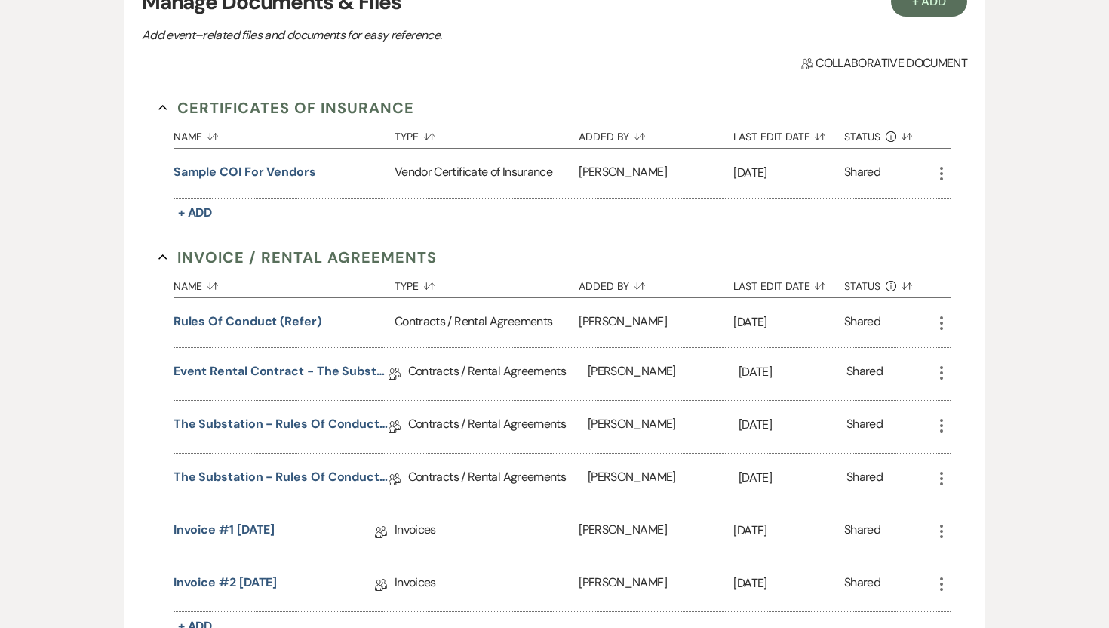
scroll to position [352, 0]
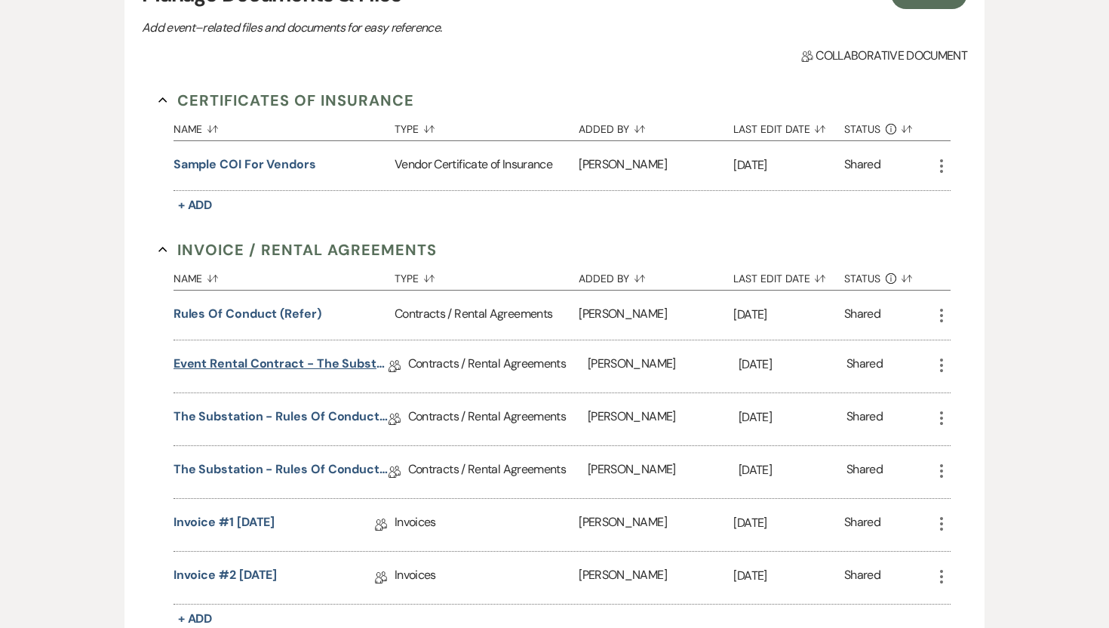
click at [329, 368] on link "Event Rental Contract - The Substation, Main Level (2025)" at bounding box center [281, 366] width 215 height 23
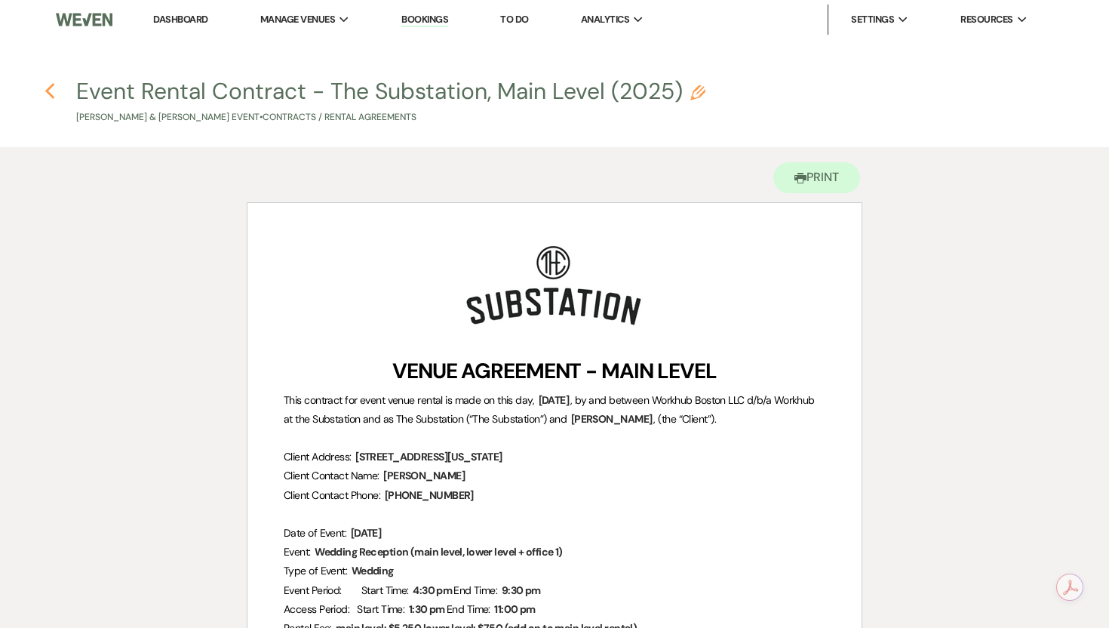
click at [51, 91] on icon "Previous" at bounding box center [50, 91] width 11 height 18
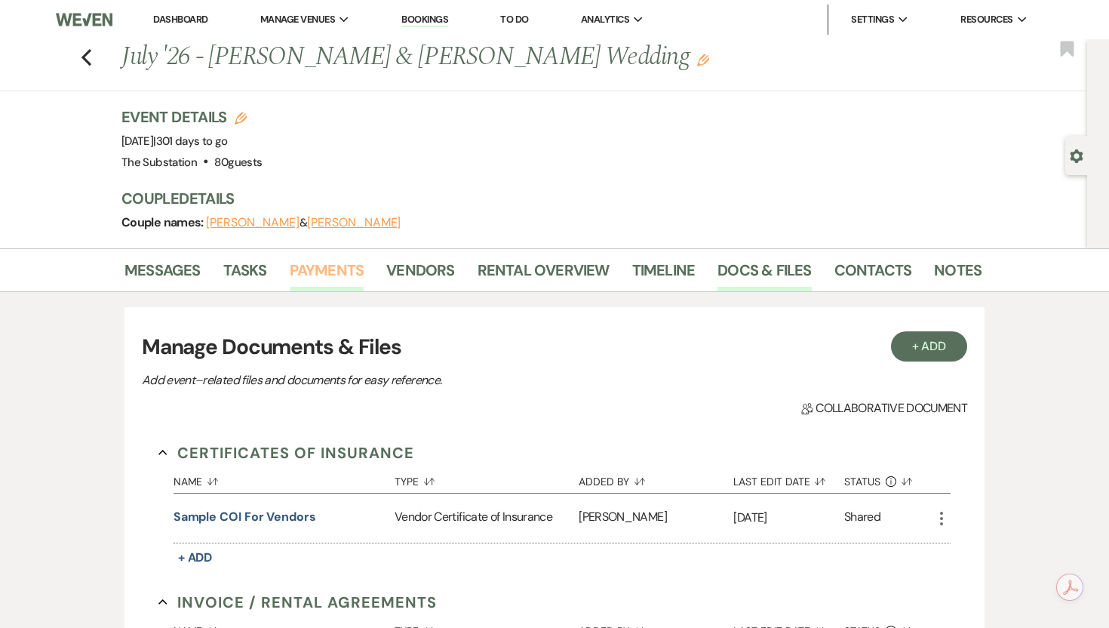
click at [290, 267] on link "Payments" at bounding box center [327, 274] width 75 height 33
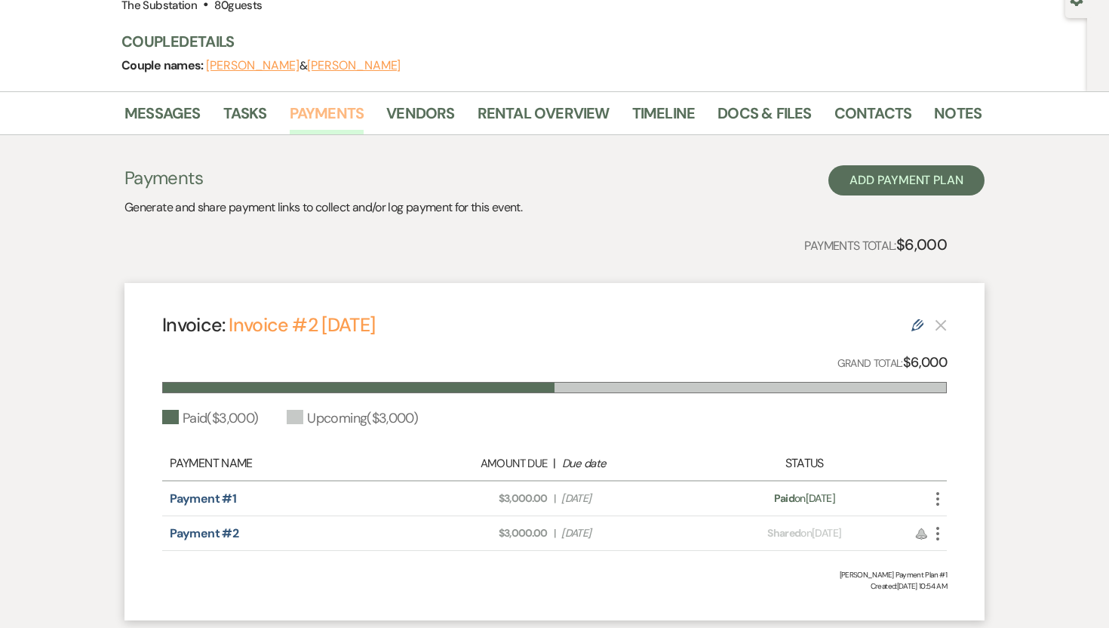
scroll to position [149, 0]
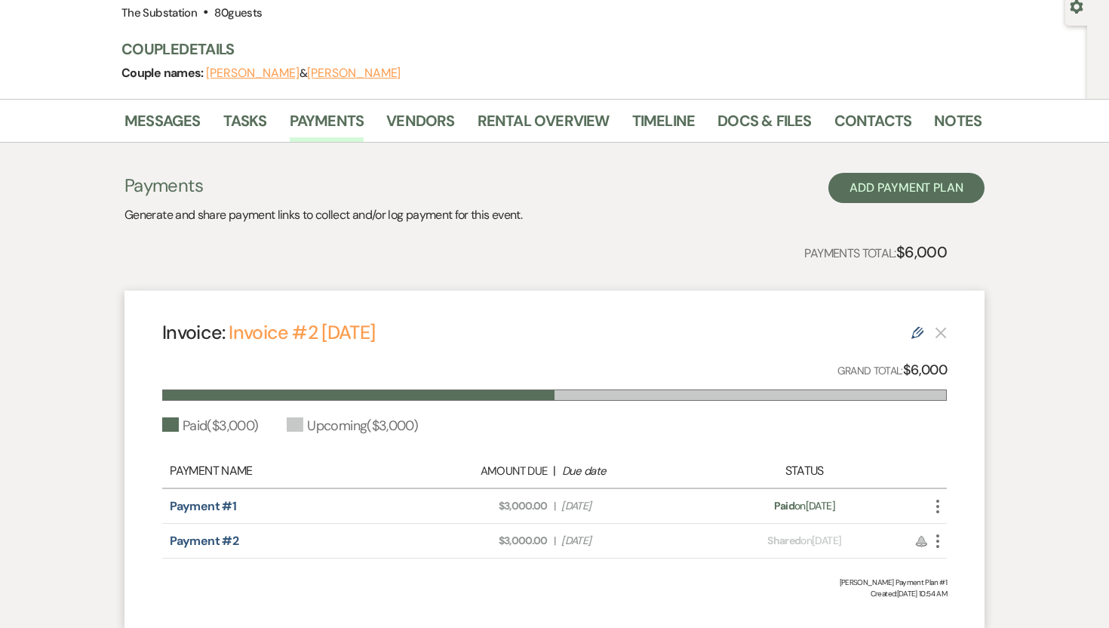
click at [428, 506] on span "Amount Due: $3,000.00" at bounding box center [478, 506] width 139 height 16
click at [195, 508] on link "Payment #1" at bounding box center [203, 506] width 66 height 16
click at [955, 129] on link "Notes" at bounding box center [958, 125] width 48 height 33
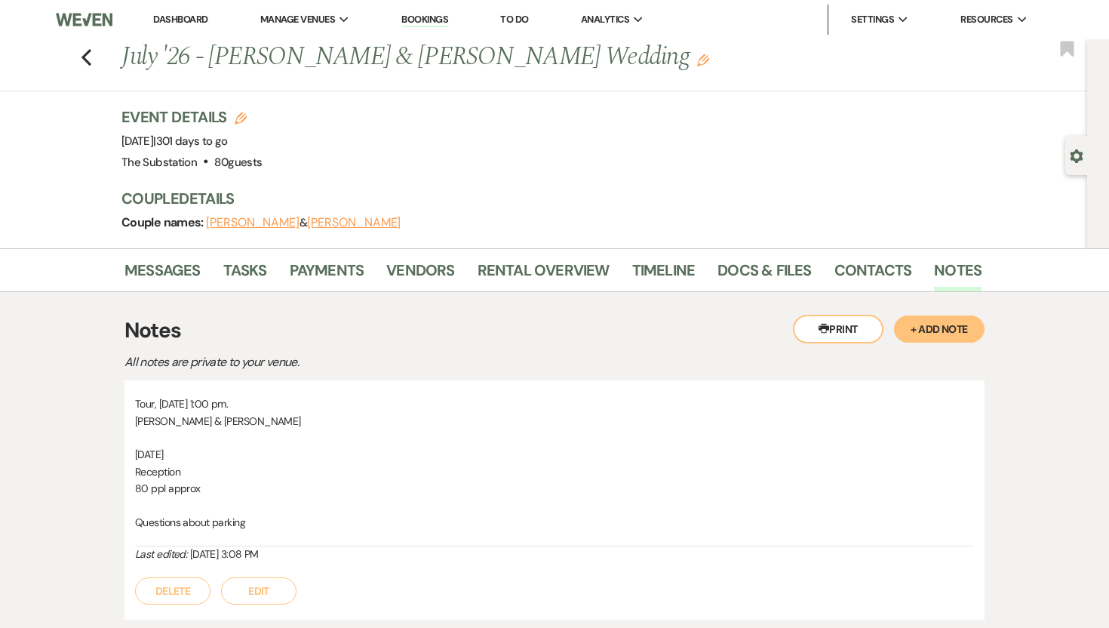
drag, startPoint x: 295, startPoint y: 554, endPoint x: 129, endPoint y: 409, distance: 220.3
click at [129, 409] on div "Tour, [DATE] 1:00 pm. [PERSON_NAME] & [PERSON_NAME] [DATE] Reception 80 ppl app…" at bounding box center [554, 499] width 860 height 239
copy div "Tour, [DATE] 1:00 pm. [PERSON_NAME] & [PERSON_NAME] [DATE] Reception 80 ppl app…"
